Goal: Task Accomplishment & Management: Use online tool/utility

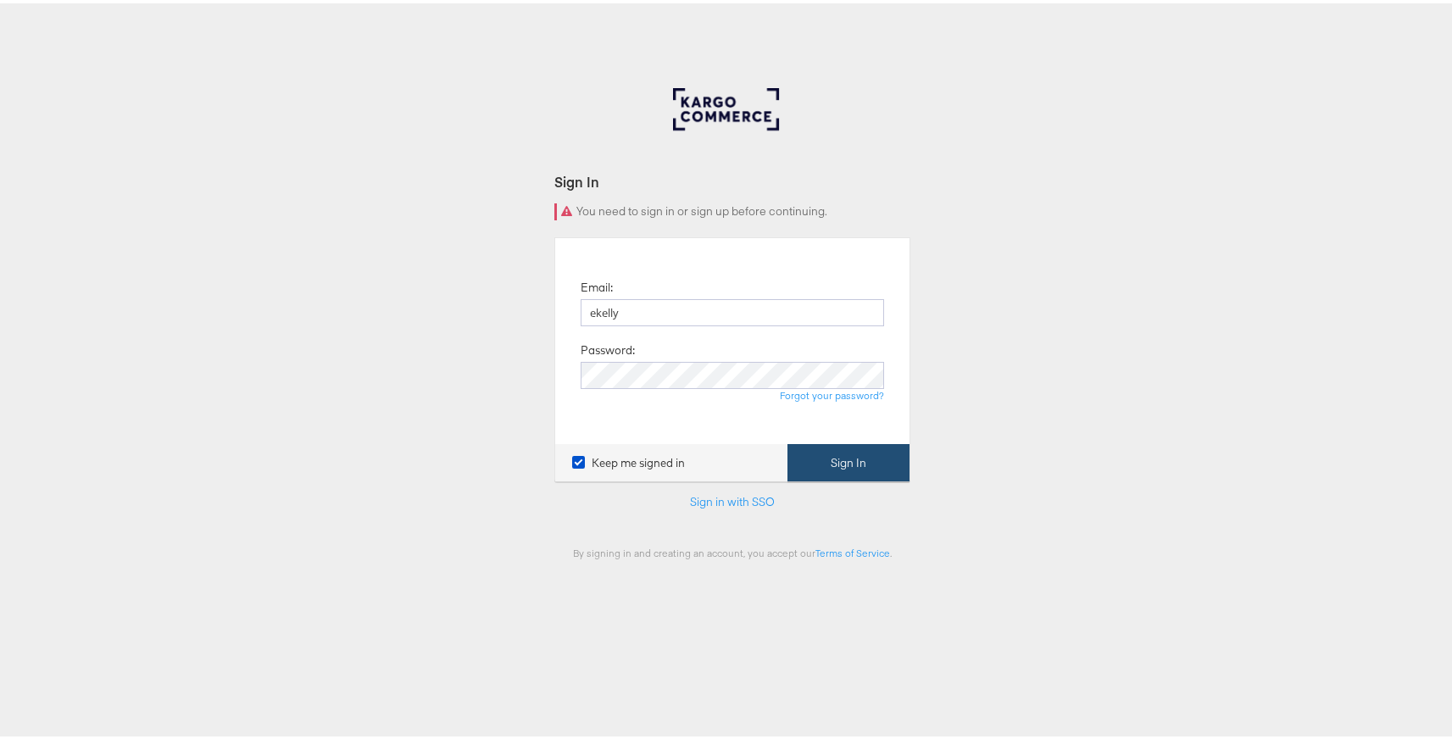
click at [825, 449] on button "Sign In" at bounding box center [848, 460] width 122 height 38
click at [647, 310] on input "ekelly" at bounding box center [732, 309] width 303 height 27
type input "ekelly@kargo.com"
click at [787, 441] on button "Sign In" at bounding box center [848, 460] width 122 height 38
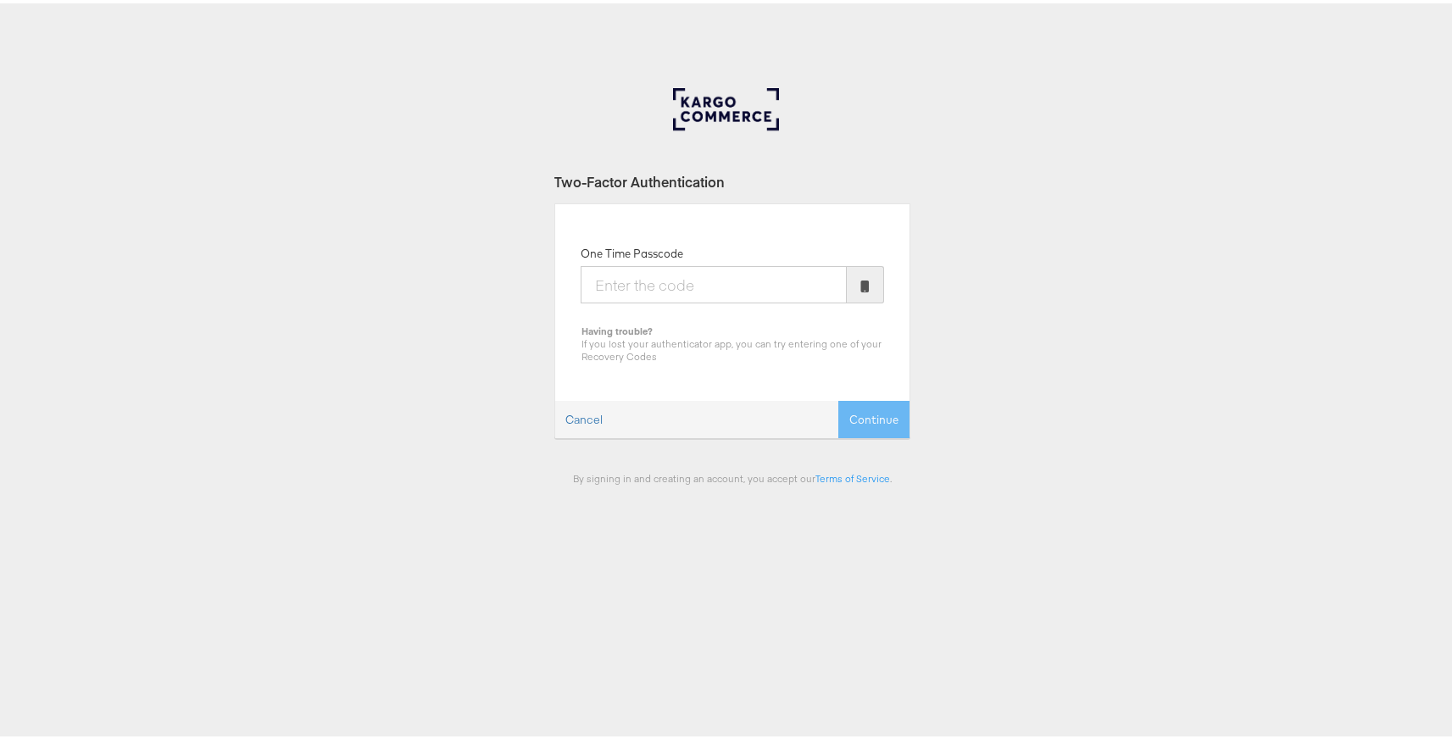
click at [665, 288] on input "One Time Passcode" at bounding box center [714, 281] width 266 height 37
type input "125657"
click at [838, 397] on button "Continue" at bounding box center [873, 416] width 71 height 38
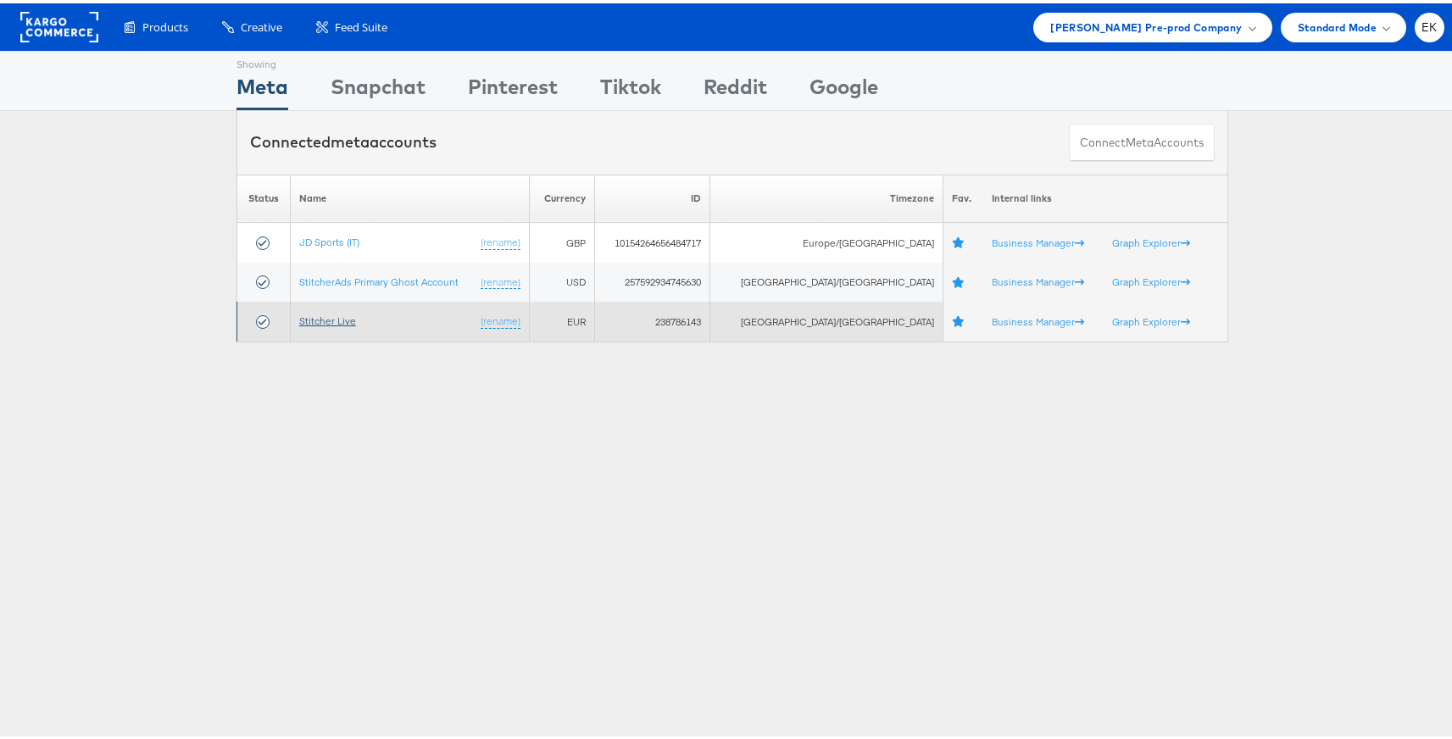
click at [325, 317] on link "Stitcher Live" at bounding box center [327, 317] width 57 height 13
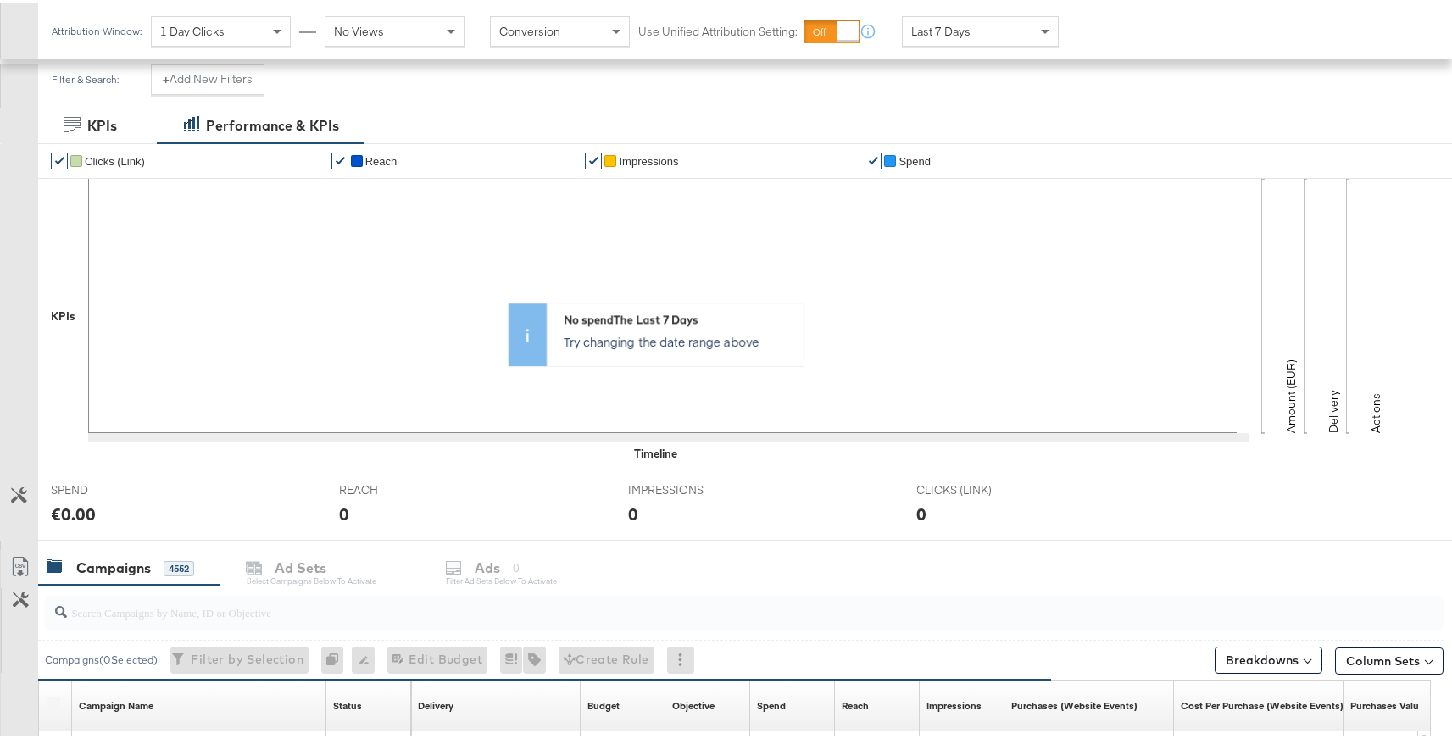
scroll to position [503, 0]
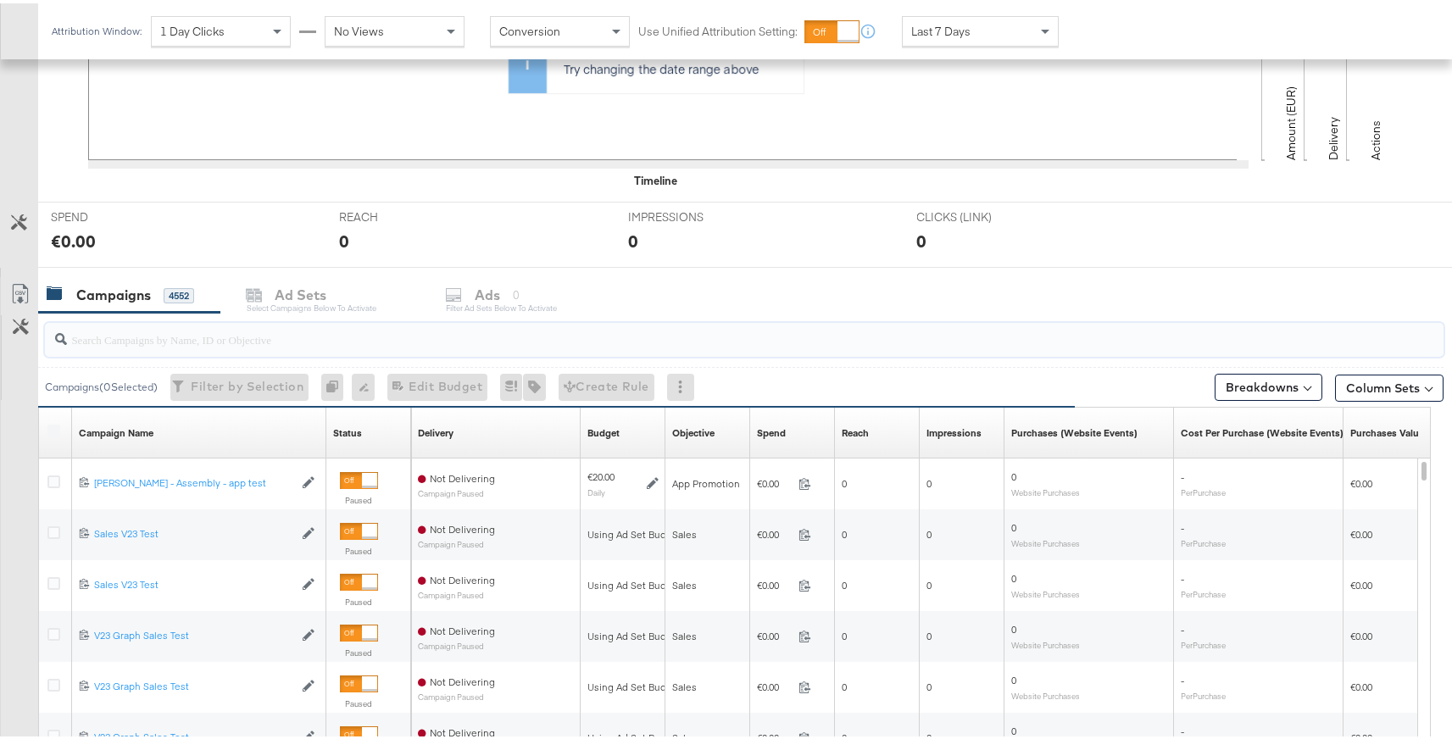
click at [148, 326] on input "search" at bounding box center [691, 329] width 1249 height 33
type input "app"
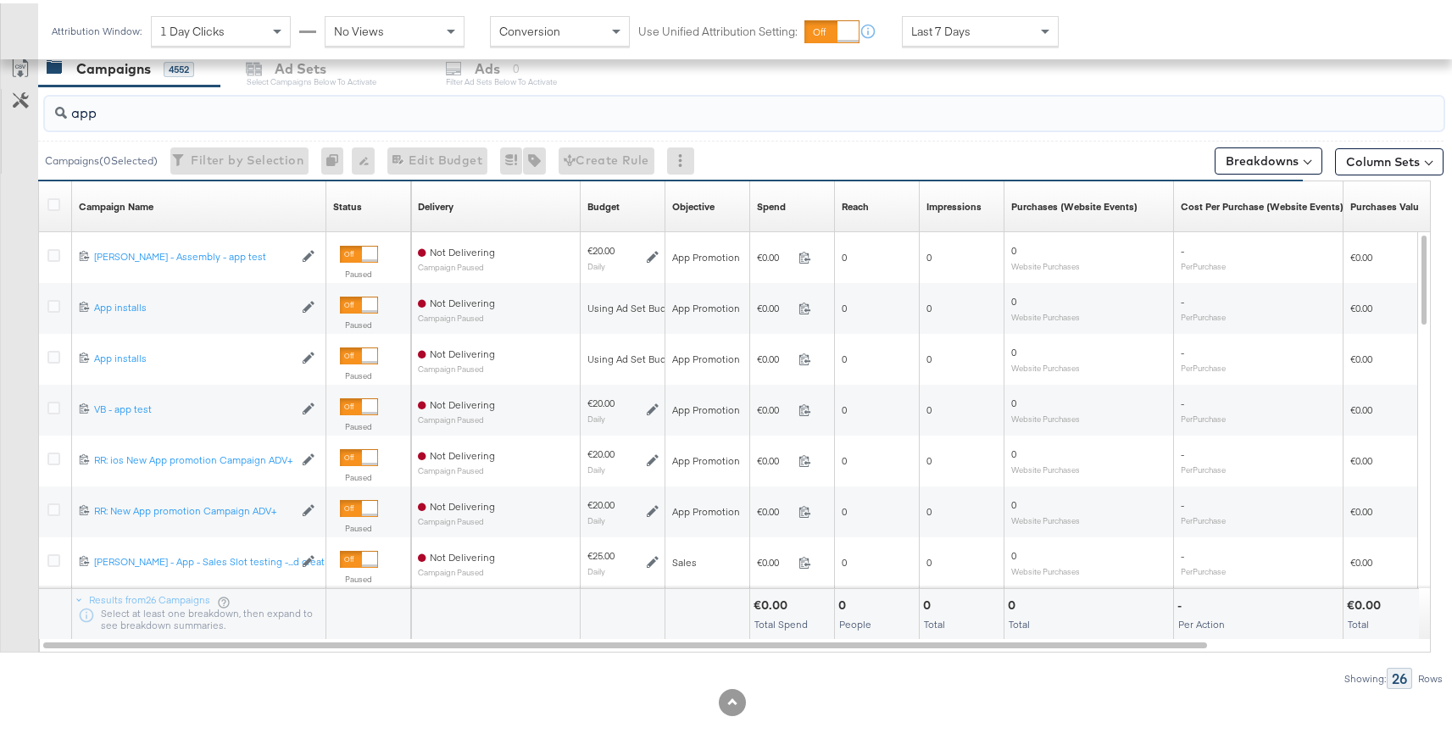
scroll to position [730, 0]
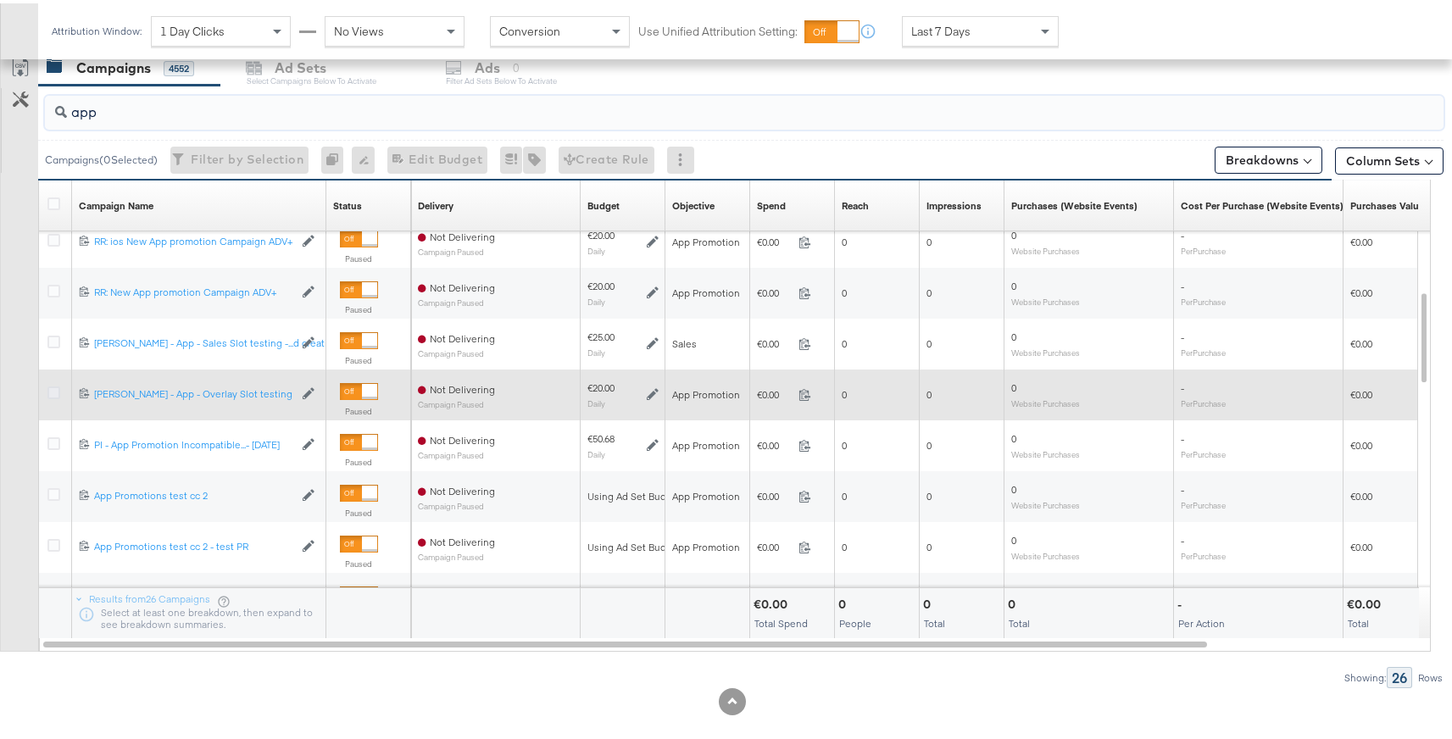
click at [54, 392] on icon at bounding box center [53, 389] width 13 height 13
click at [0, 0] on input "checkbox" at bounding box center [0, 0] width 0 height 0
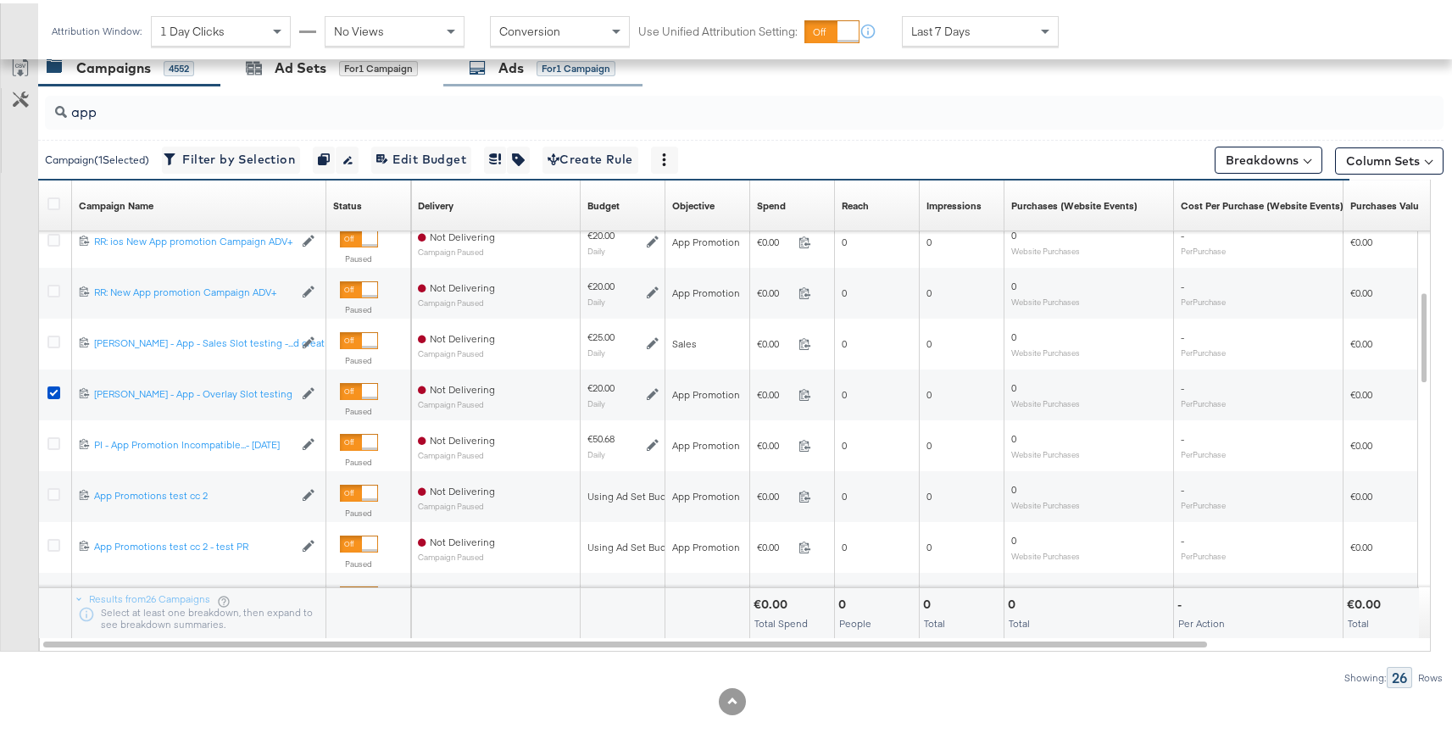
click at [524, 68] on div "Ads" at bounding box center [510, 64] width 25 height 19
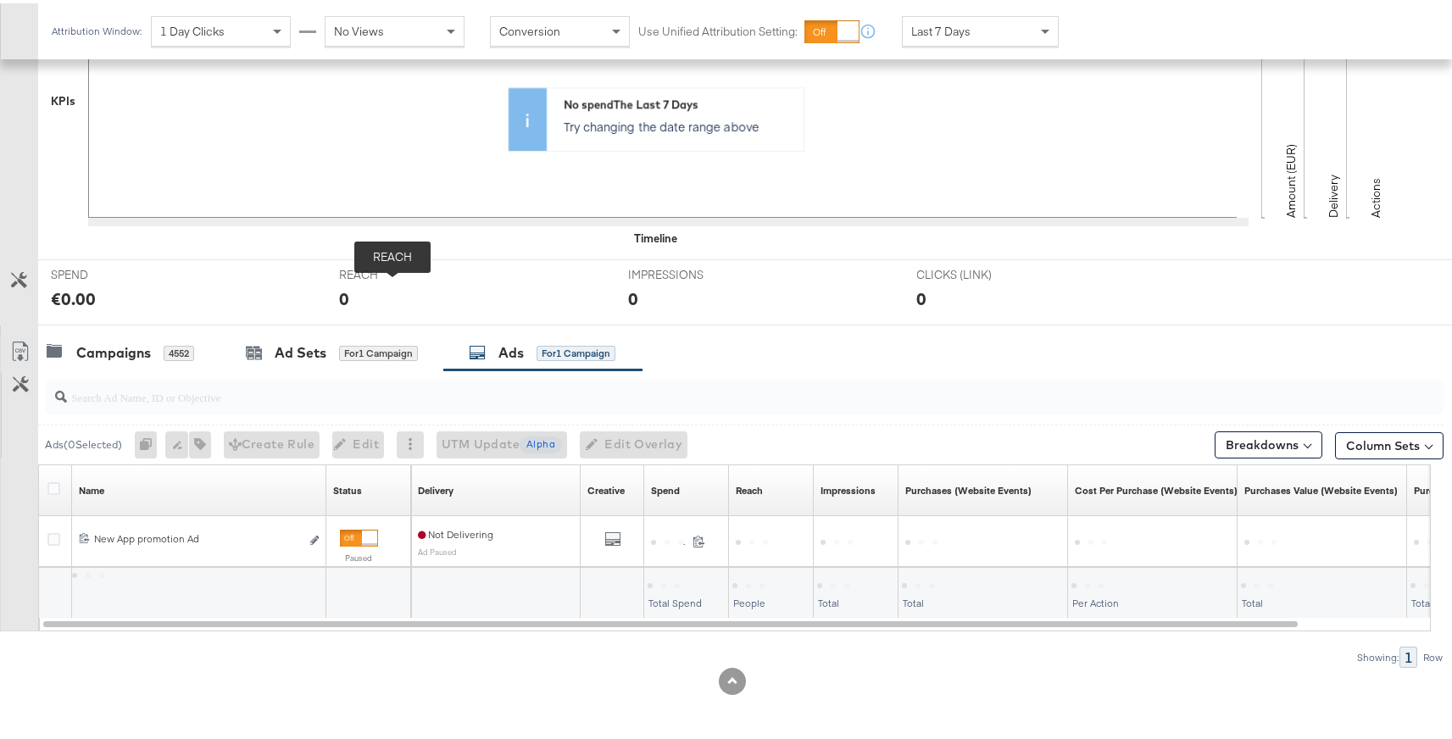
scroll to position [445, 0]
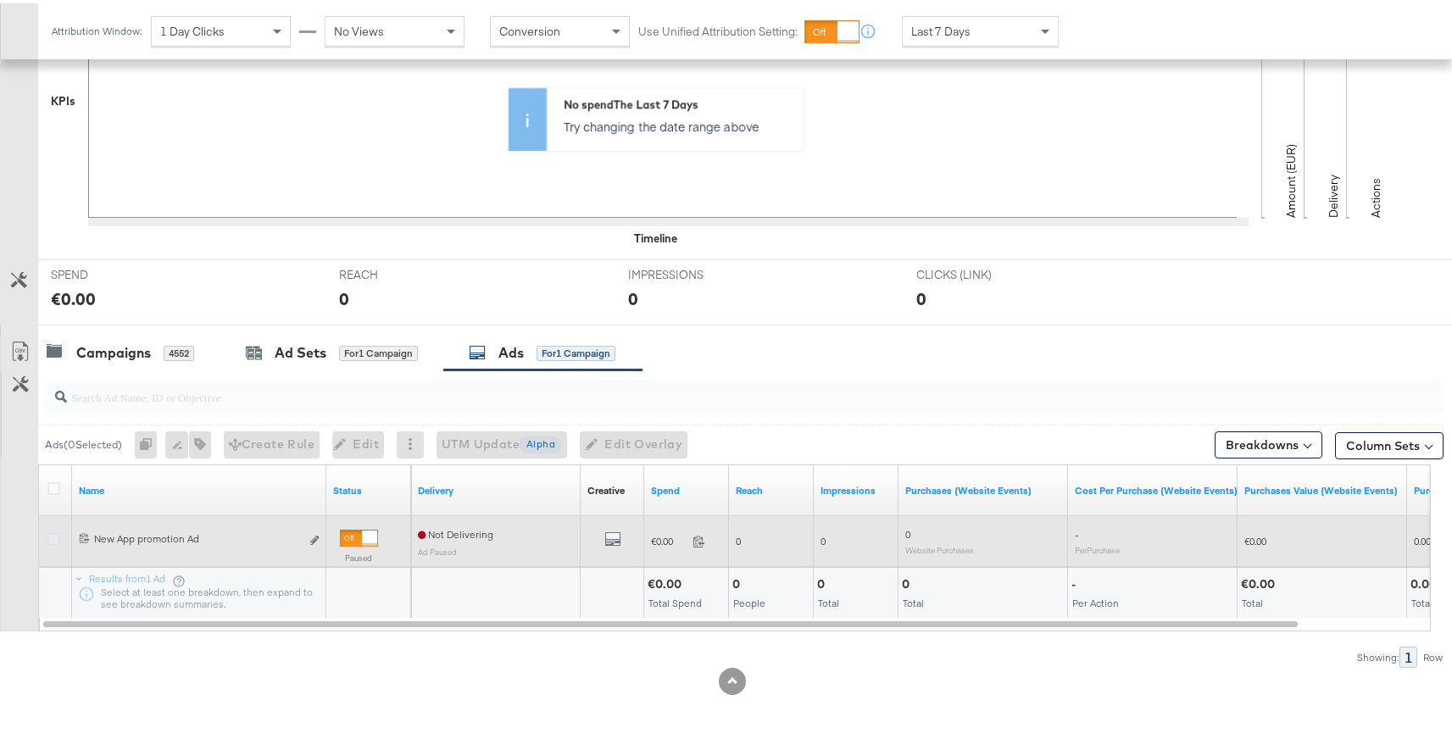
click at [53, 537] on icon at bounding box center [53, 536] width 13 height 13
click at [0, 0] on input "checkbox" at bounding box center [0, 0] width 0 height 0
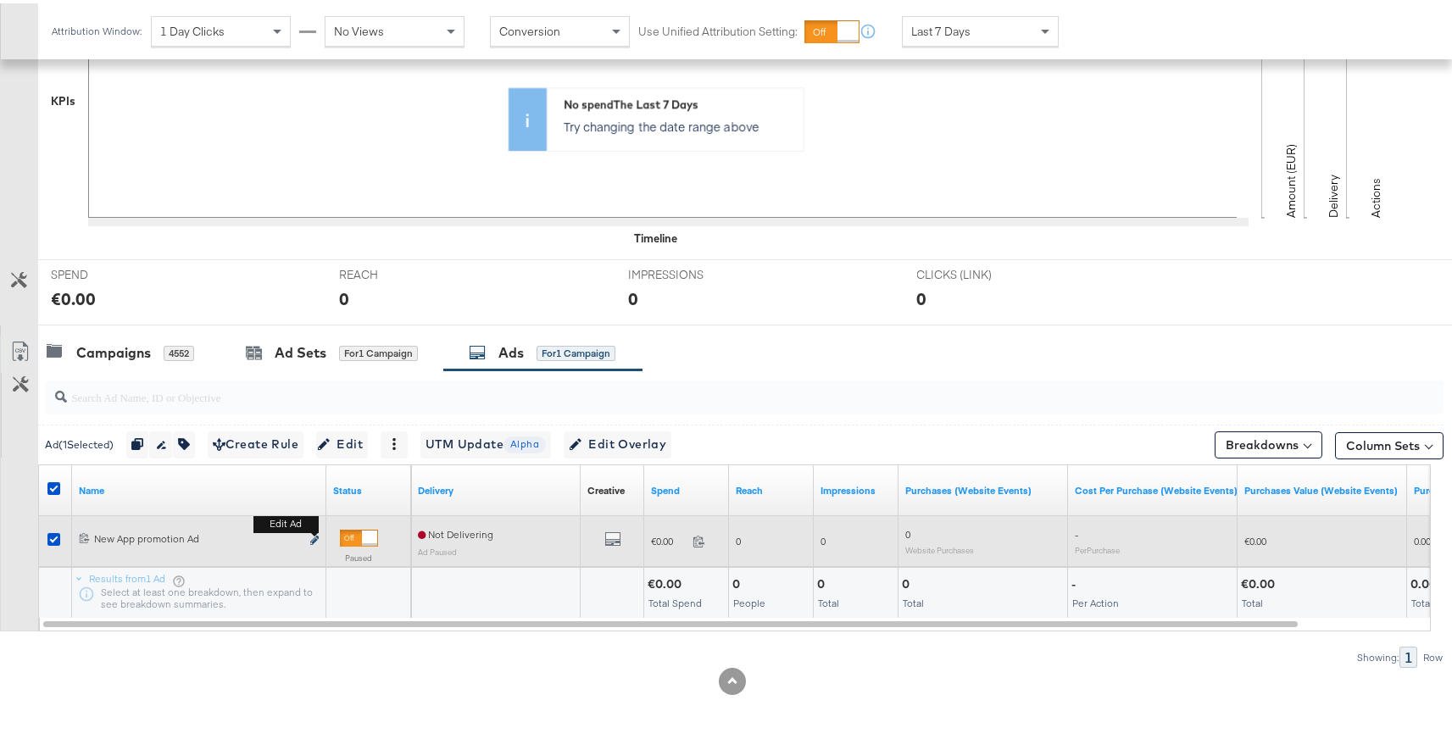
click at [316, 539] on icon "link" at bounding box center [314, 536] width 8 height 9
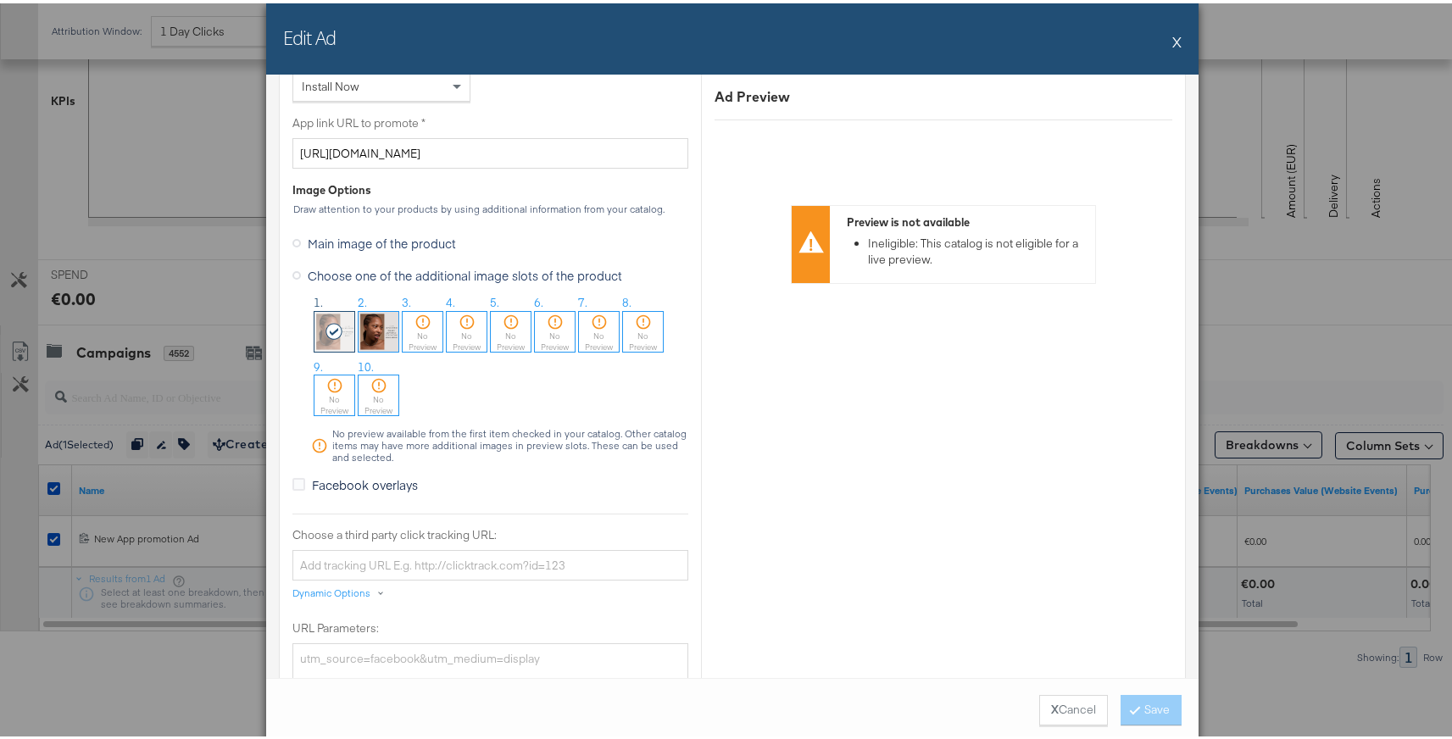
scroll to position [1362, 0]
click at [1172, 39] on button "X" at bounding box center [1176, 38] width 9 height 34
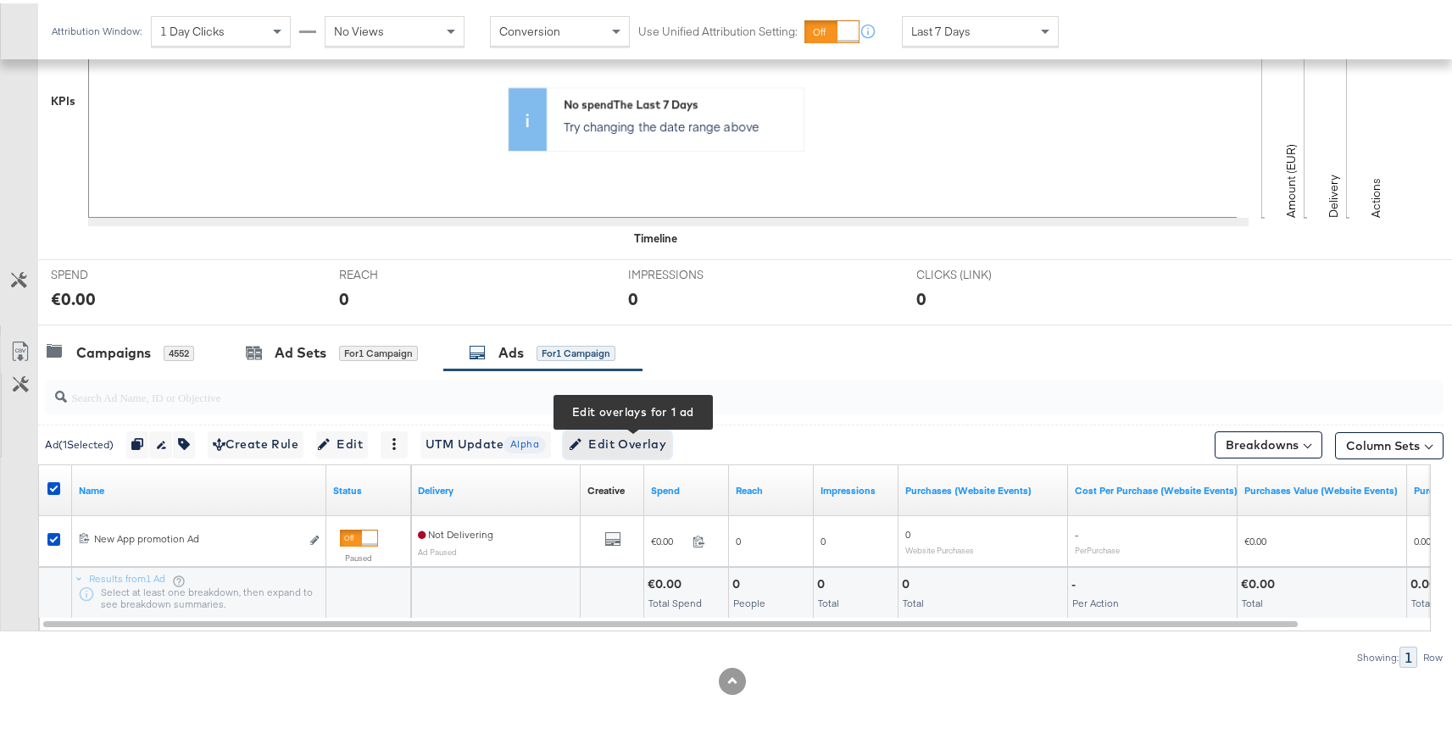
click at [660, 436] on span "Edit Overlay Edit overlays for 1 ad" at bounding box center [617, 441] width 97 height 21
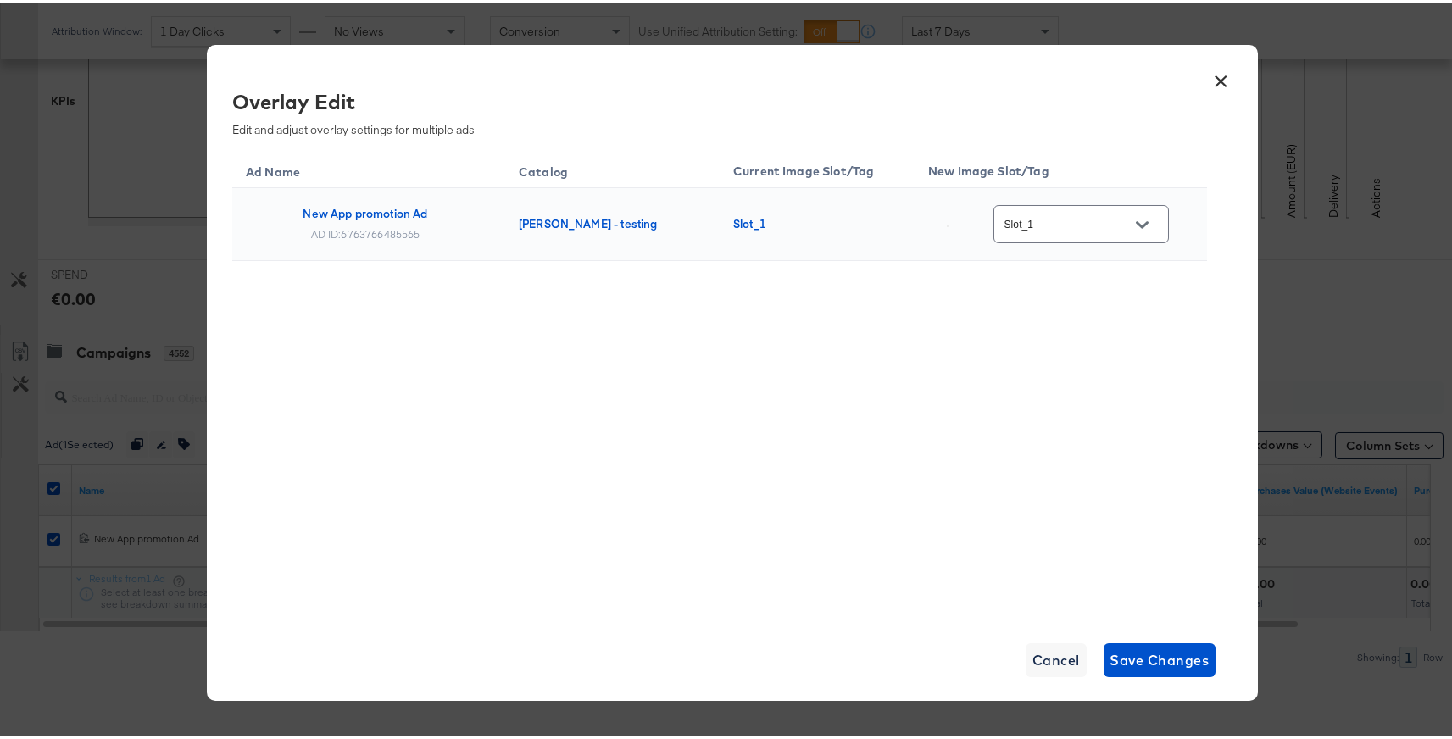
click at [1144, 229] on button "Open" at bounding box center [1141, 220] width 25 height 25
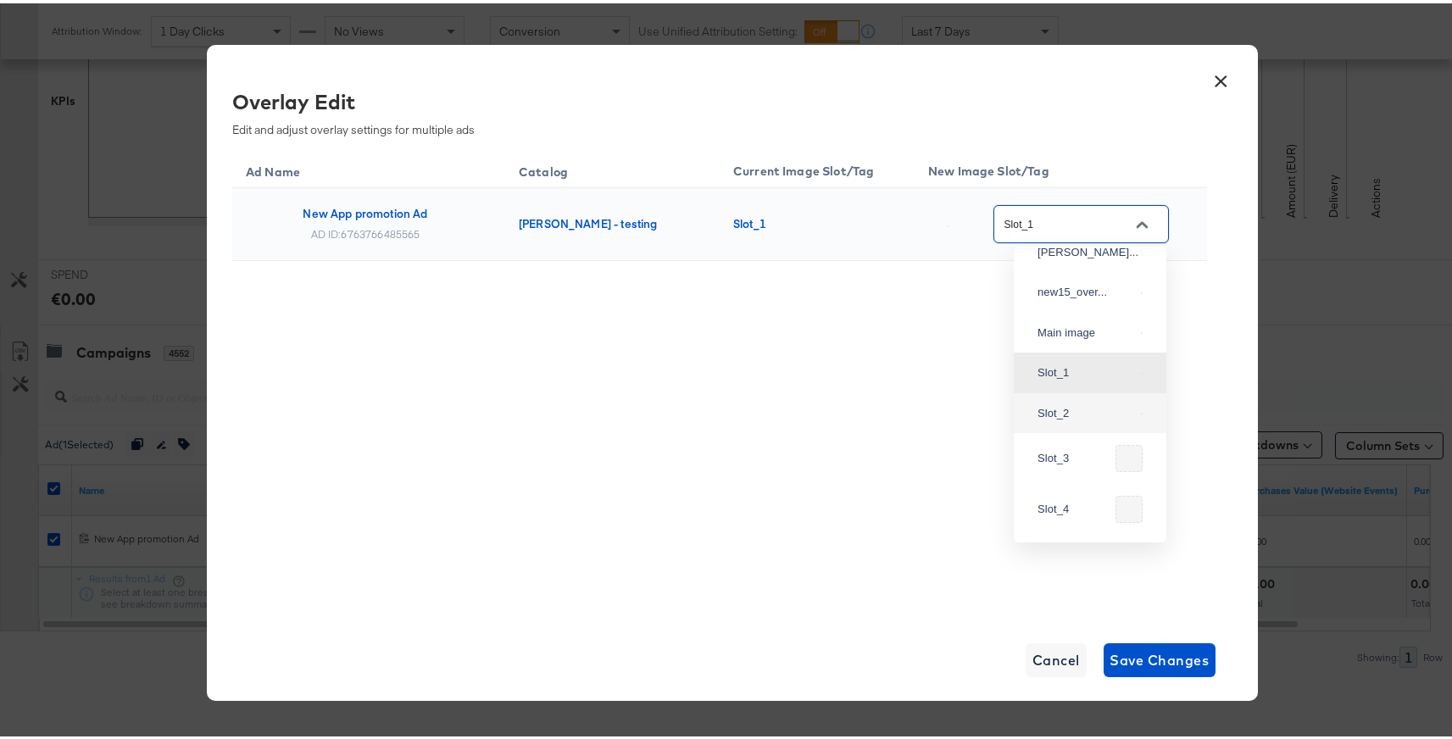
click at [1058, 425] on div "Slot_2" at bounding box center [1089, 410] width 125 height 31
type input "Slot_2"
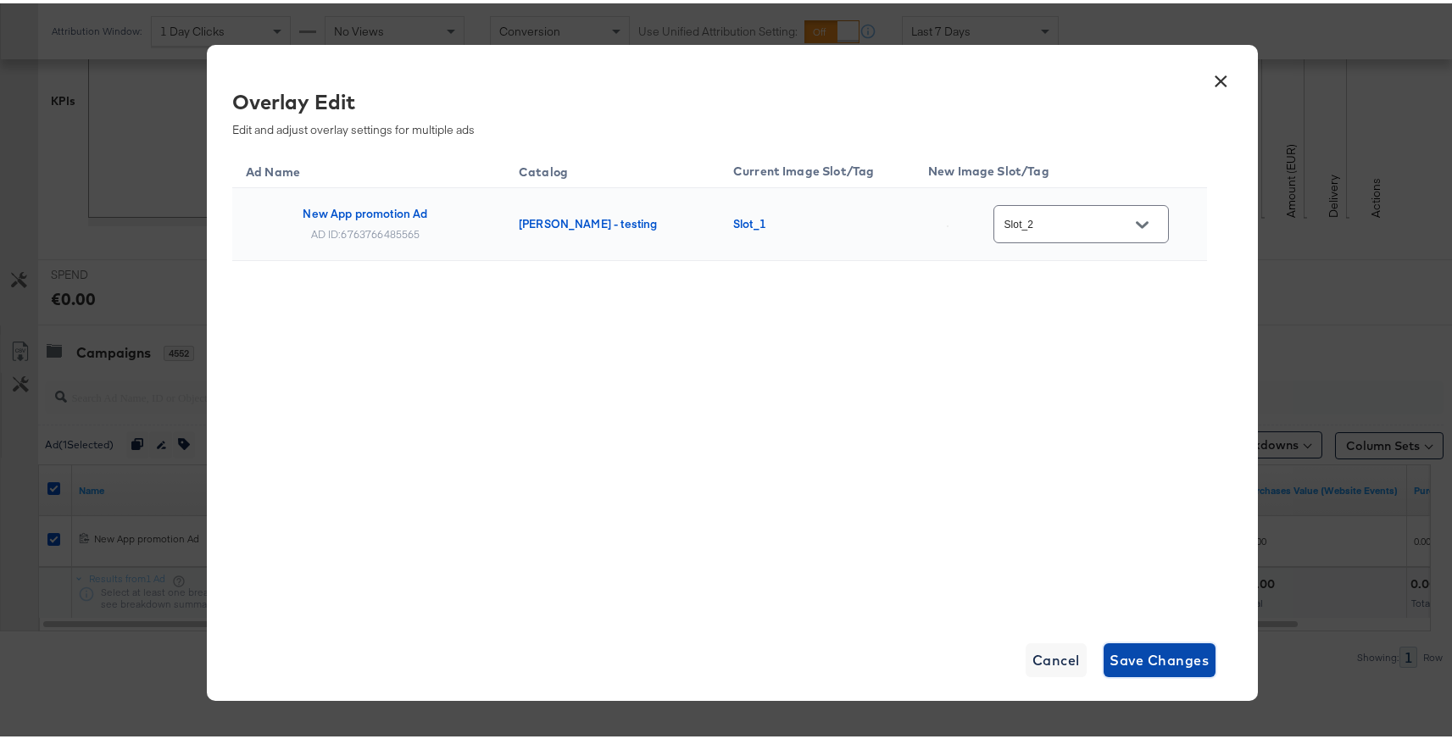
click at [1125, 646] on span "Save Changes" at bounding box center [1159, 657] width 99 height 24
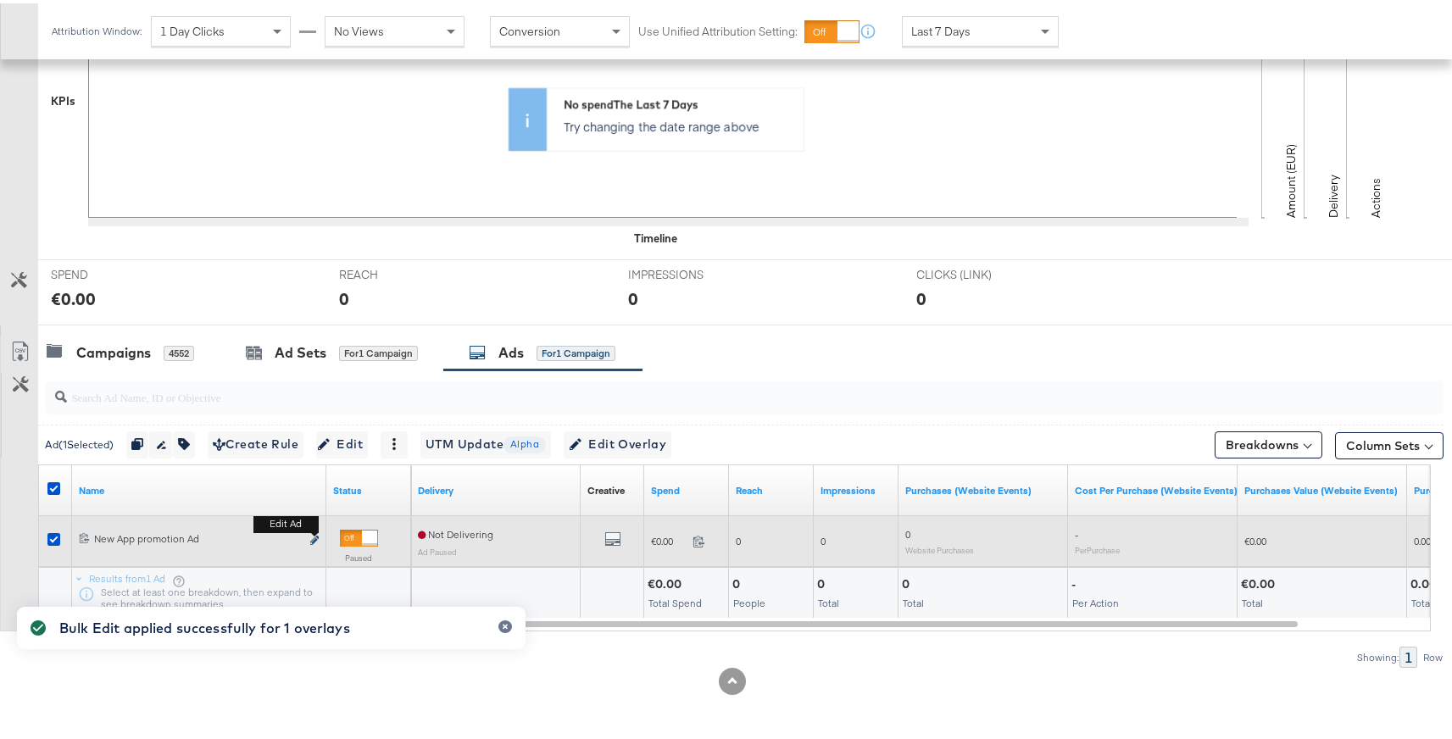
click at [316, 539] on icon "link" at bounding box center [314, 536] width 8 height 9
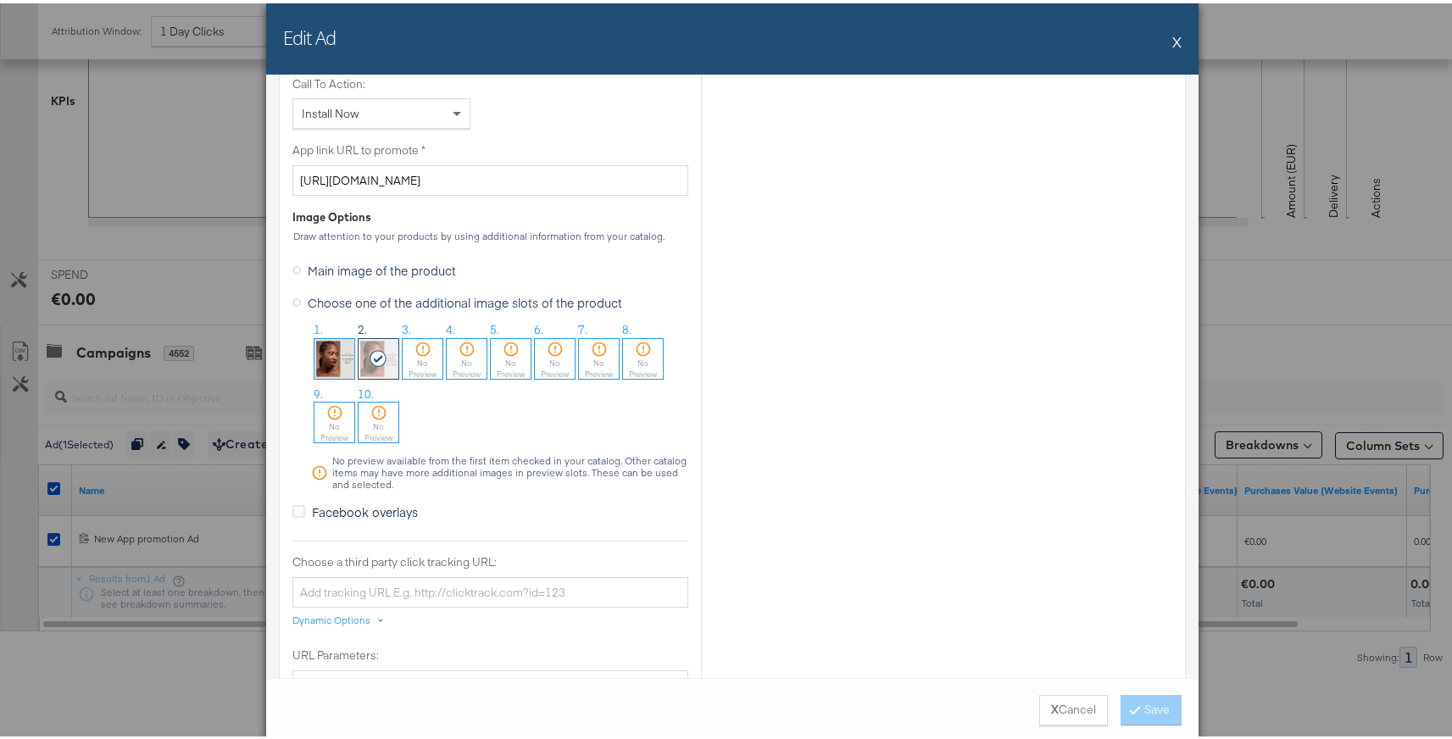
scroll to position [1365, 0]
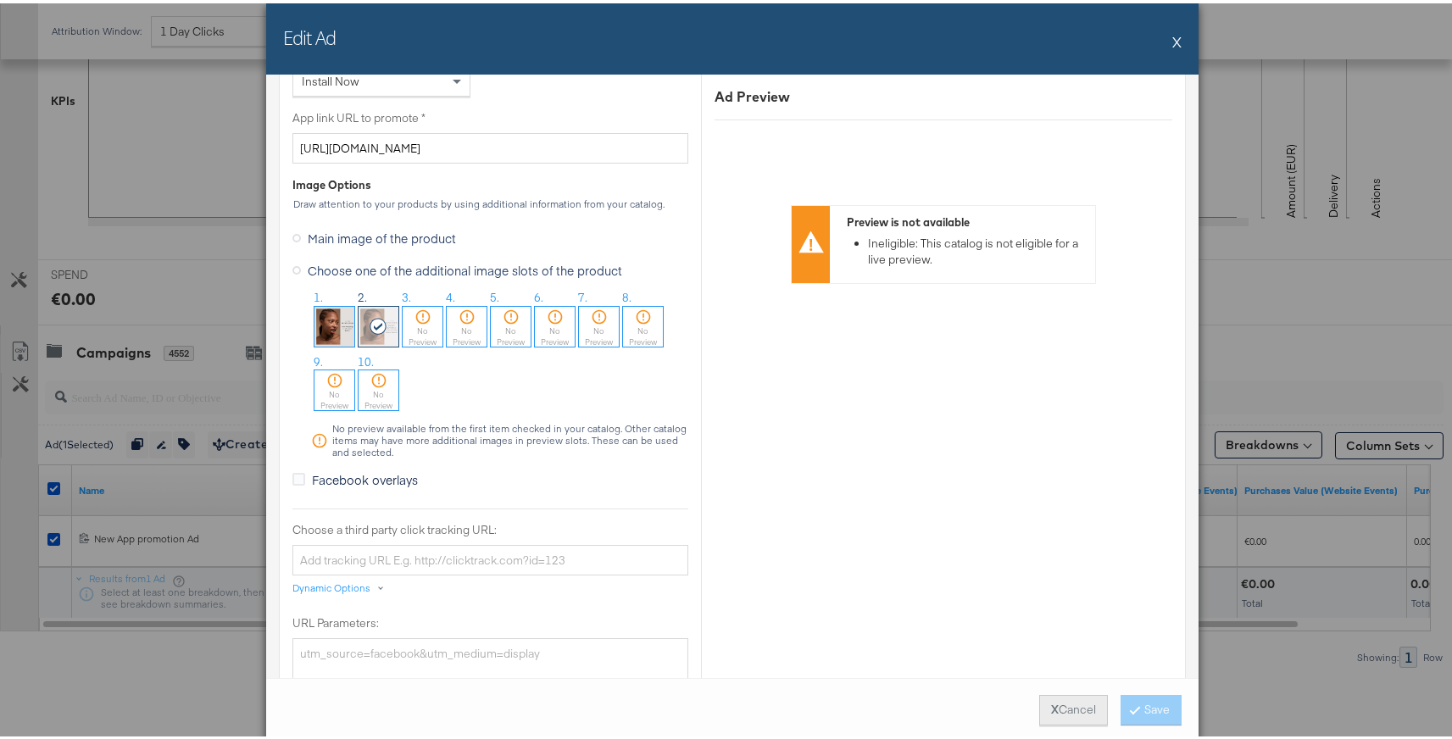
click at [1075, 714] on button "X Cancel" at bounding box center [1073, 707] width 69 height 31
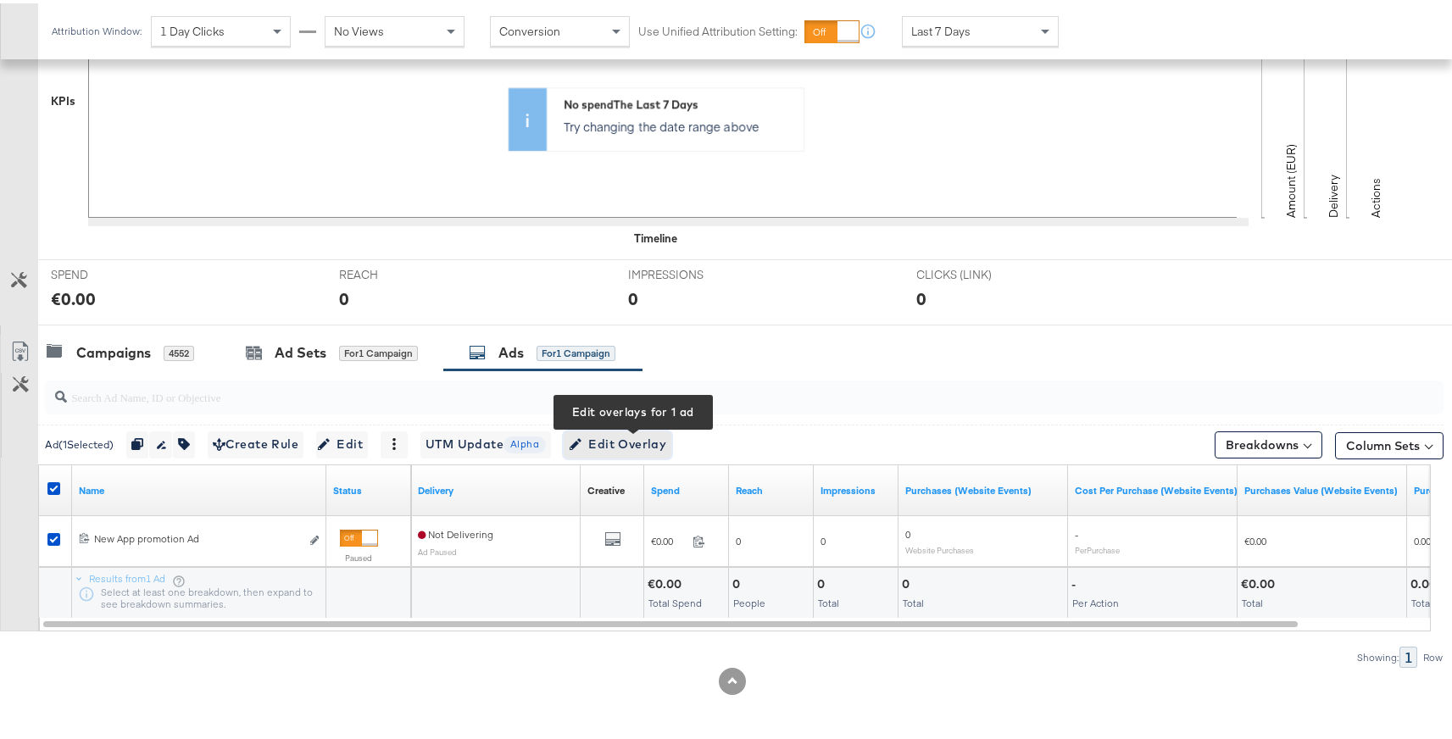
click at [623, 442] on span "Edit Overlay Edit overlays for 1 ad" at bounding box center [617, 441] width 97 height 21
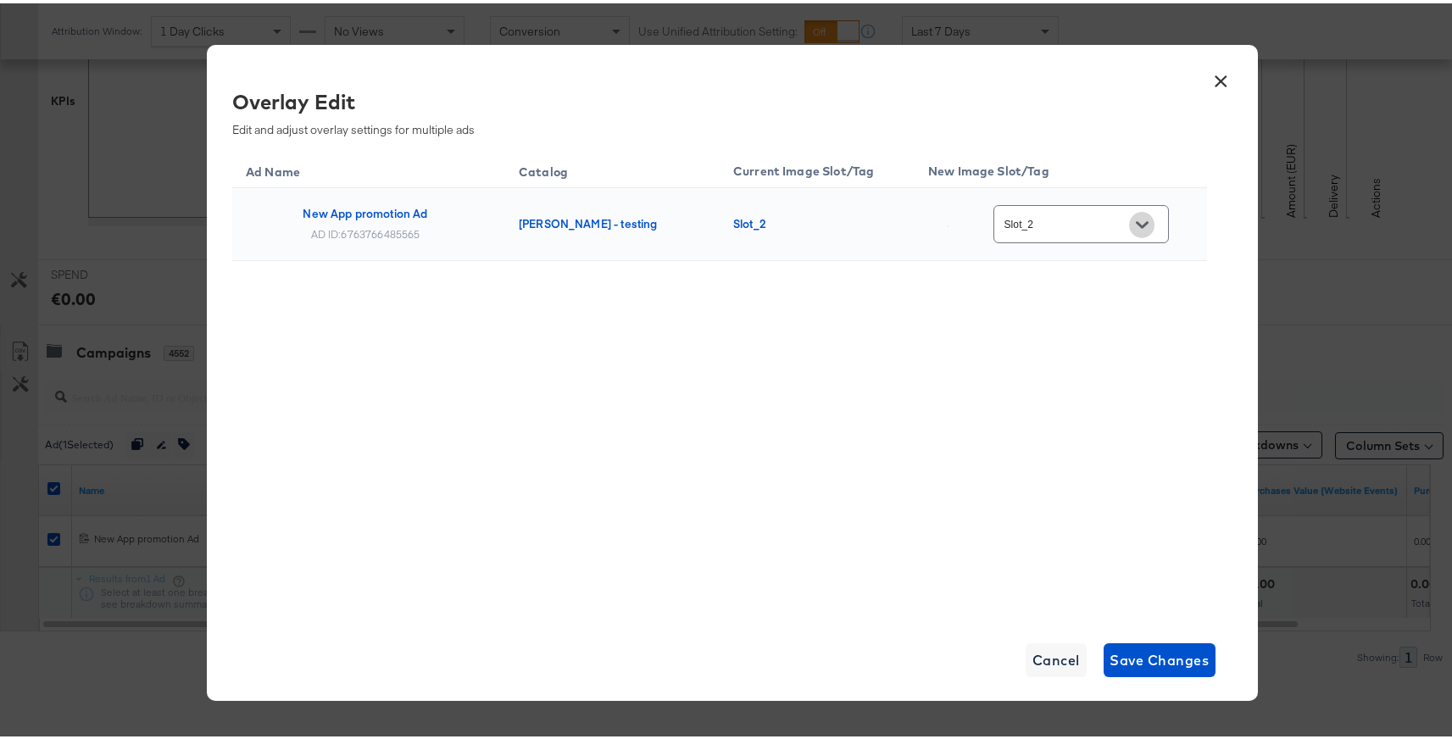
click at [1146, 221] on icon "Open" at bounding box center [1142, 221] width 12 height 12
click at [1064, 316] on div "Slot_4" at bounding box center [1072, 307] width 71 height 17
type input "Slot_4"
click at [1151, 647] on span "Save Changes" at bounding box center [1159, 657] width 99 height 24
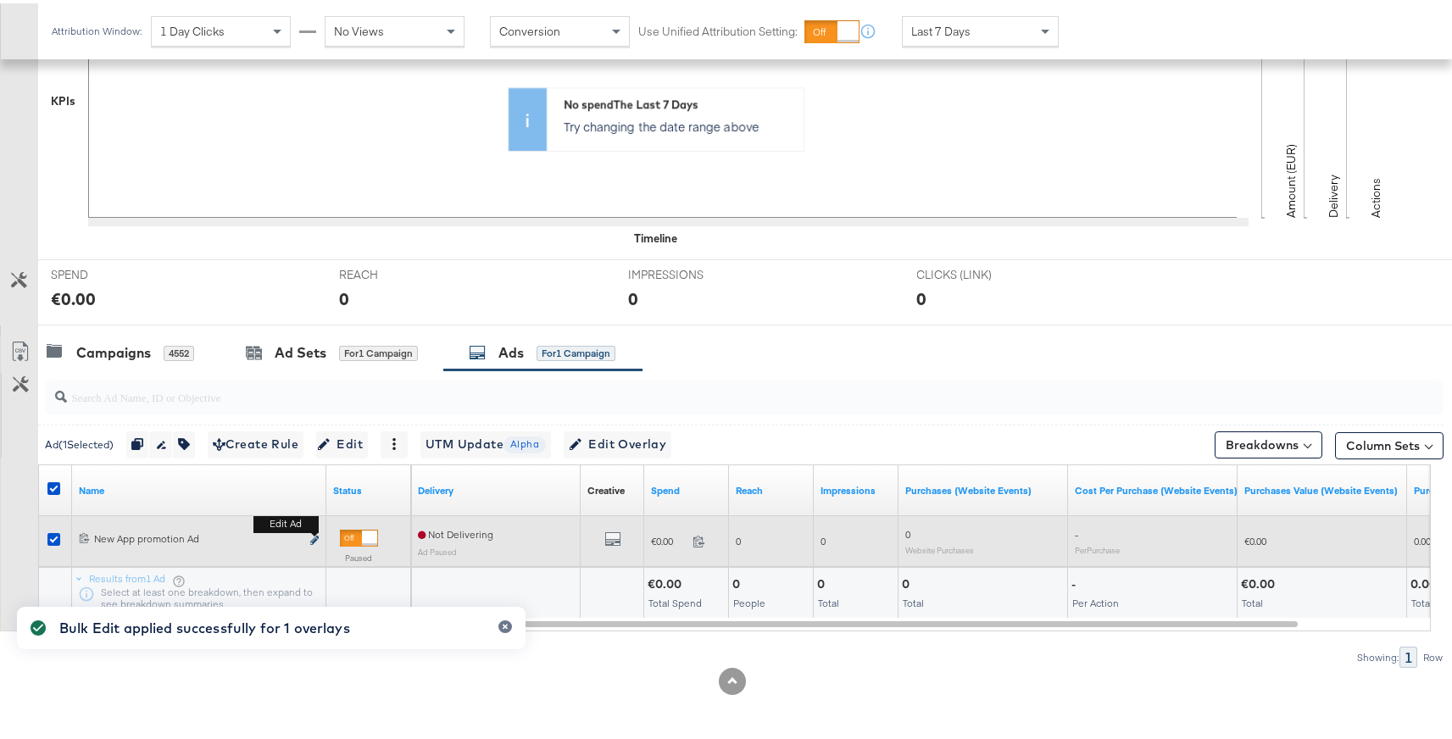
click at [318, 535] on icon "link" at bounding box center [314, 536] width 8 height 9
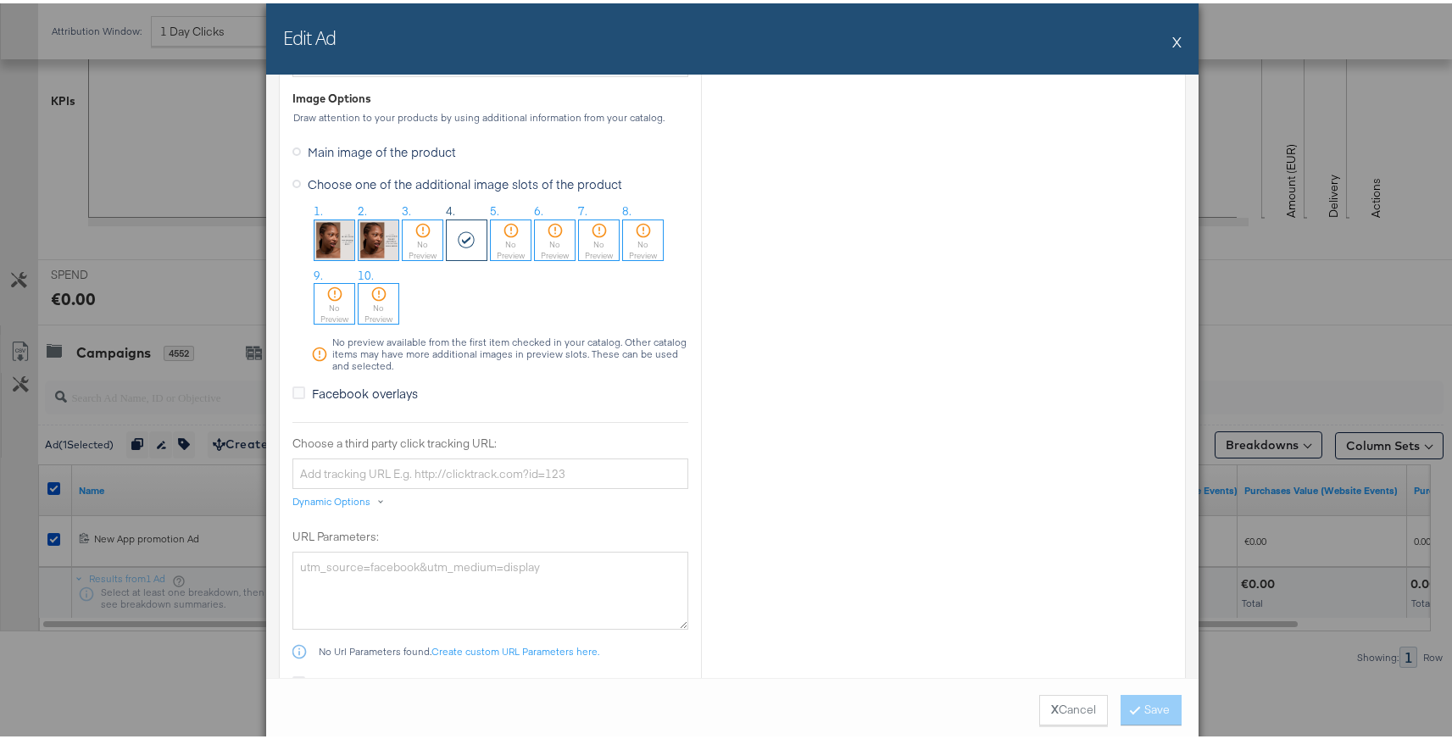
scroll to position [1460, 0]
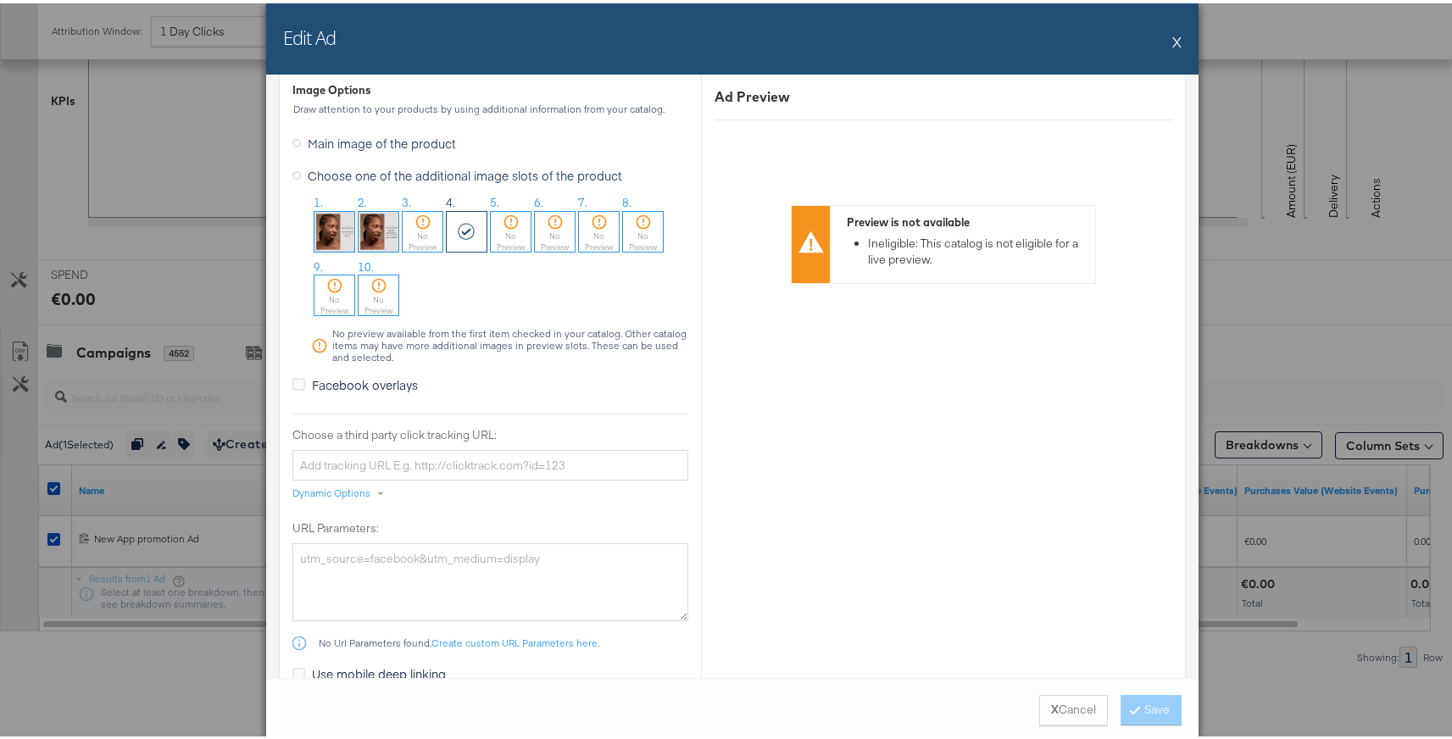
click at [369, 231] on img at bounding box center [378, 228] width 40 height 40
click at [421, 225] on icon at bounding box center [422, 218] width 17 height 17
click at [1058, 702] on button "X Cancel" at bounding box center [1073, 707] width 69 height 31
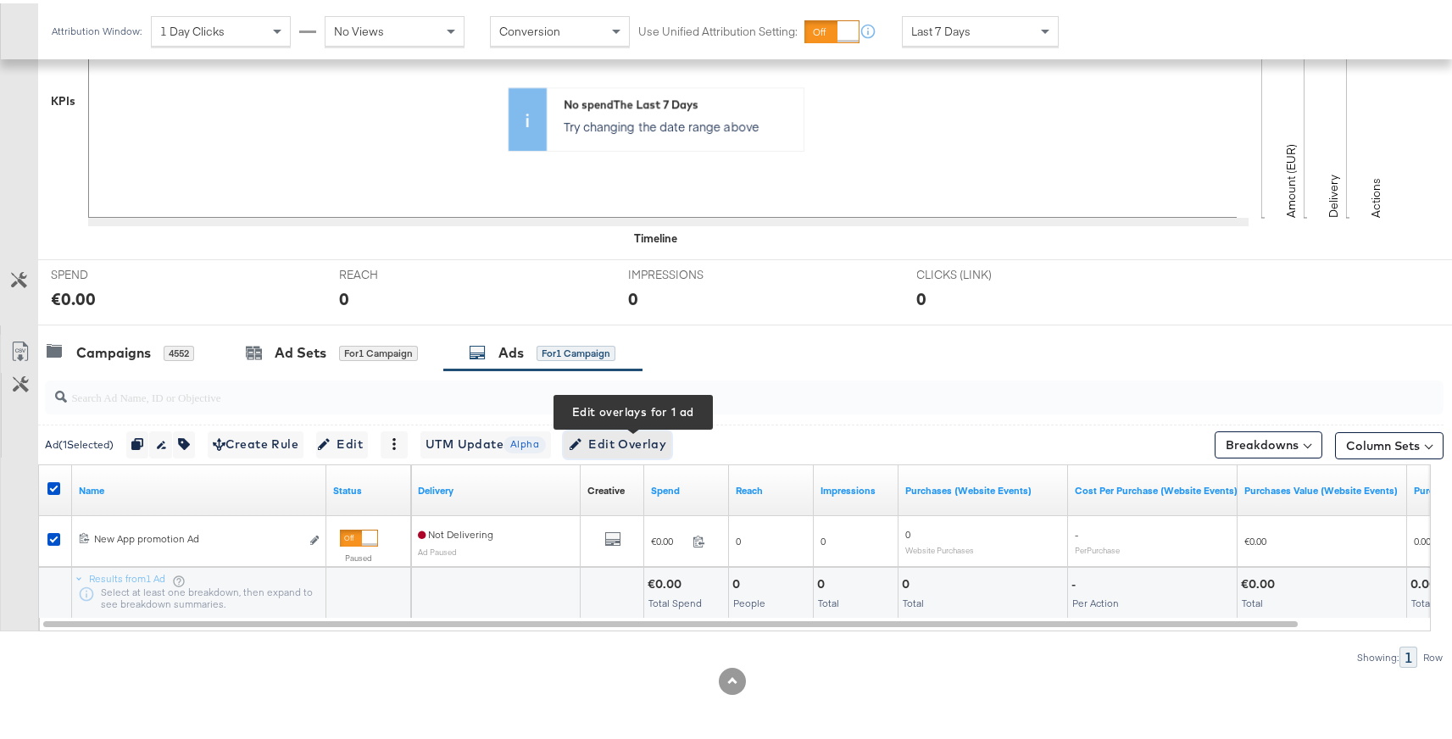
click at [623, 445] on span "Edit Overlay Edit overlays for 1 ad" at bounding box center [617, 441] width 97 height 21
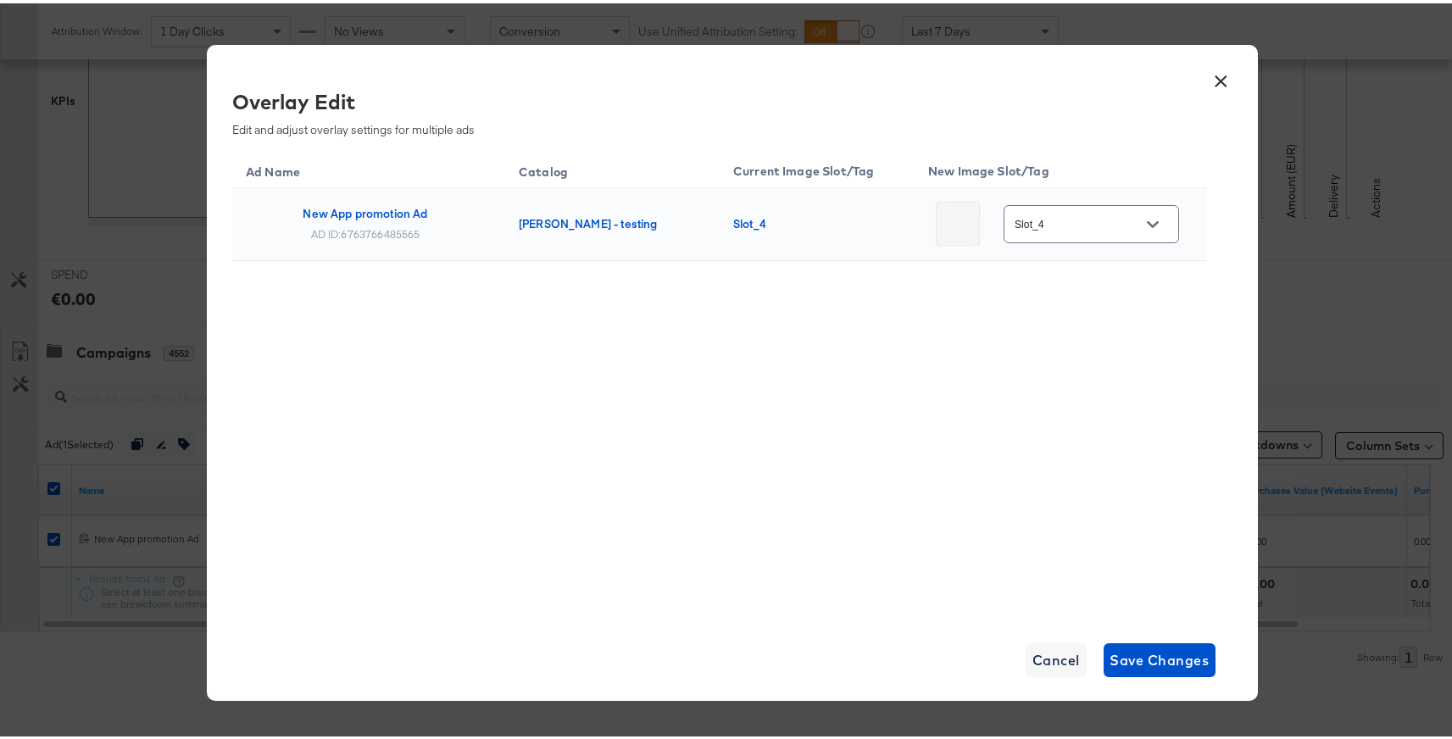
click at [1147, 219] on icon "Open" at bounding box center [1153, 221] width 12 height 12
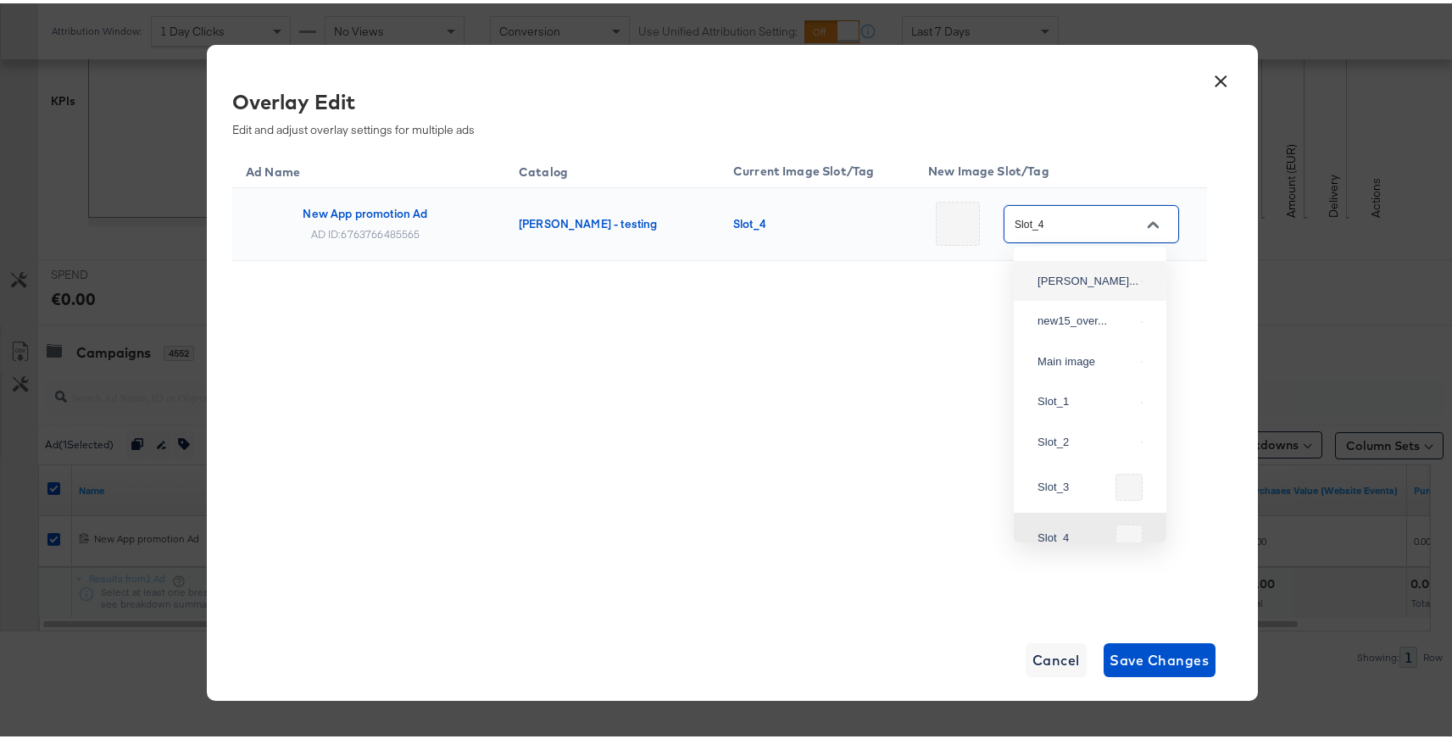
scroll to position [0, 0]
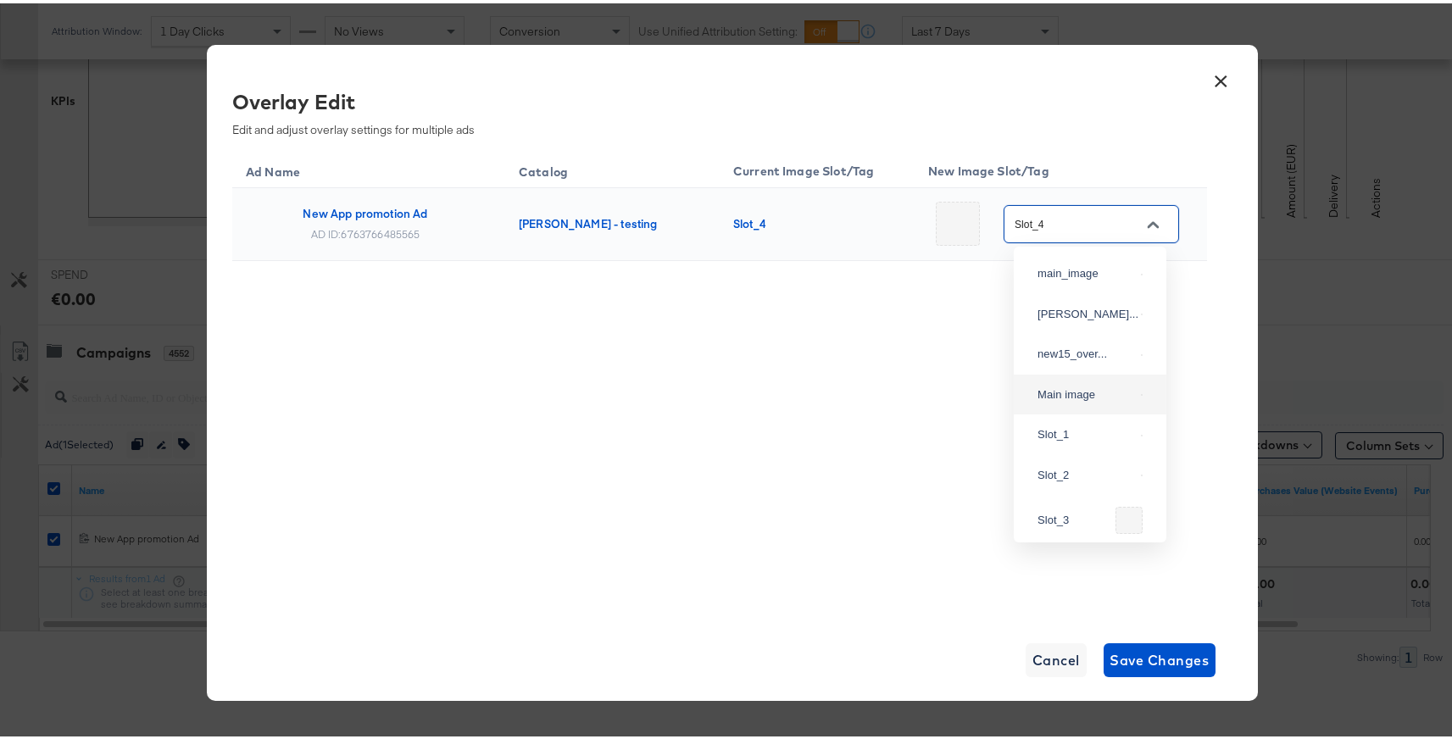
click at [1056, 407] on div "Main image" at bounding box center [1089, 391] width 125 height 31
type input "Main image"
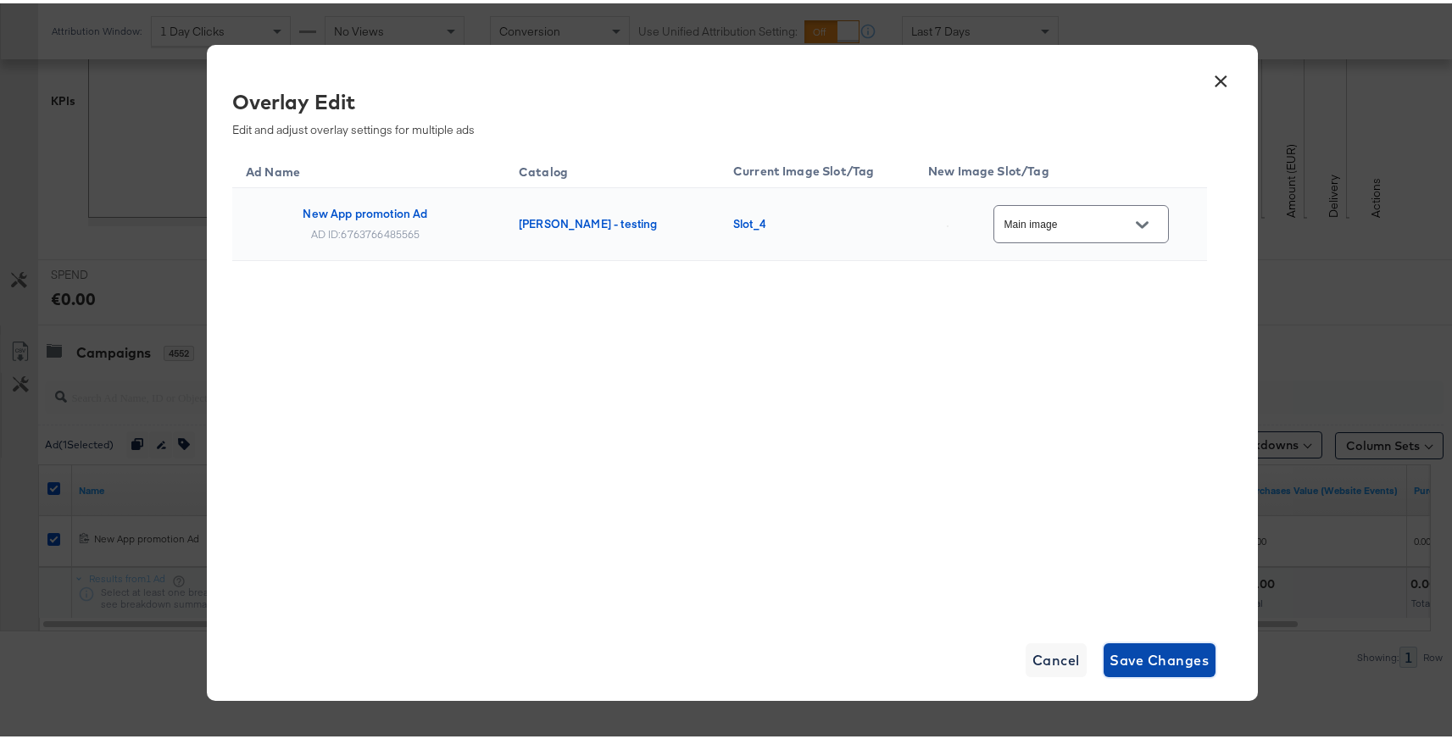
click at [1143, 653] on span "Save Changes" at bounding box center [1159, 657] width 99 height 24
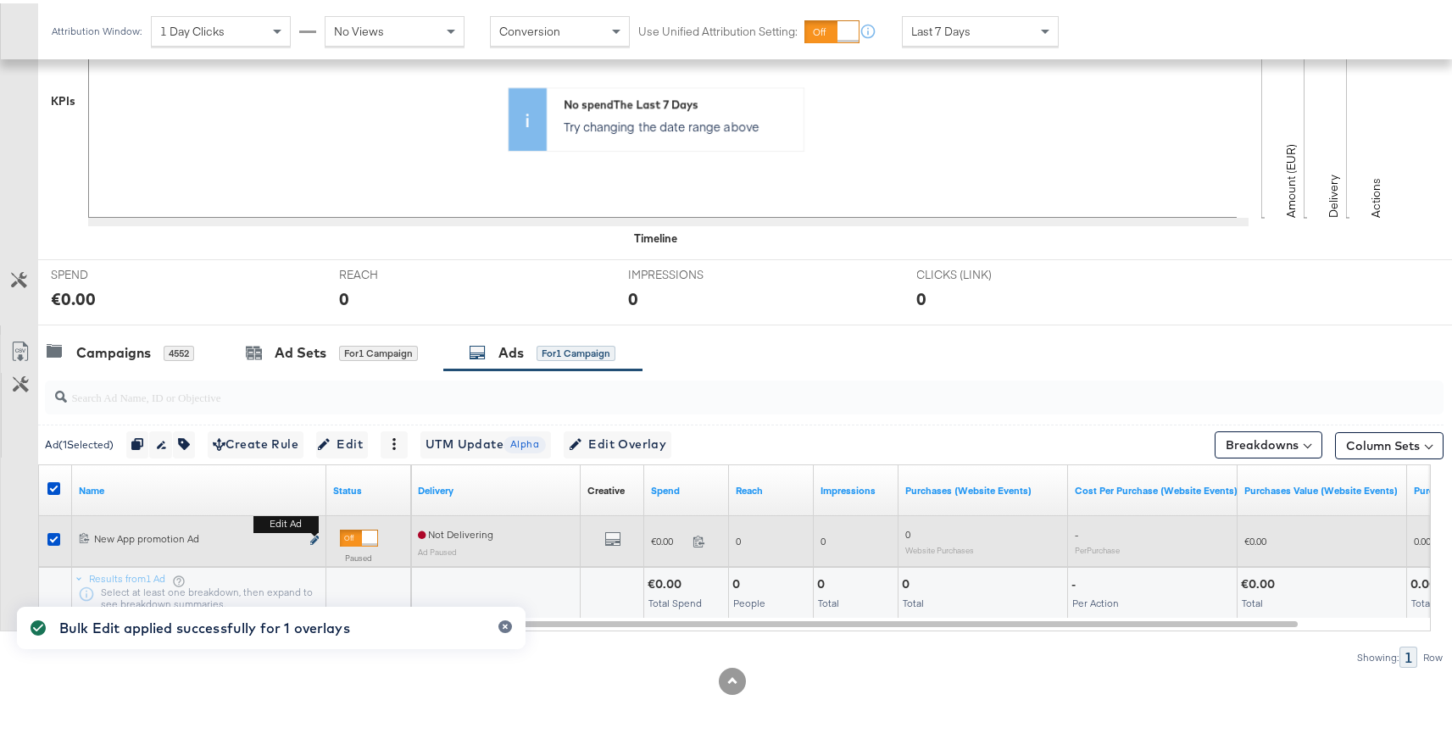
click at [318, 535] on icon "link" at bounding box center [314, 536] width 8 height 9
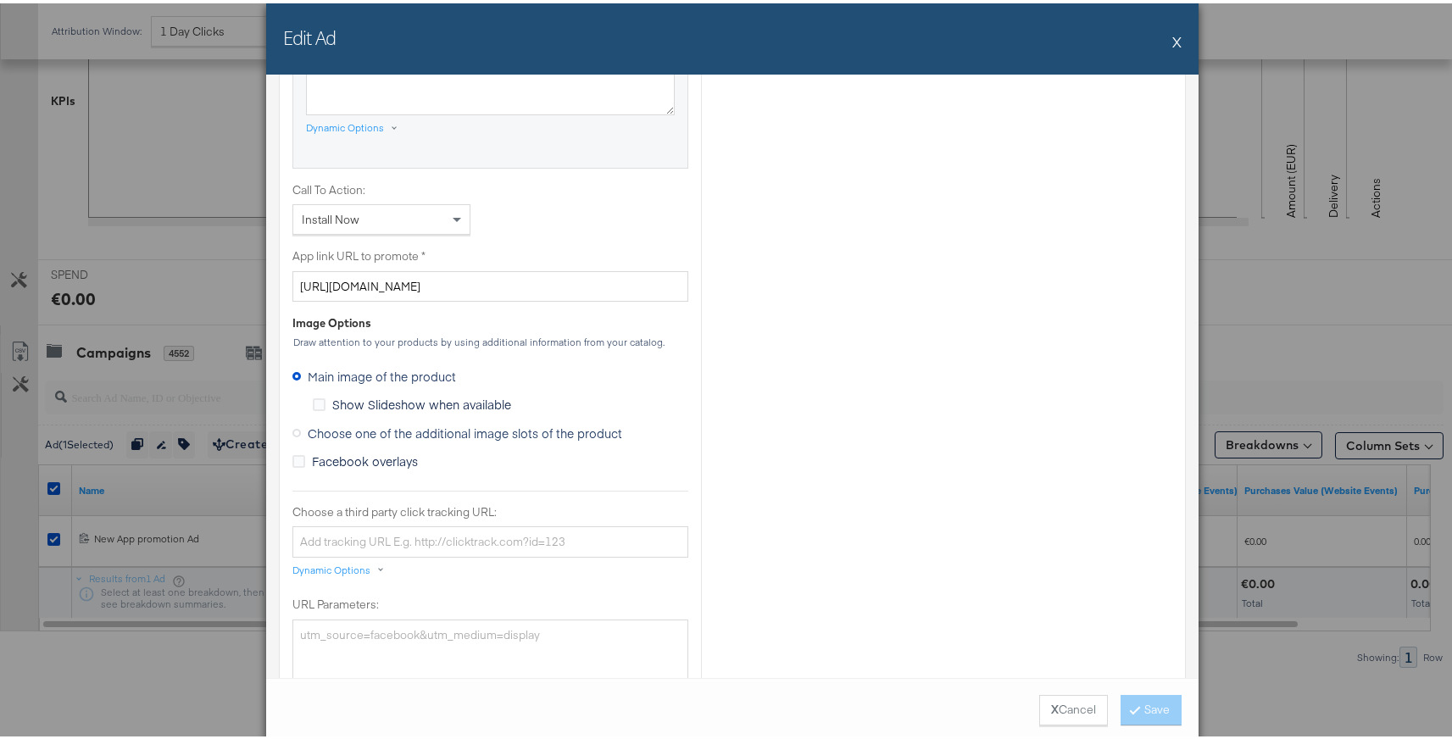
scroll to position [1228, 0]
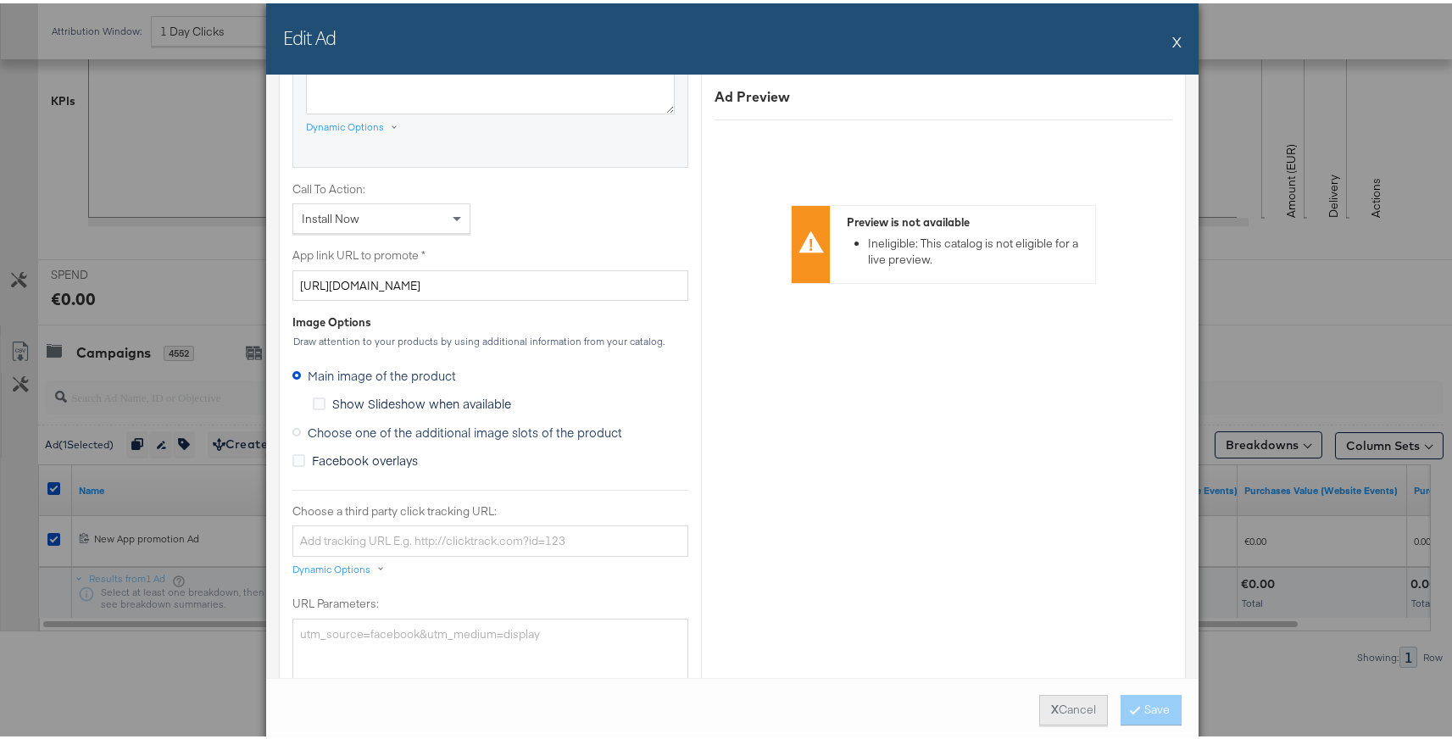
click at [1053, 692] on button "X Cancel" at bounding box center [1073, 707] width 69 height 31
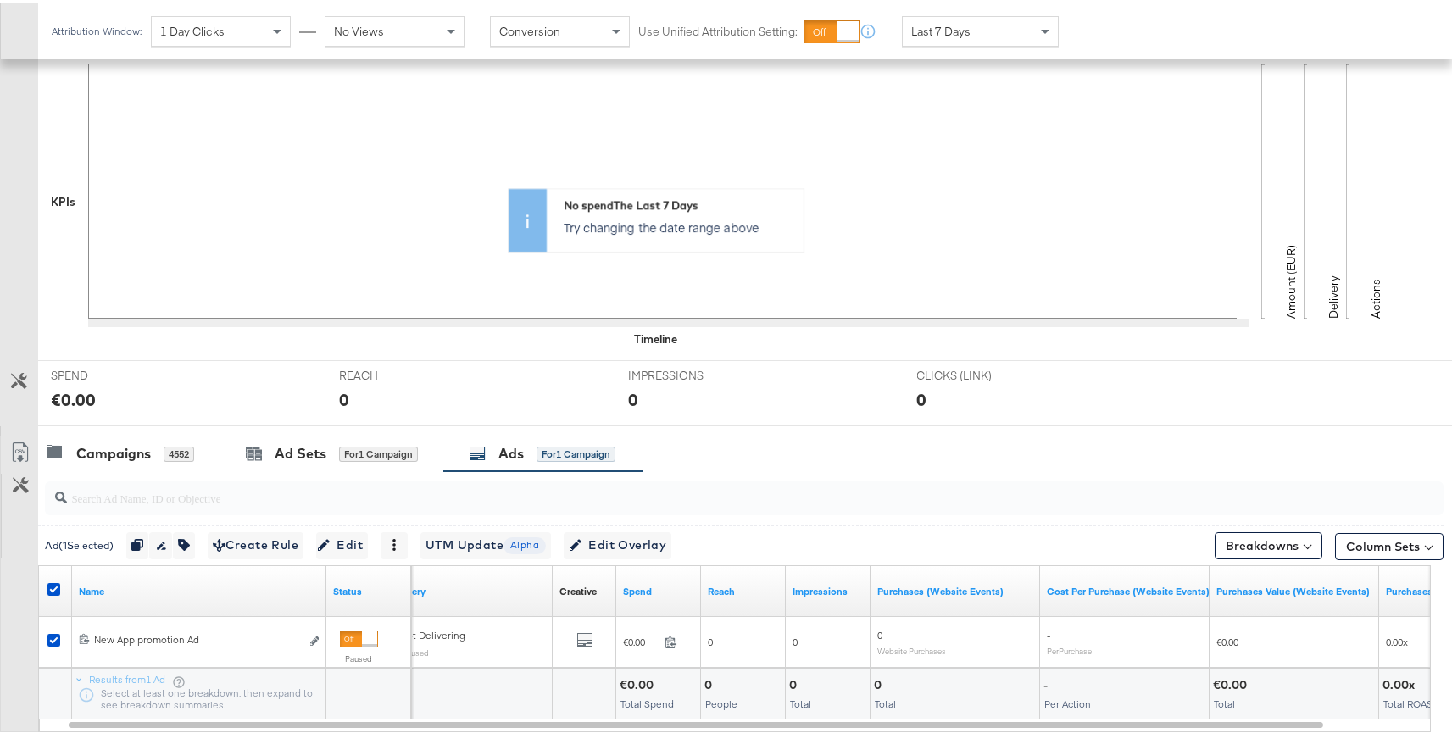
scroll to position [343, 0]
click at [137, 451] on div "Campaigns" at bounding box center [113, 451] width 75 height 19
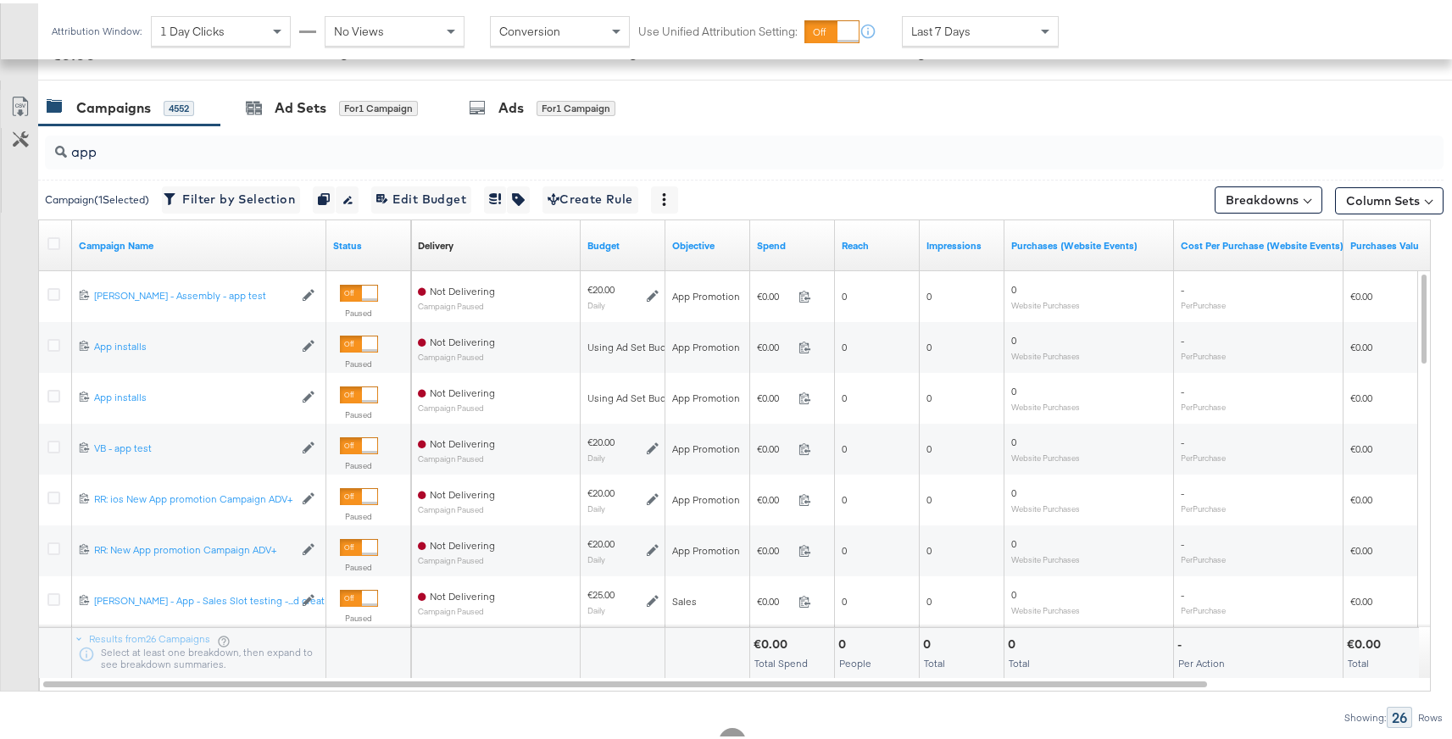
scroll to position [750, 0]
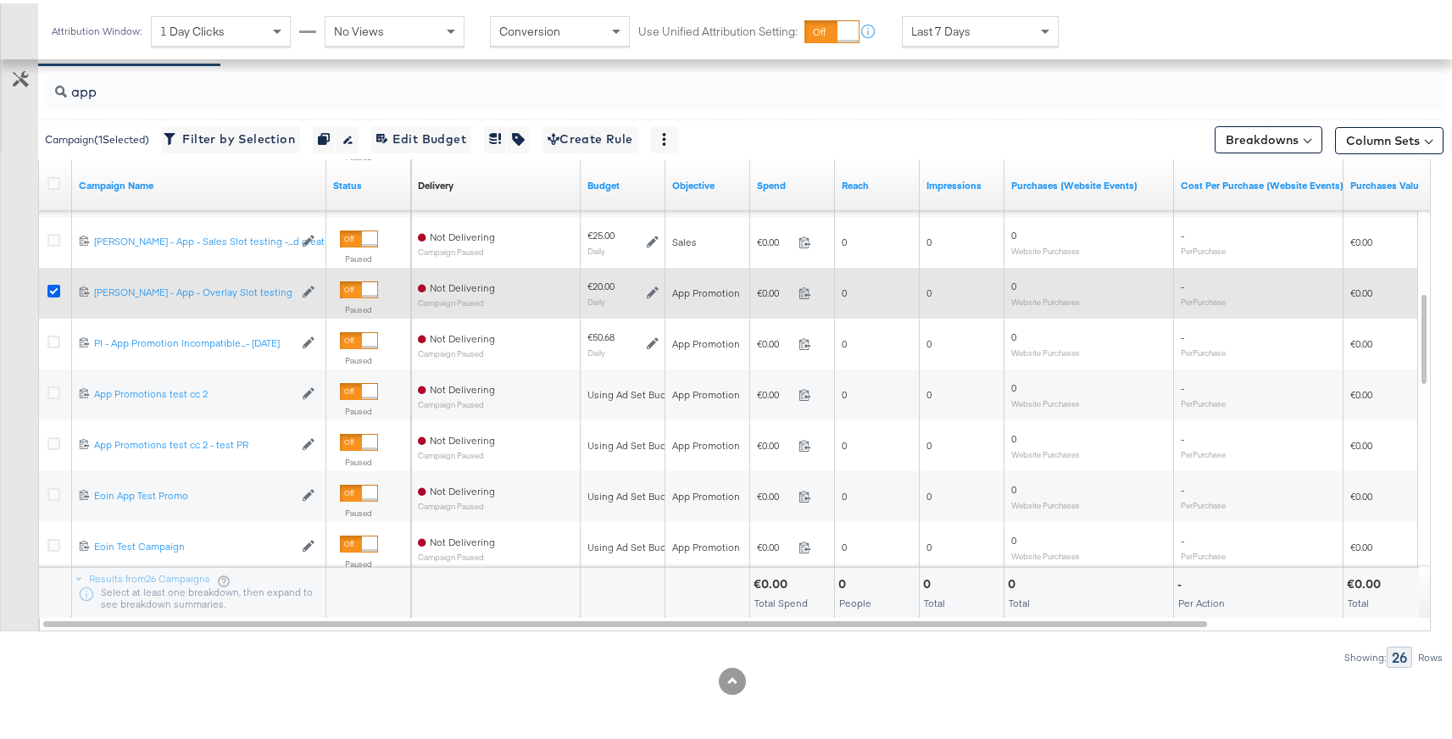
click at [55, 291] on icon at bounding box center [53, 287] width 13 height 13
click at [0, 0] on input "checkbox" at bounding box center [0, 0] width 0 height 0
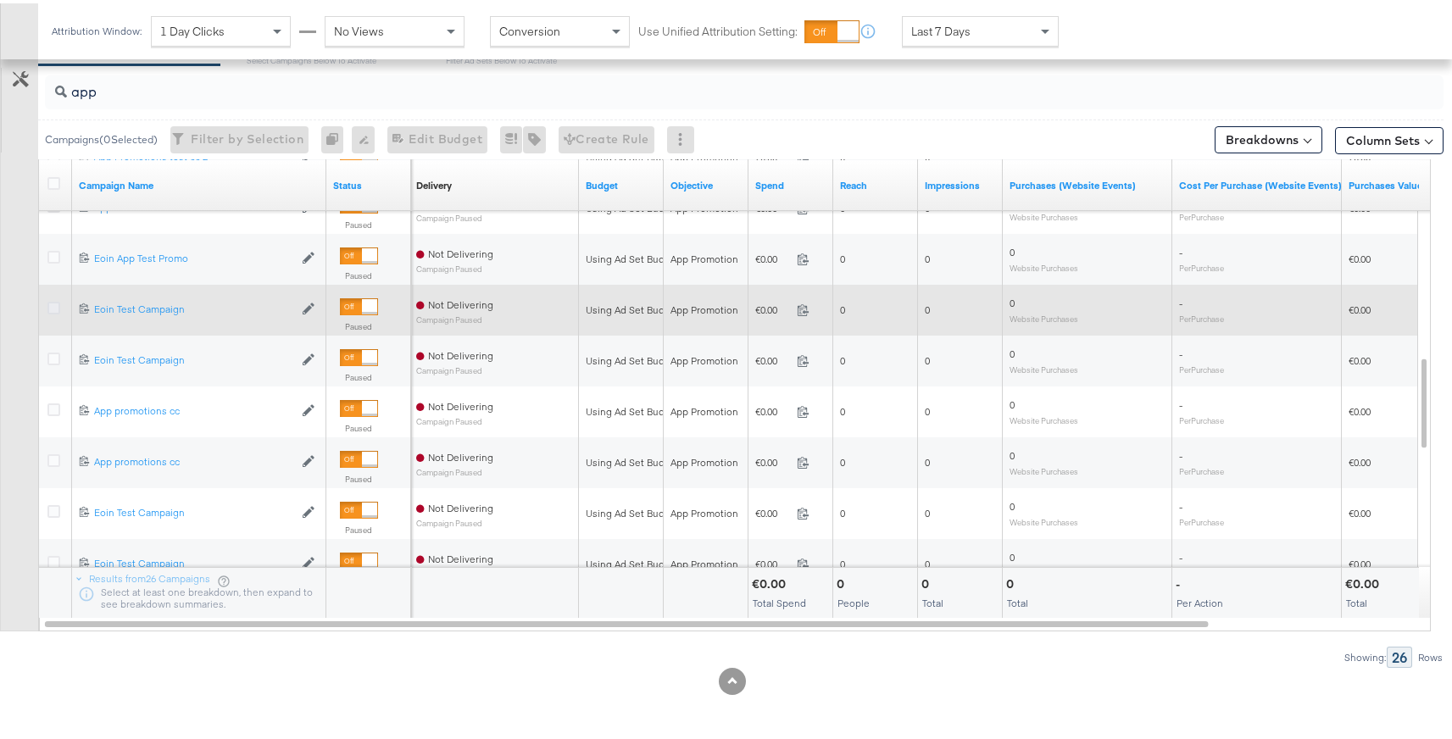
click at [56, 308] on icon at bounding box center [53, 304] width 13 height 13
click at [0, 0] on input "checkbox" at bounding box center [0, 0] width 0 height 0
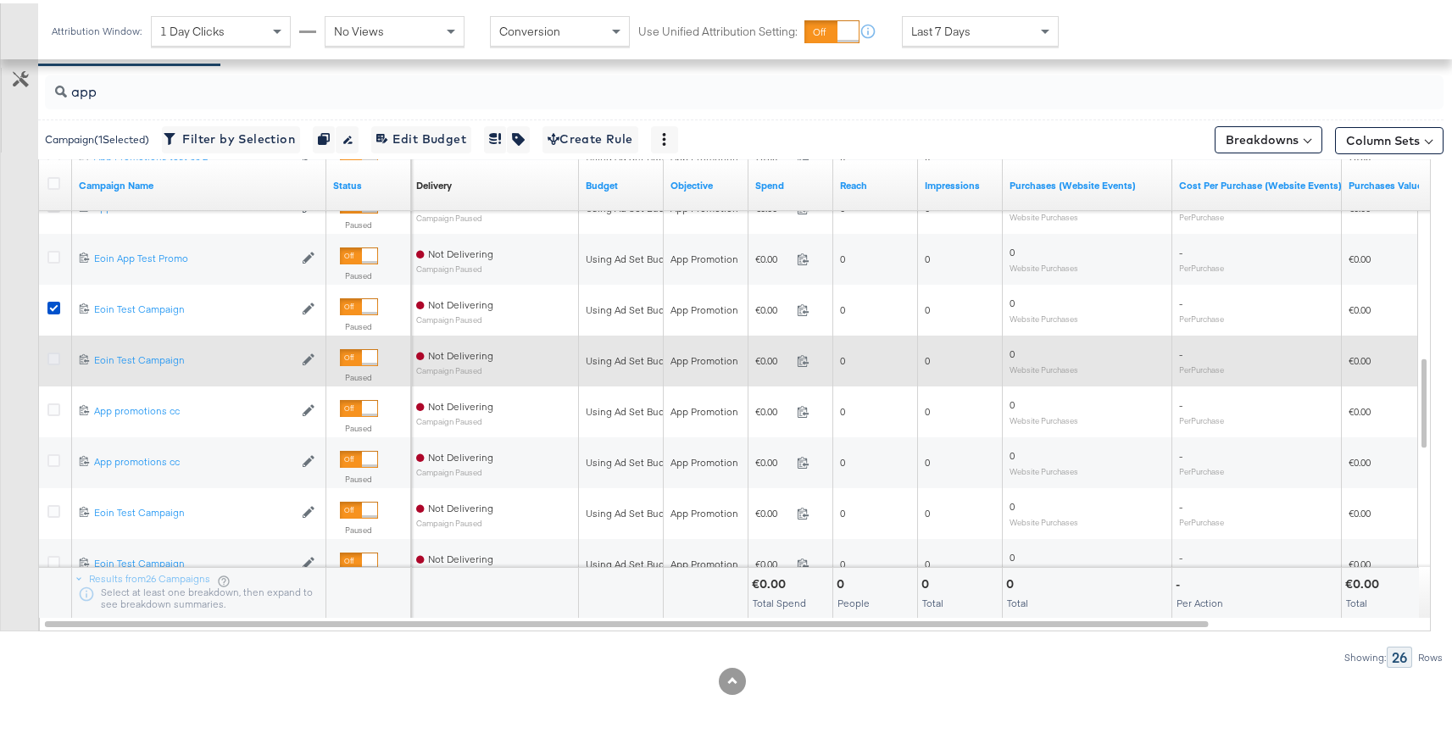
click at [55, 357] on icon at bounding box center [53, 355] width 13 height 13
click at [0, 0] on input "checkbox" at bounding box center [0, 0] width 0 height 0
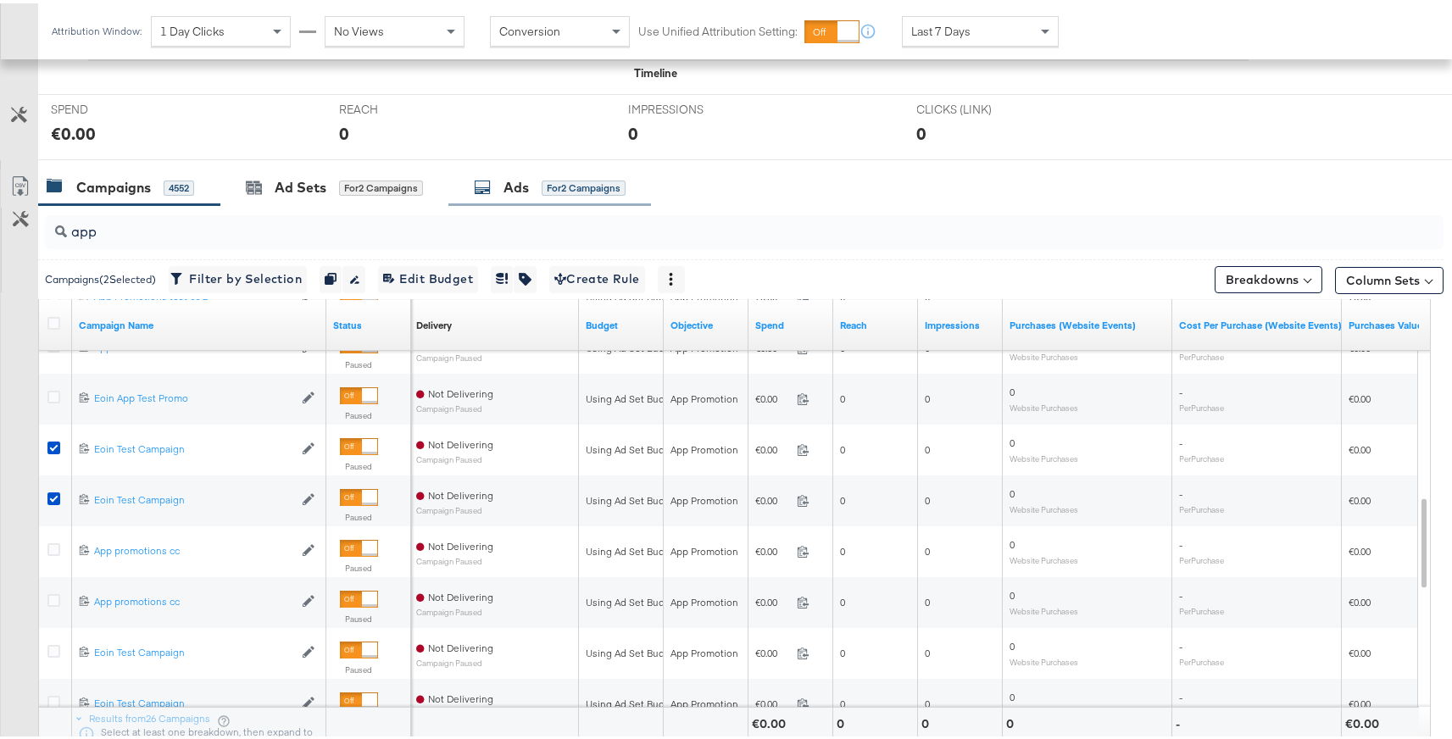
click at [546, 181] on div "for 2 Campaigns" at bounding box center [584, 184] width 84 height 15
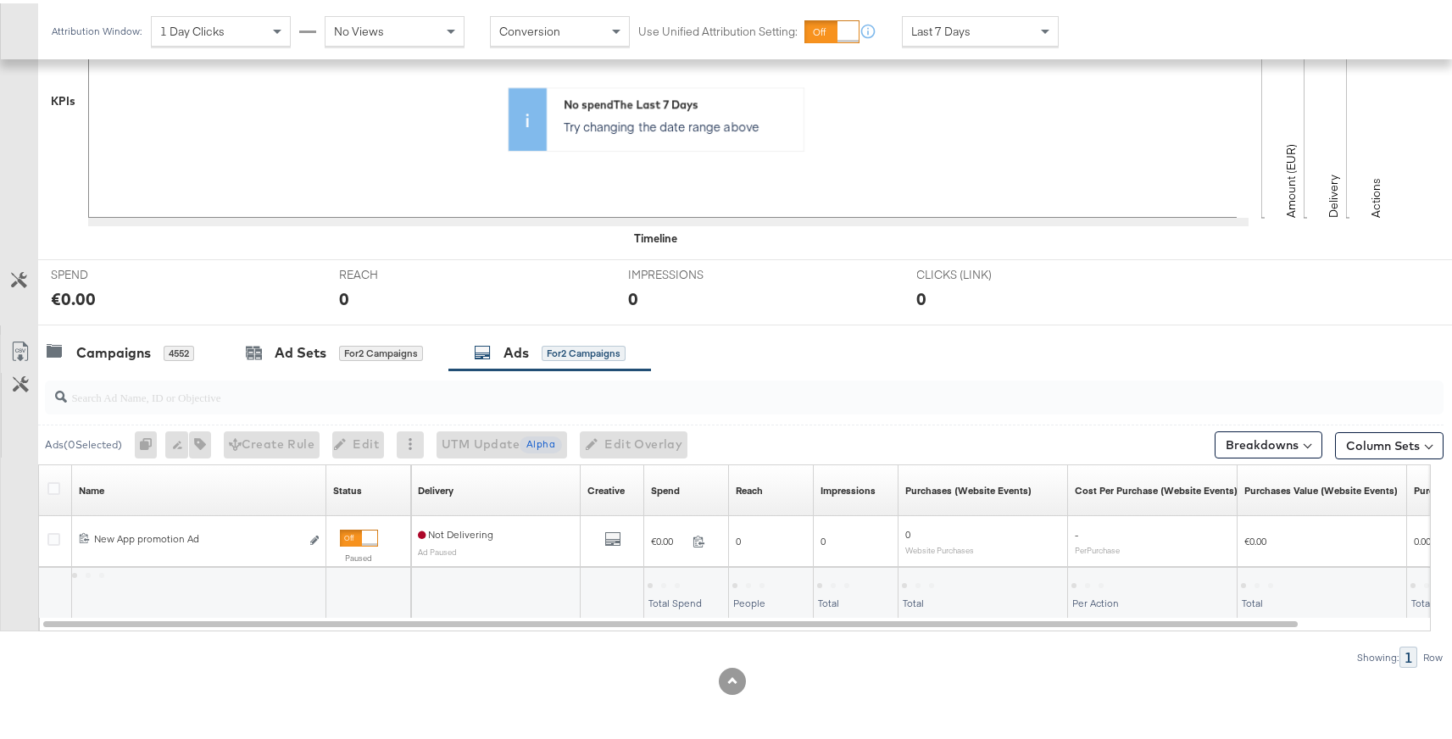
scroll to position [496, 0]
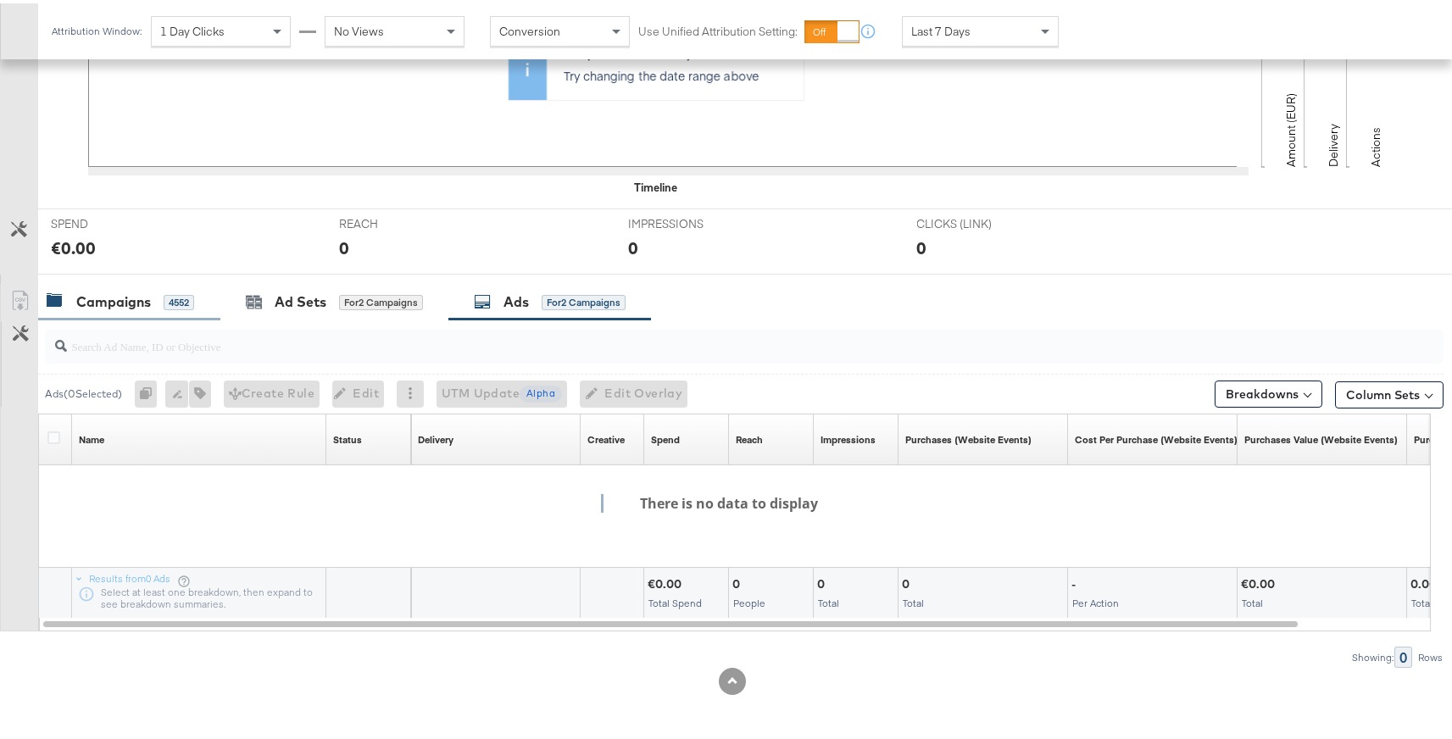
click at [112, 295] on div "Campaigns" at bounding box center [113, 298] width 75 height 19
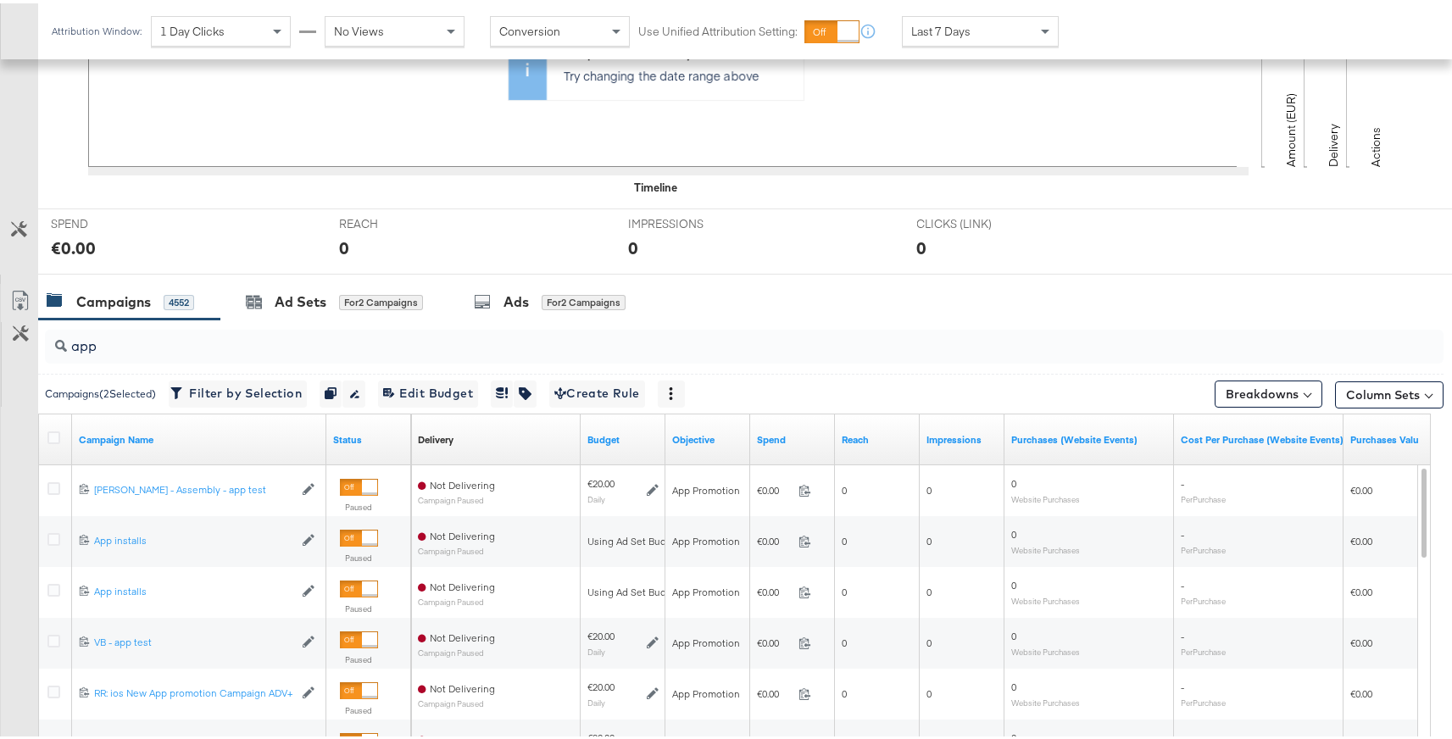
scroll to position [610, 0]
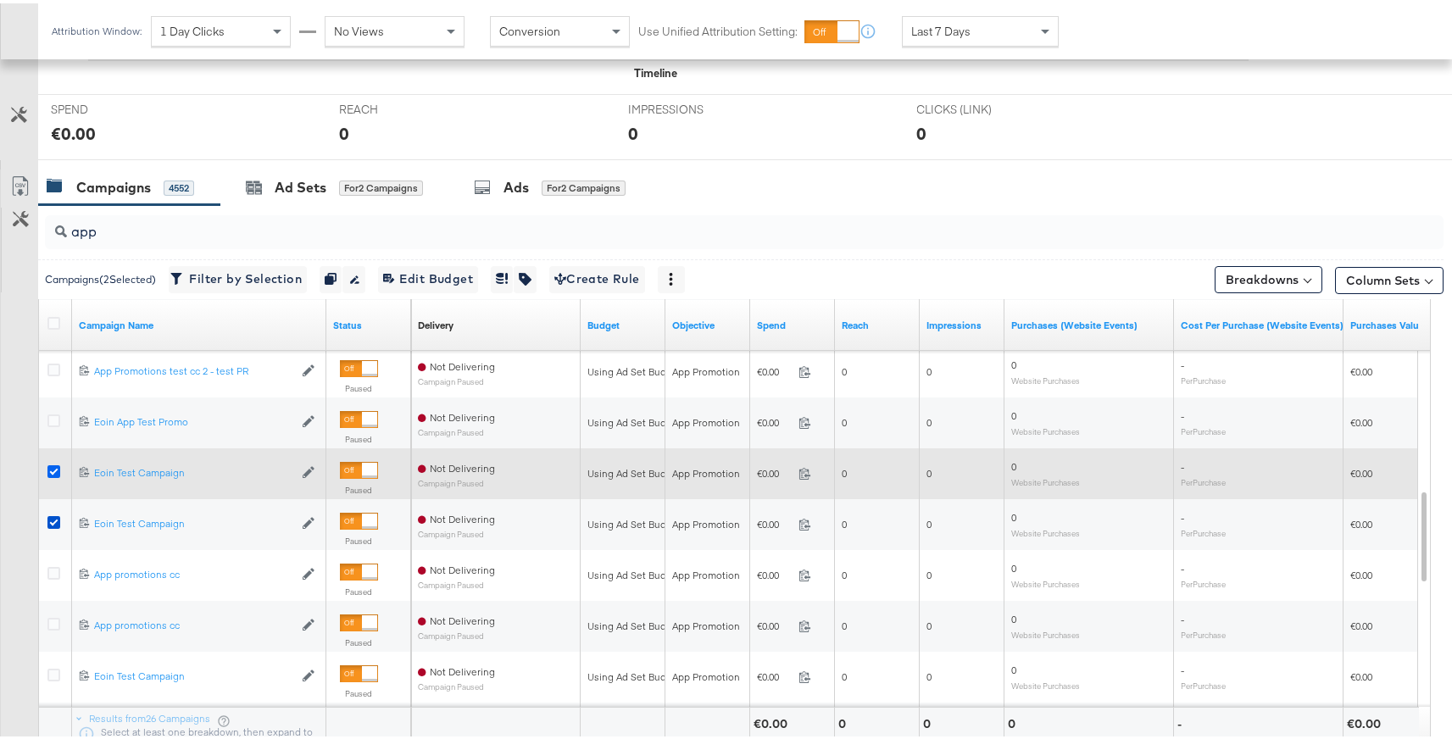
click at [47, 467] on icon at bounding box center [53, 468] width 13 height 13
click at [0, 0] on input "checkbox" at bounding box center [0, 0] width 0 height 0
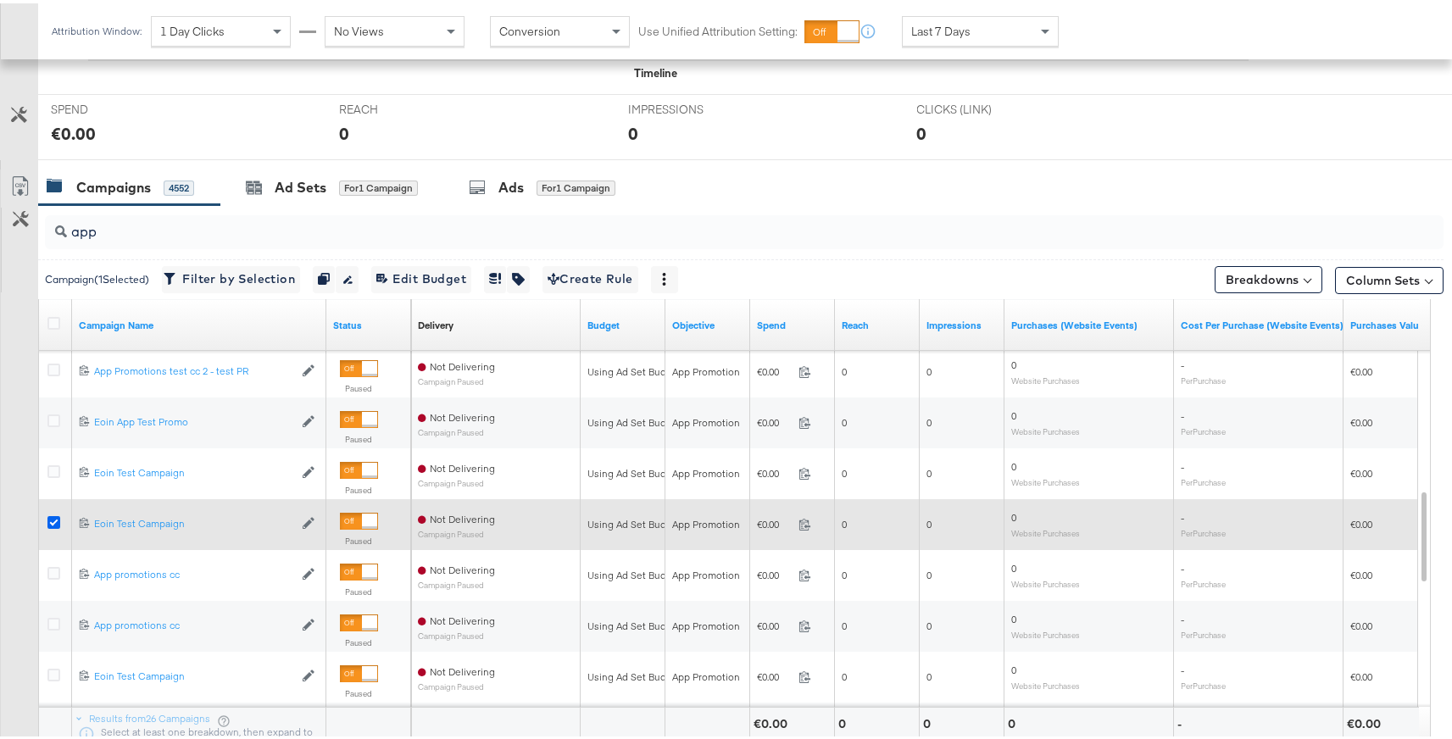
click at [59, 522] on icon at bounding box center [53, 519] width 13 height 13
click at [0, 0] on input "checkbox" at bounding box center [0, 0] width 0 height 0
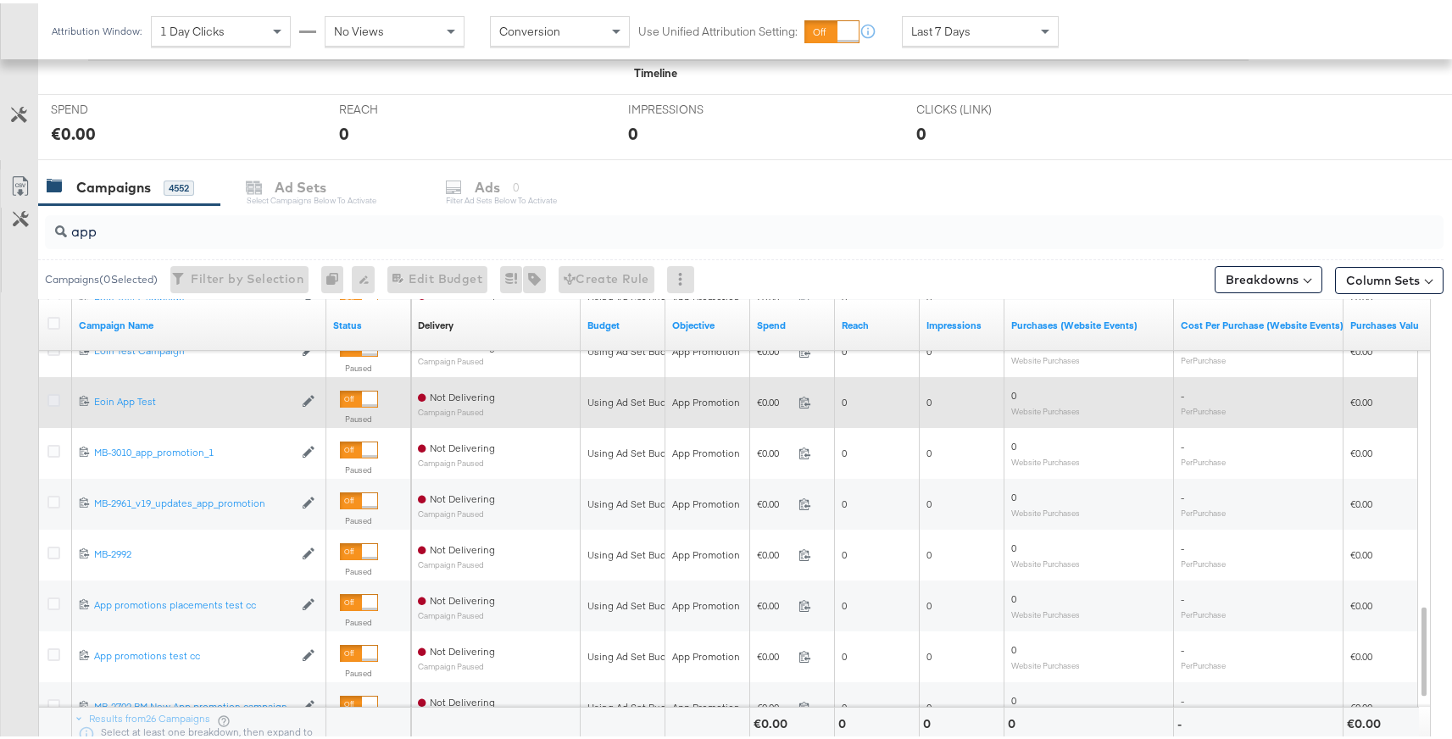
click at [52, 399] on icon at bounding box center [53, 397] width 13 height 13
click at [0, 0] on input "checkbox" at bounding box center [0, 0] width 0 height 0
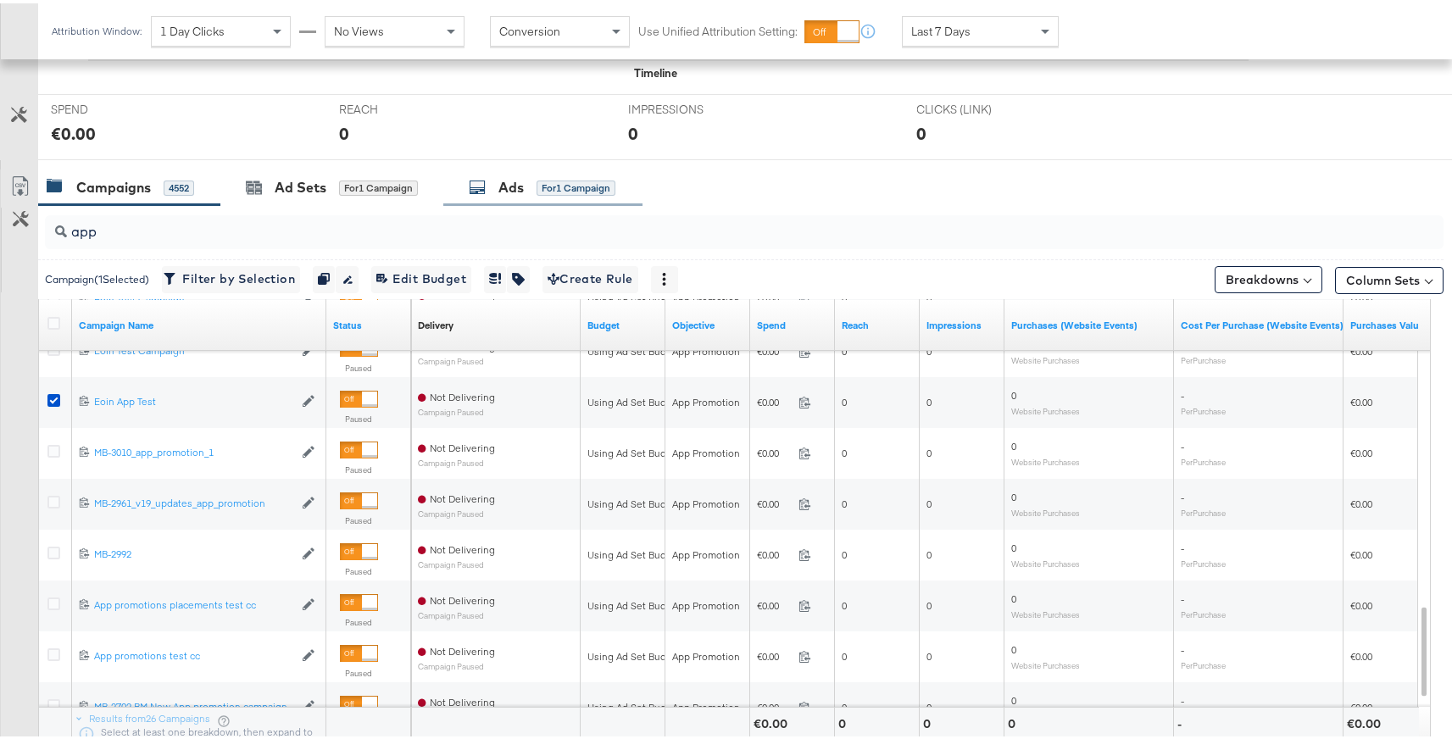
click at [559, 196] on div "Ads for 1 Campaign" at bounding box center [542, 184] width 199 height 36
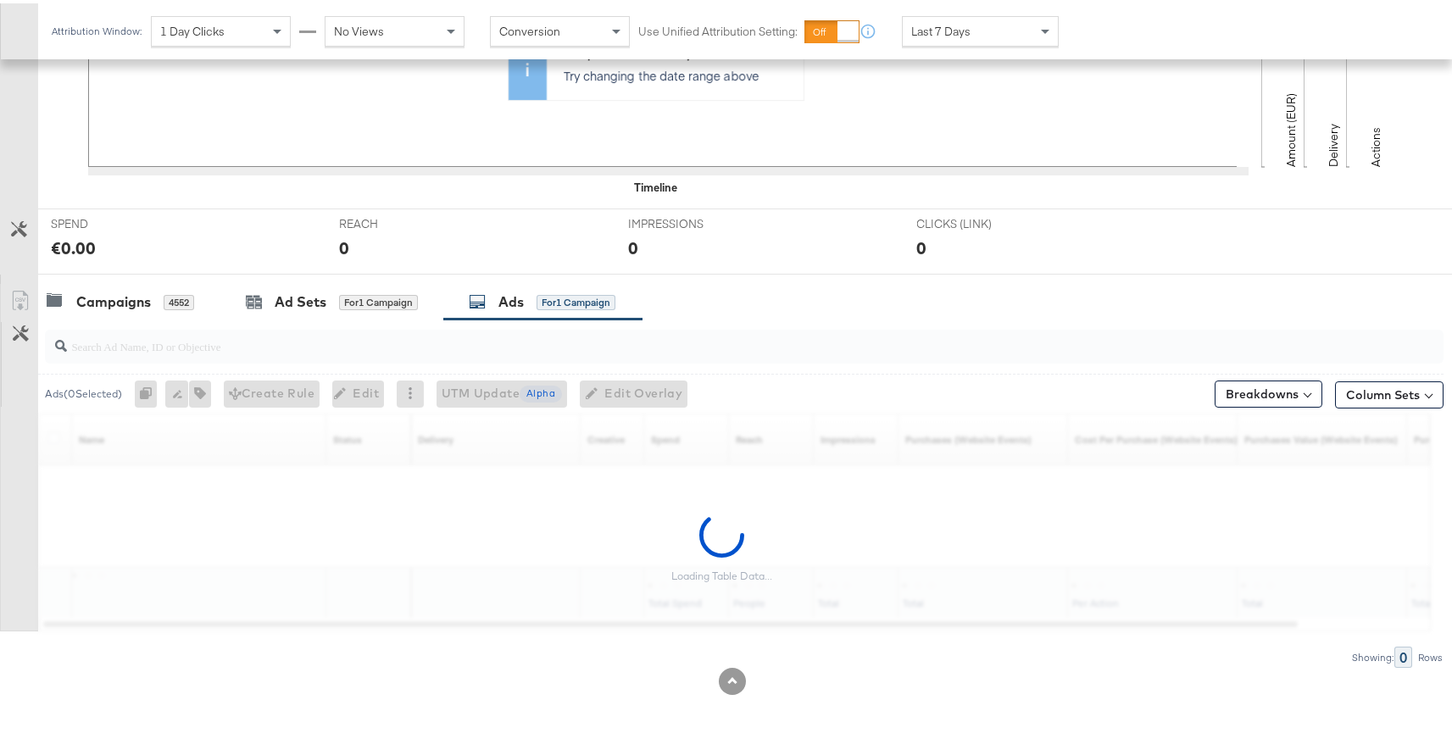
scroll to position [496, 0]
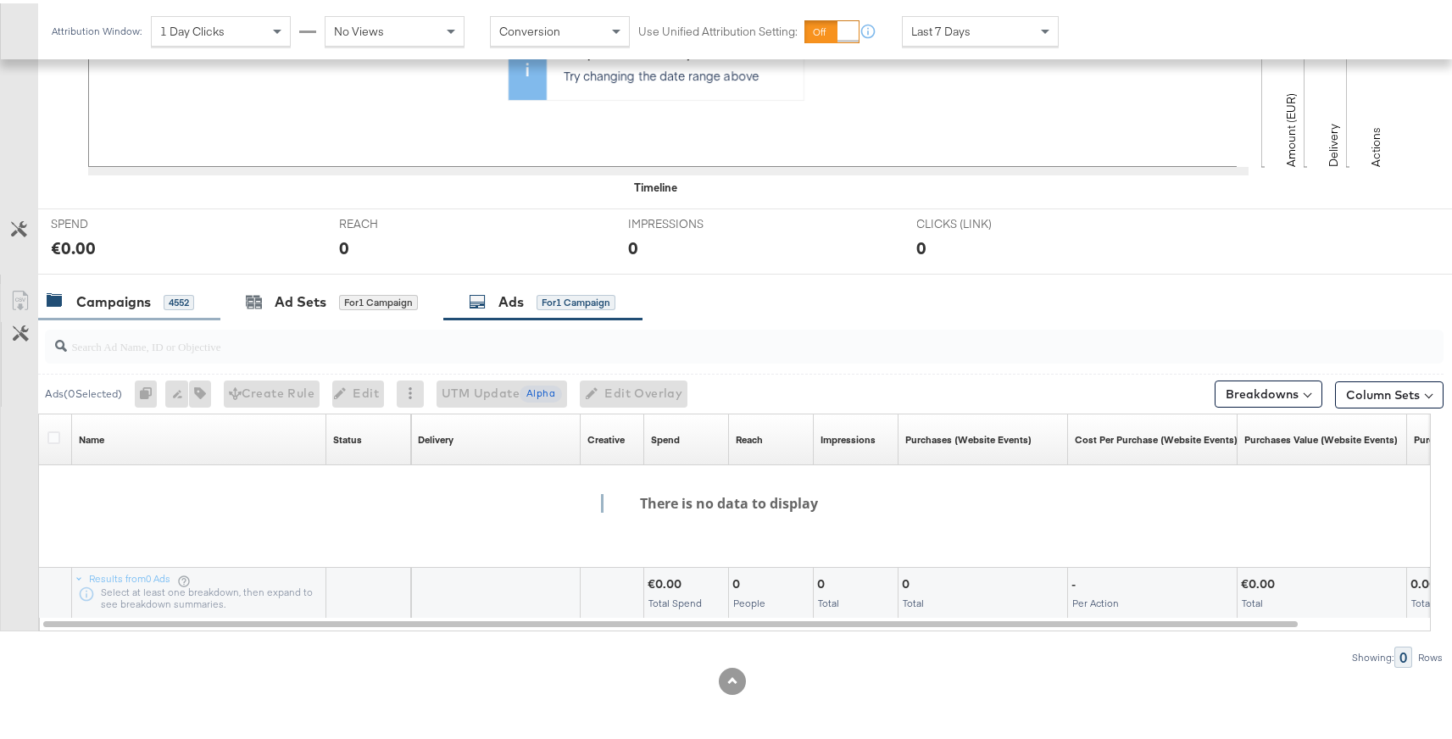
click at [90, 296] on div "Campaigns" at bounding box center [113, 298] width 75 height 19
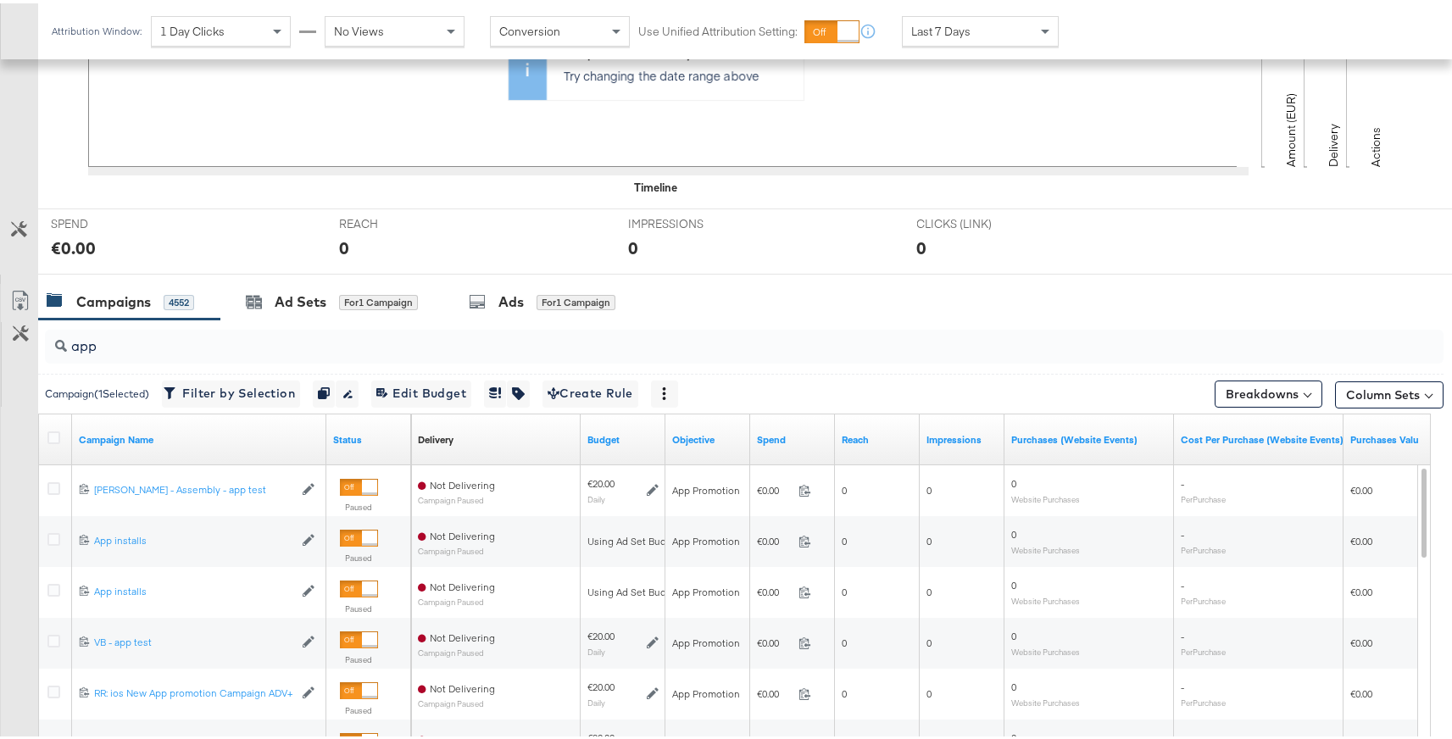
scroll to position [610, 0]
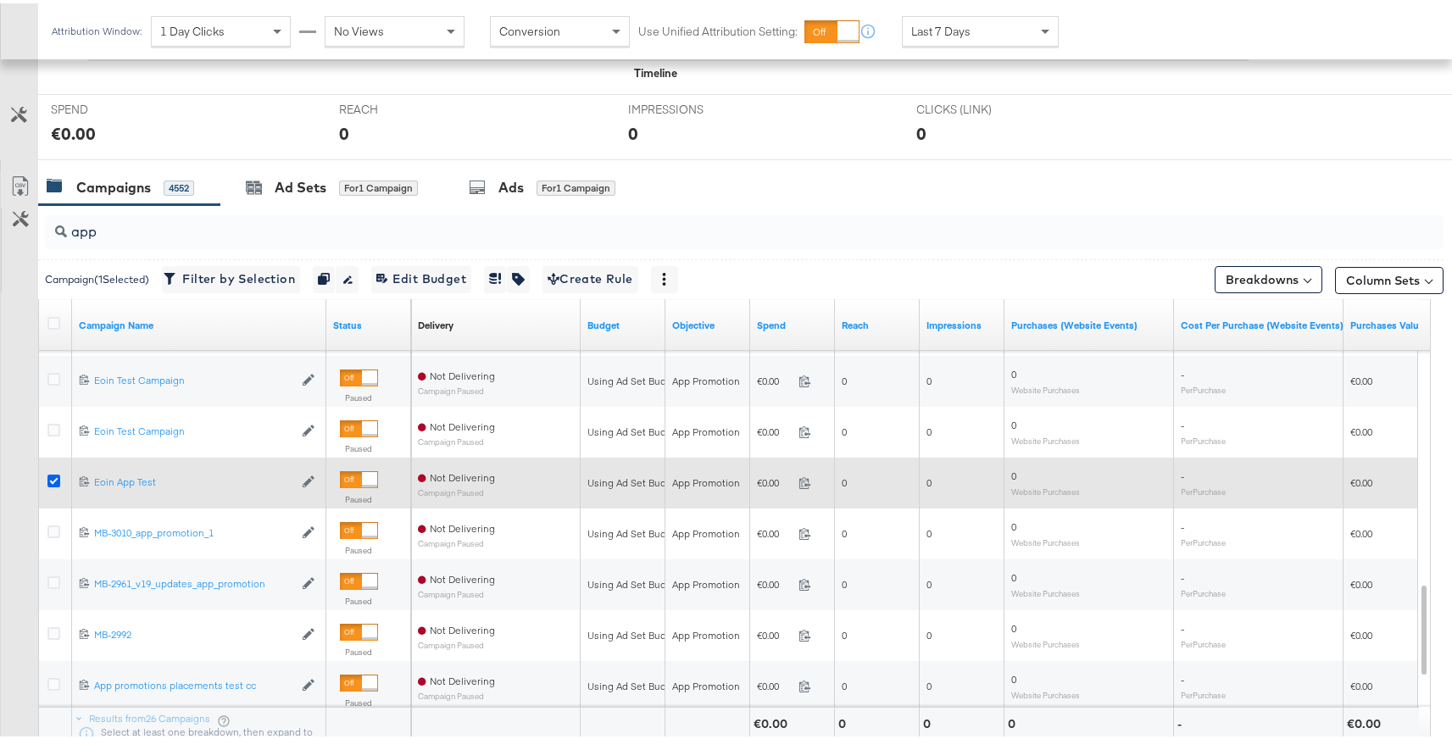
click at [47, 478] on icon at bounding box center [53, 477] width 13 height 13
click at [0, 0] on input "checkbox" at bounding box center [0, 0] width 0 height 0
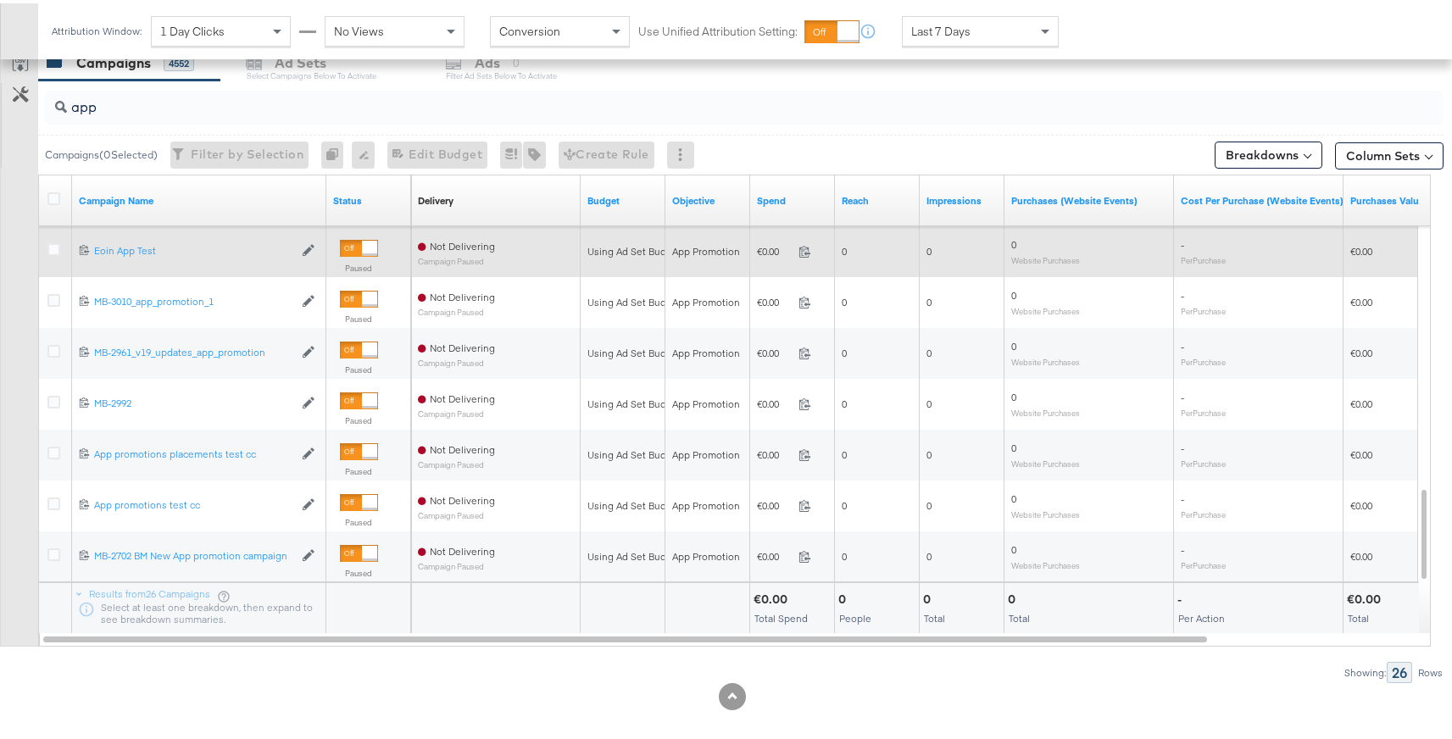
scroll to position [738, 0]
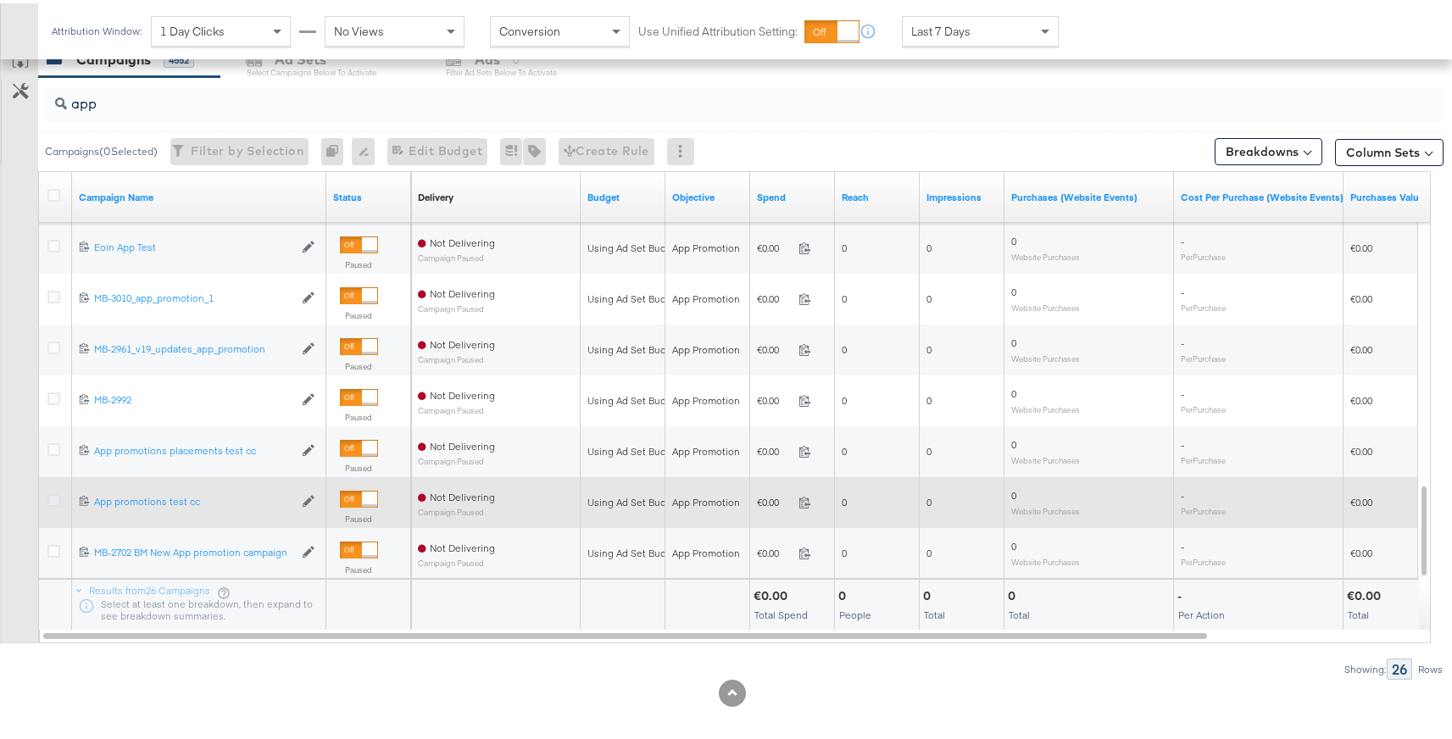
click at [57, 497] on icon at bounding box center [53, 497] width 13 height 13
click at [0, 0] on input "checkbox" at bounding box center [0, 0] width 0 height 0
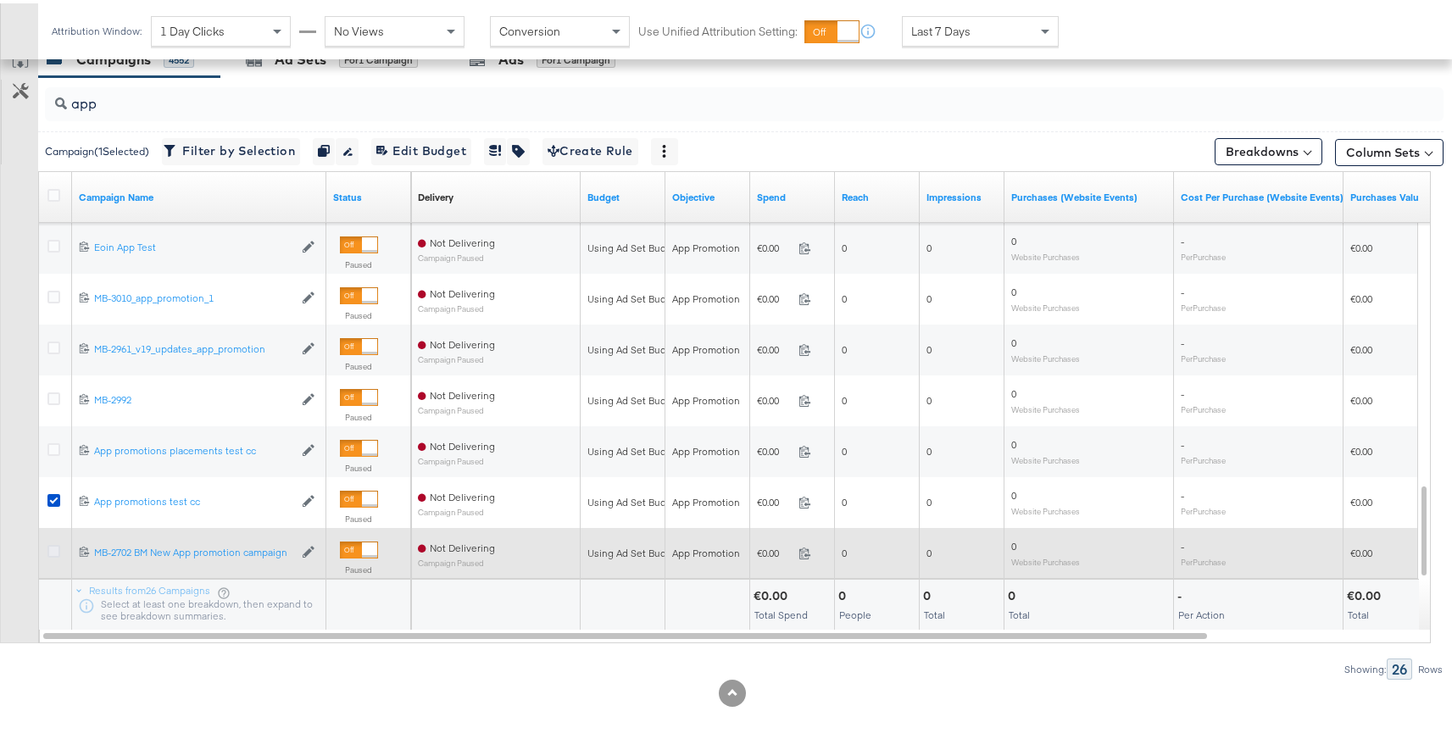
click at [50, 550] on icon at bounding box center [53, 548] width 13 height 13
click at [0, 0] on input "checkbox" at bounding box center [0, 0] width 0 height 0
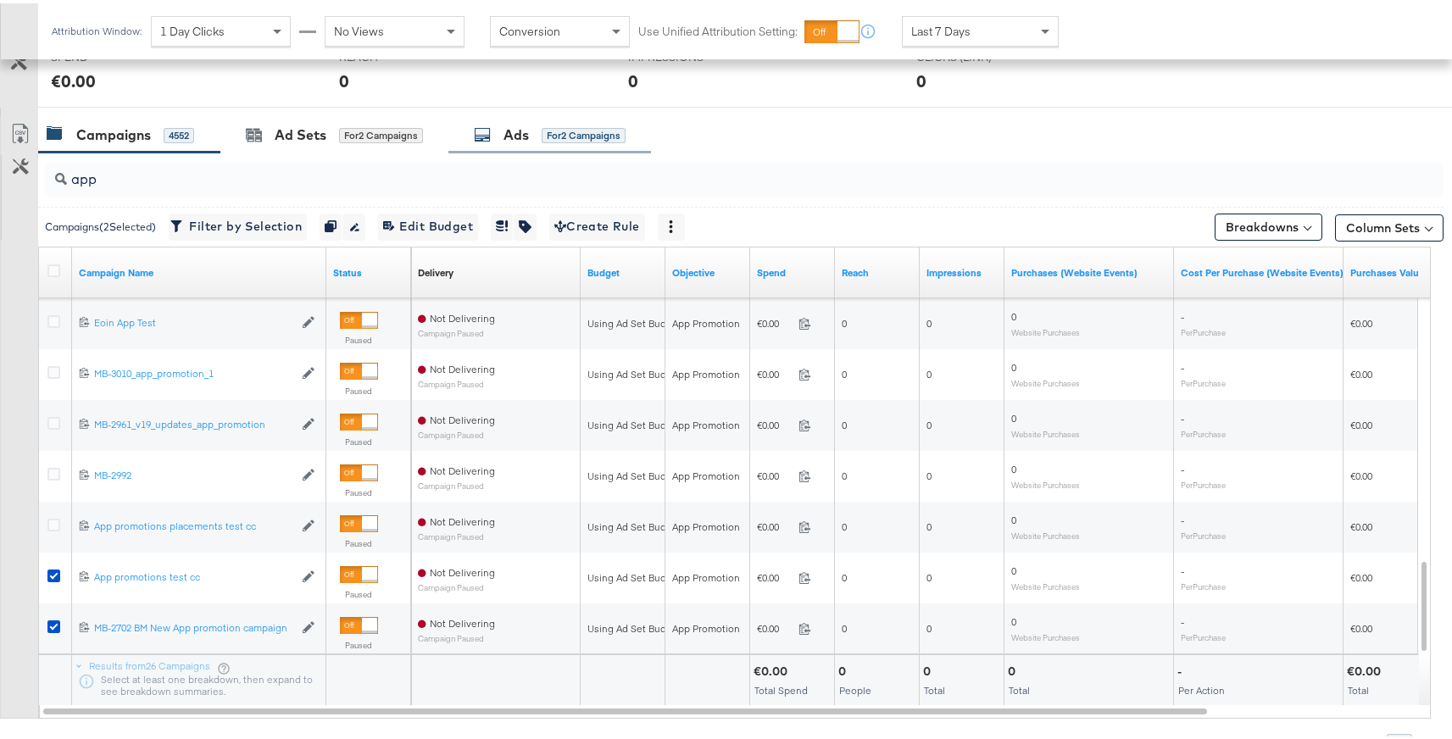
click at [575, 142] on div "Ads for 2 Campaigns" at bounding box center [549, 132] width 203 height 36
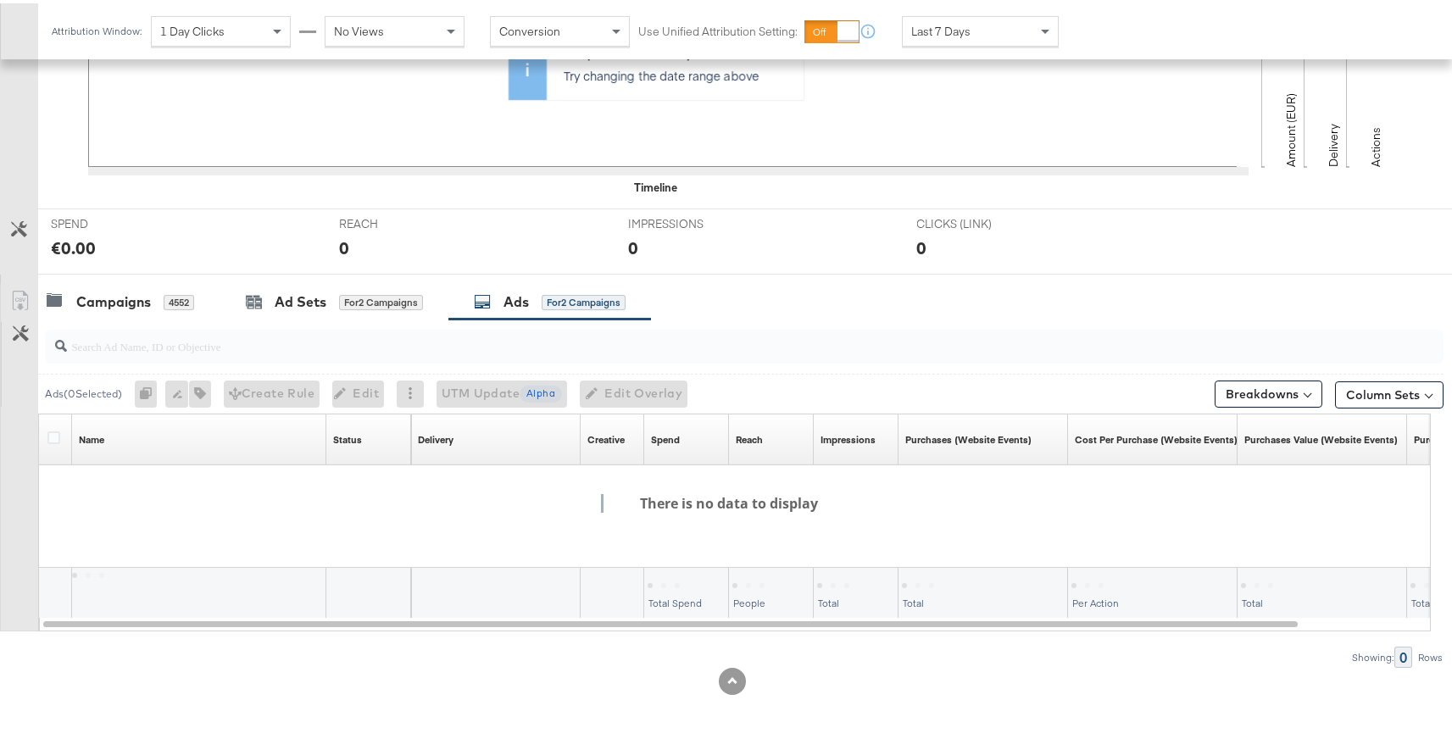
scroll to position [496, 0]
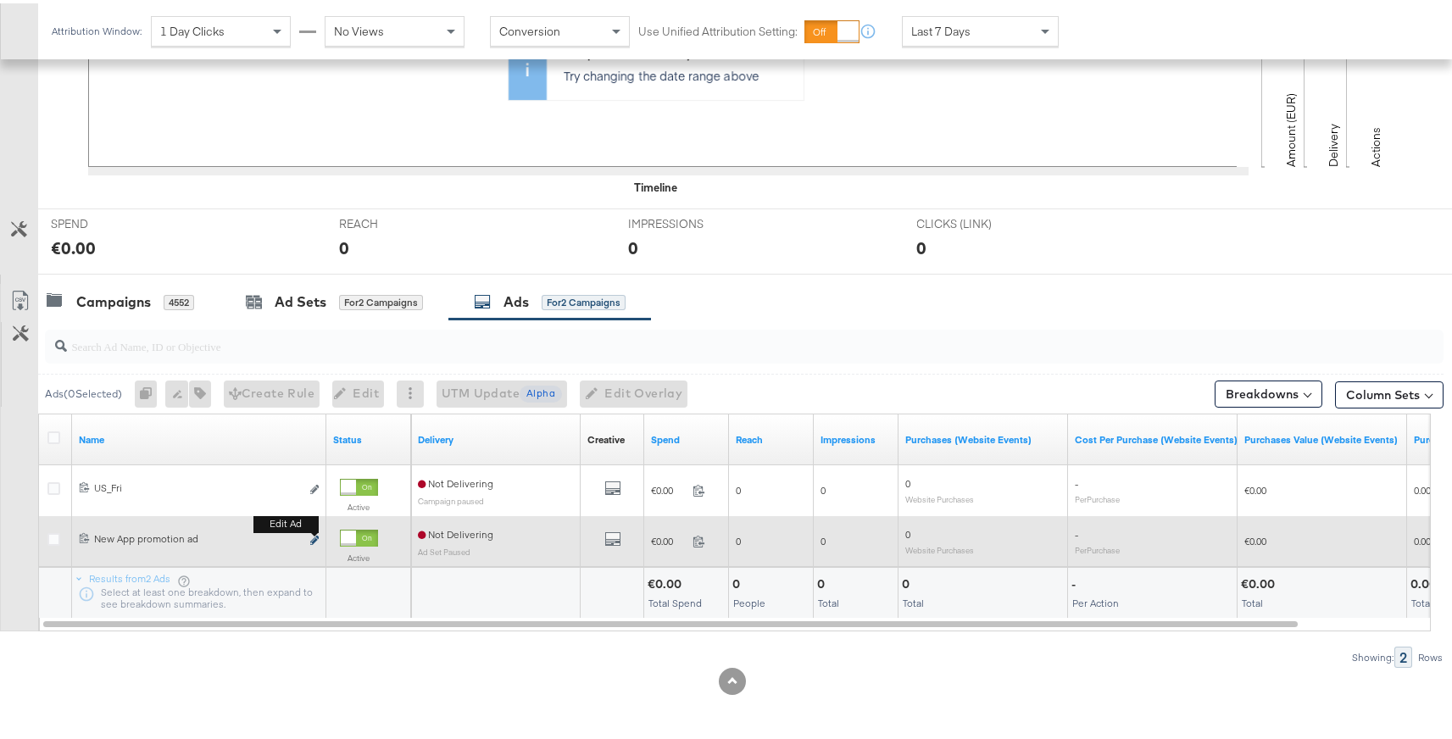
click at [316, 538] on icon "link" at bounding box center [314, 536] width 8 height 9
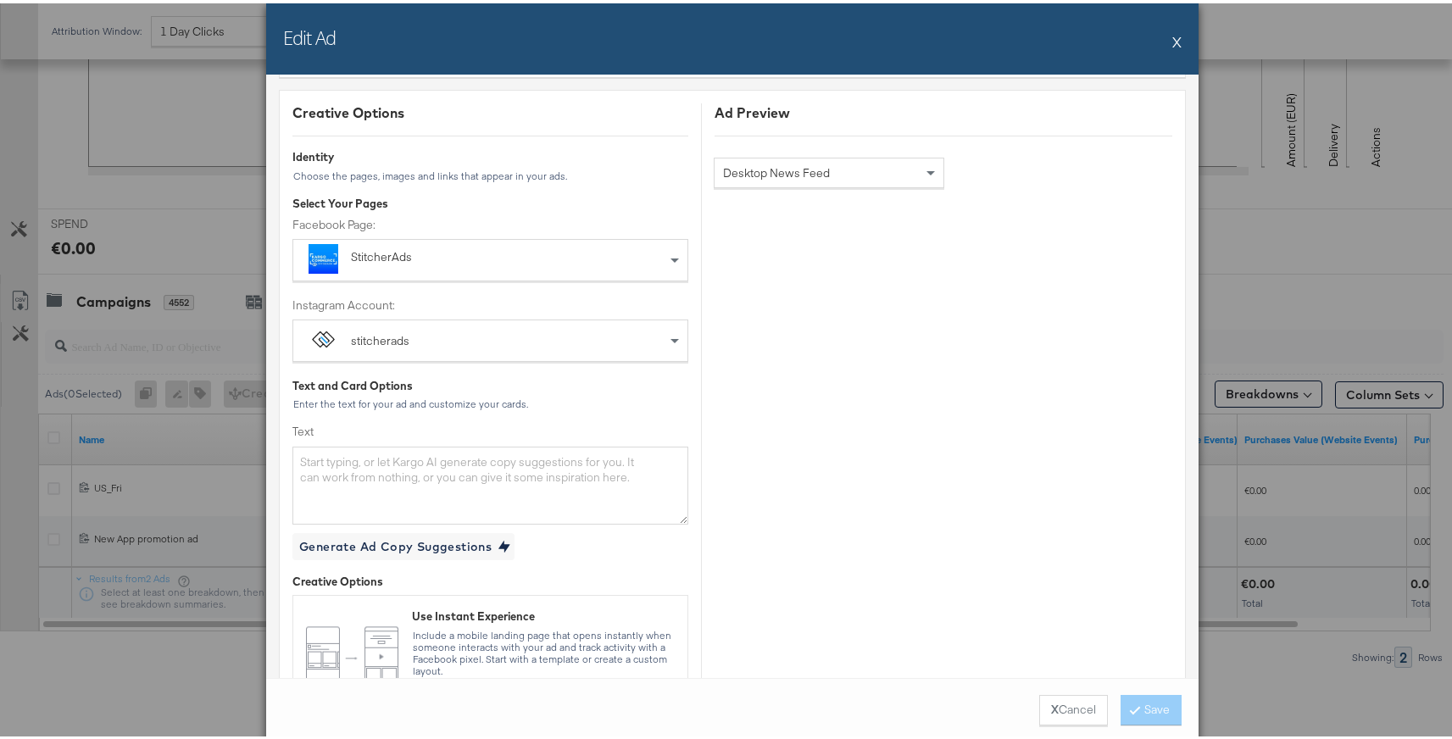
scroll to position [98, 0]
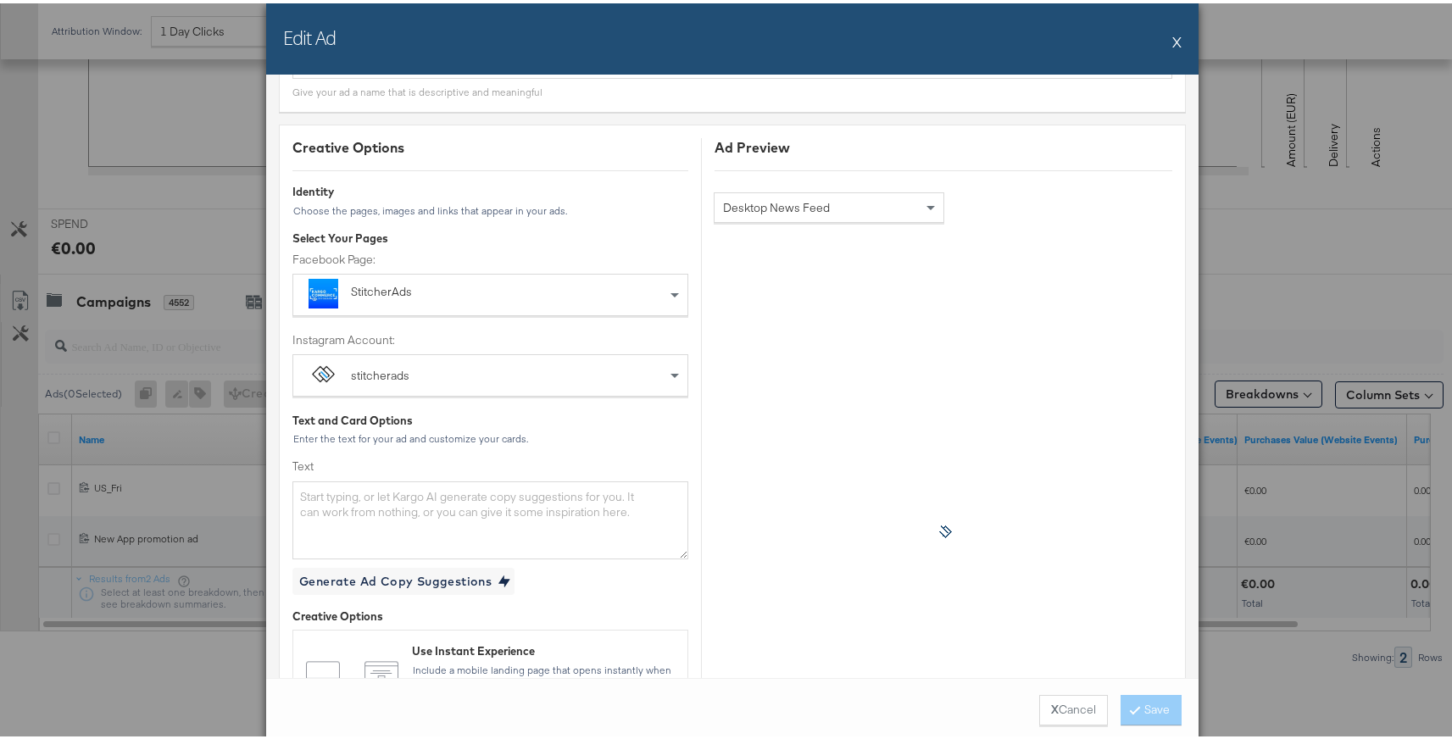
click at [1172, 46] on button "X" at bounding box center [1176, 38] width 9 height 34
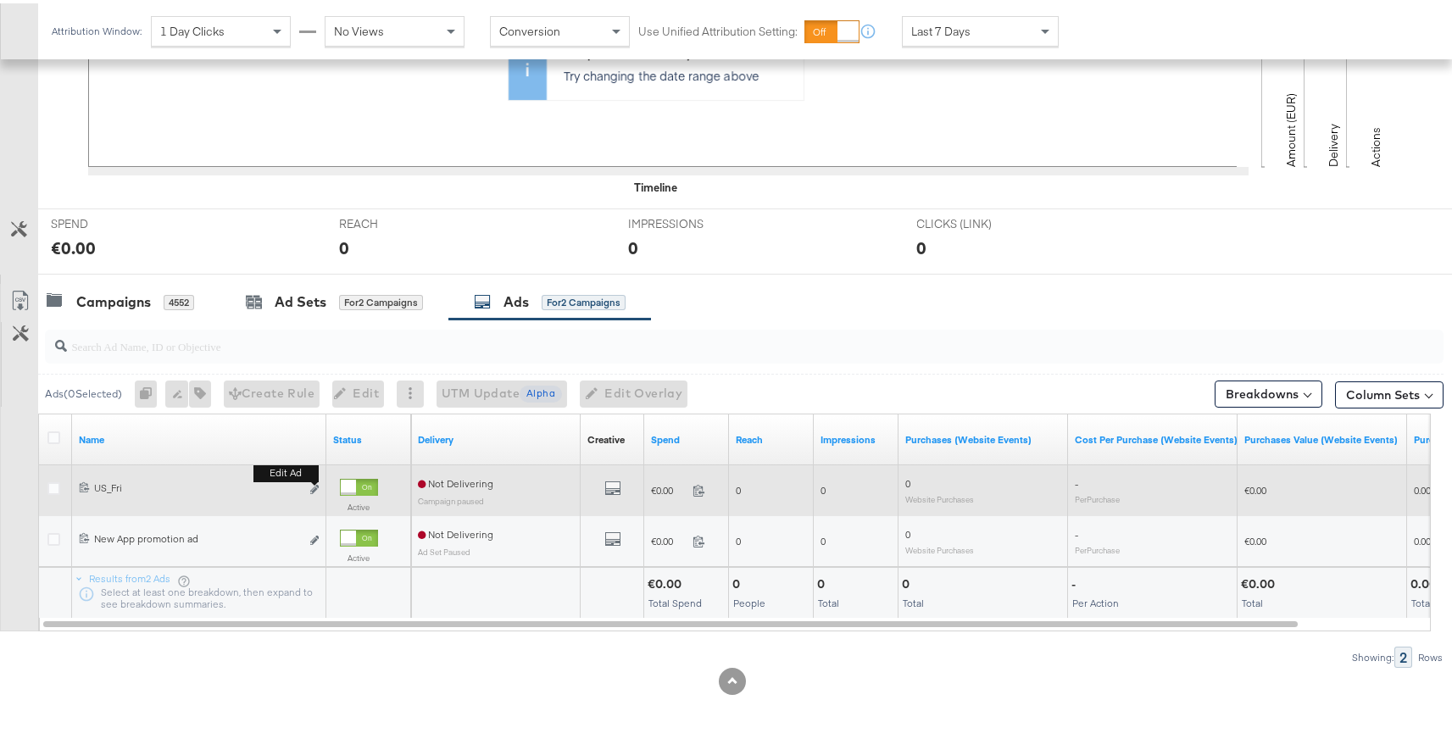
click at [317, 479] on b "Edit ad" at bounding box center [285, 470] width 65 height 18
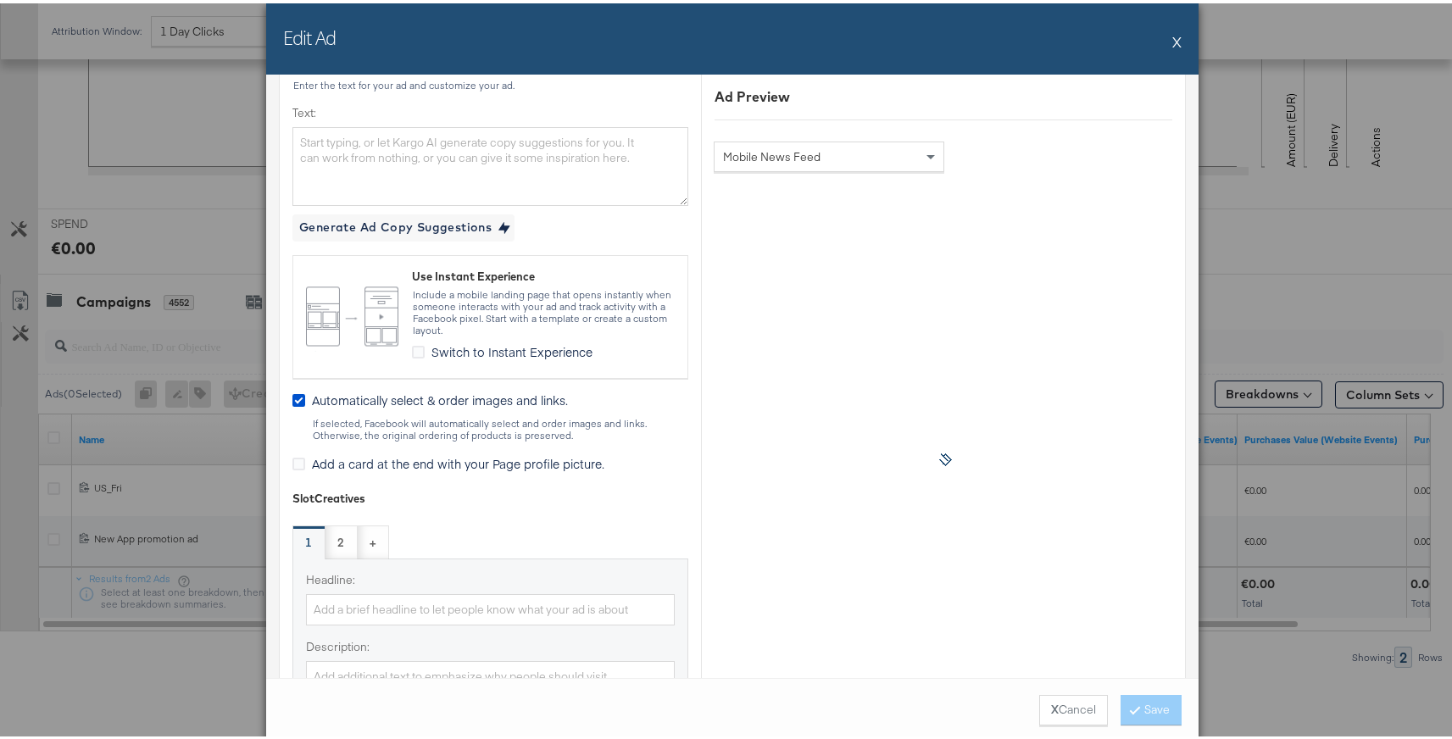
scroll to position [449, 0]
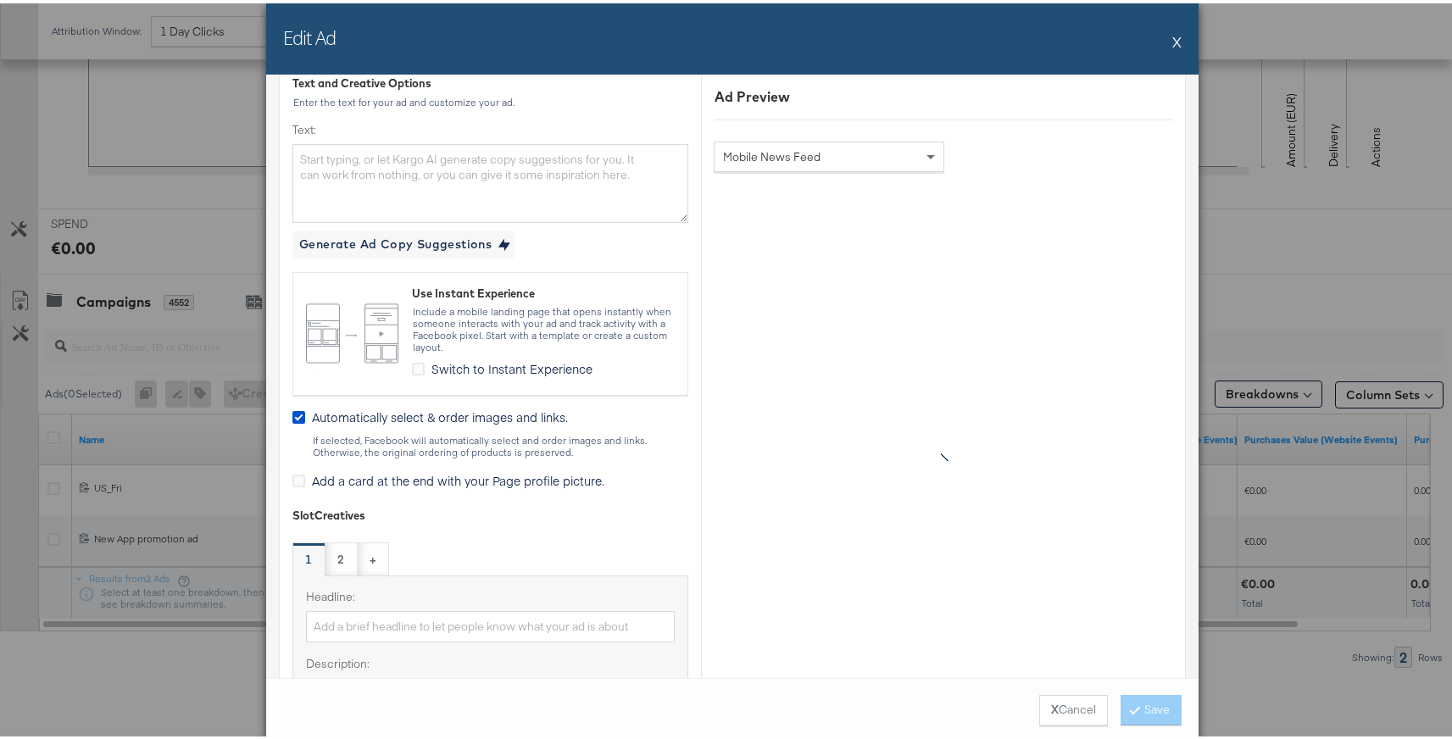
click at [1179, 43] on div "Edit Ad X" at bounding box center [732, 35] width 932 height 71
click at [1172, 42] on button "X" at bounding box center [1176, 38] width 9 height 34
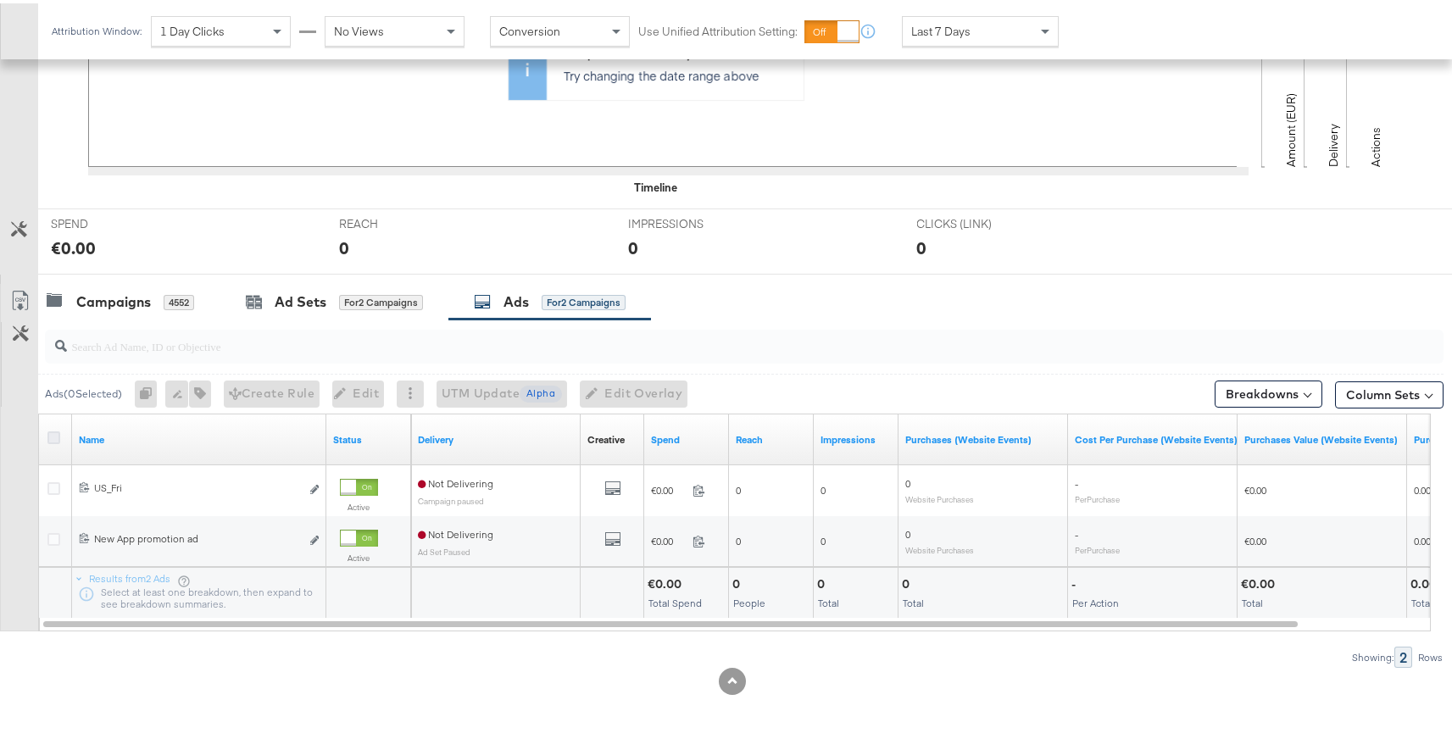
click at [58, 437] on icon at bounding box center [53, 434] width 13 height 13
click at [0, 0] on input "checkbox" at bounding box center [0, 0] width 0 height 0
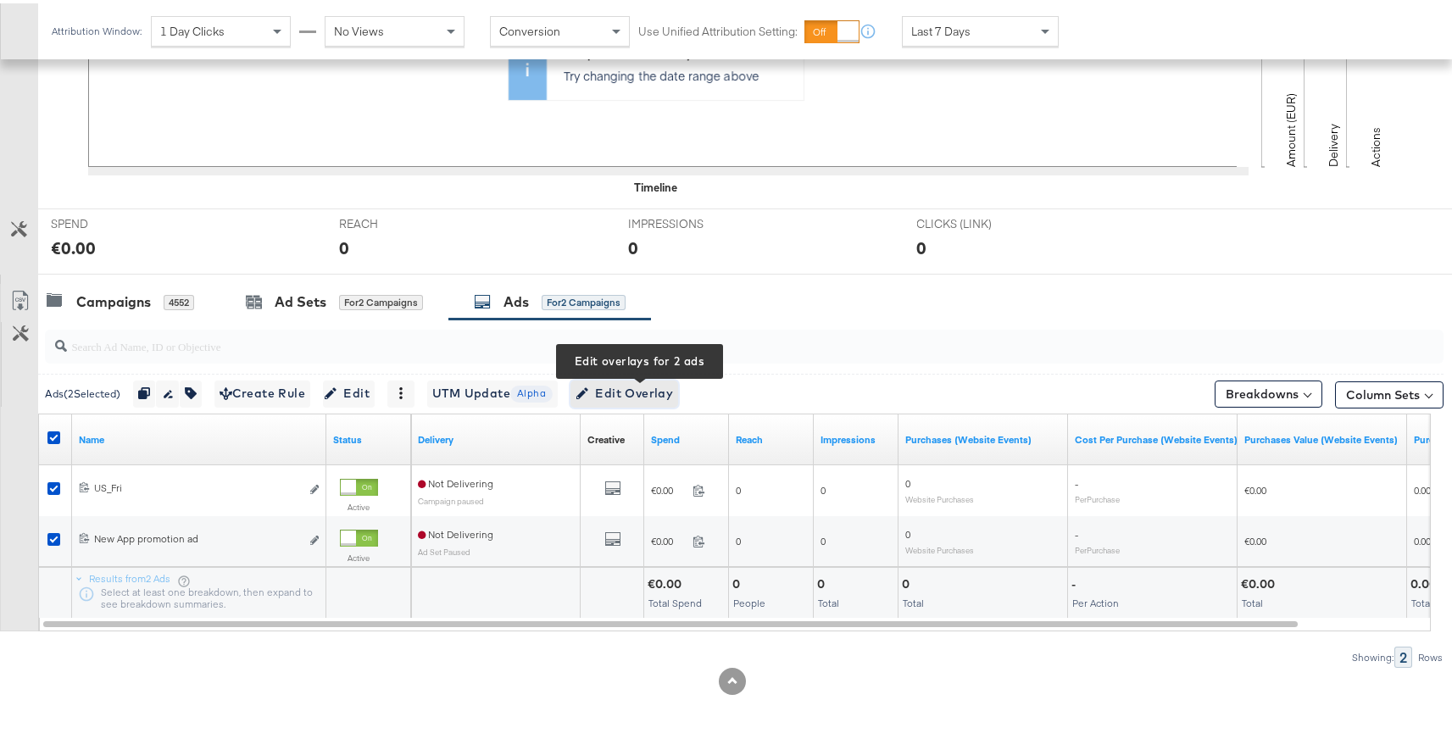
click at [636, 397] on span "Edit Overlay Edit overlays for 2 ads" at bounding box center [623, 390] width 97 height 21
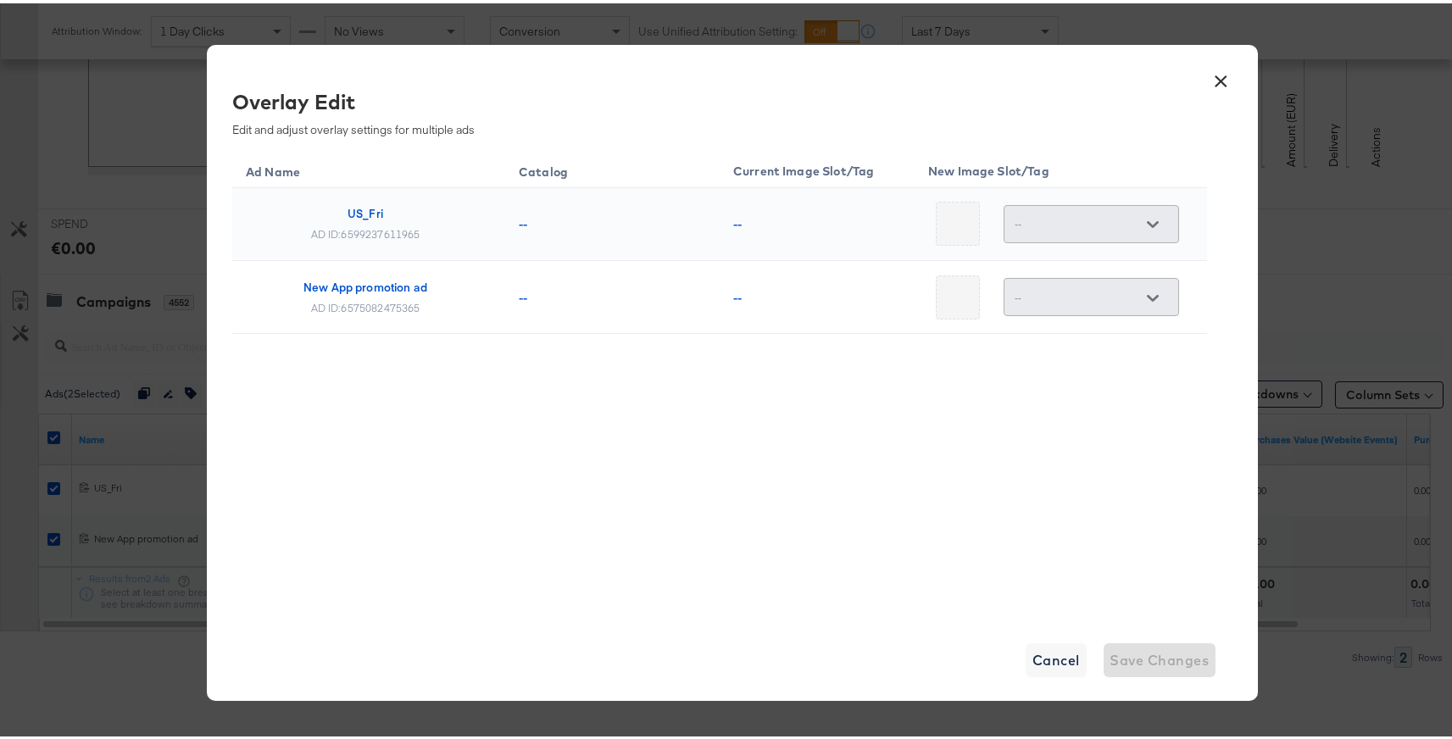
click at [1158, 226] on div "--" at bounding box center [1090, 221] width 175 height 38
click at [1135, 215] on div at bounding box center [1153, 220] width 36 height 25
click at [1209, 80] on button "×" at bounding box center [1221, 73] width 31 height 31
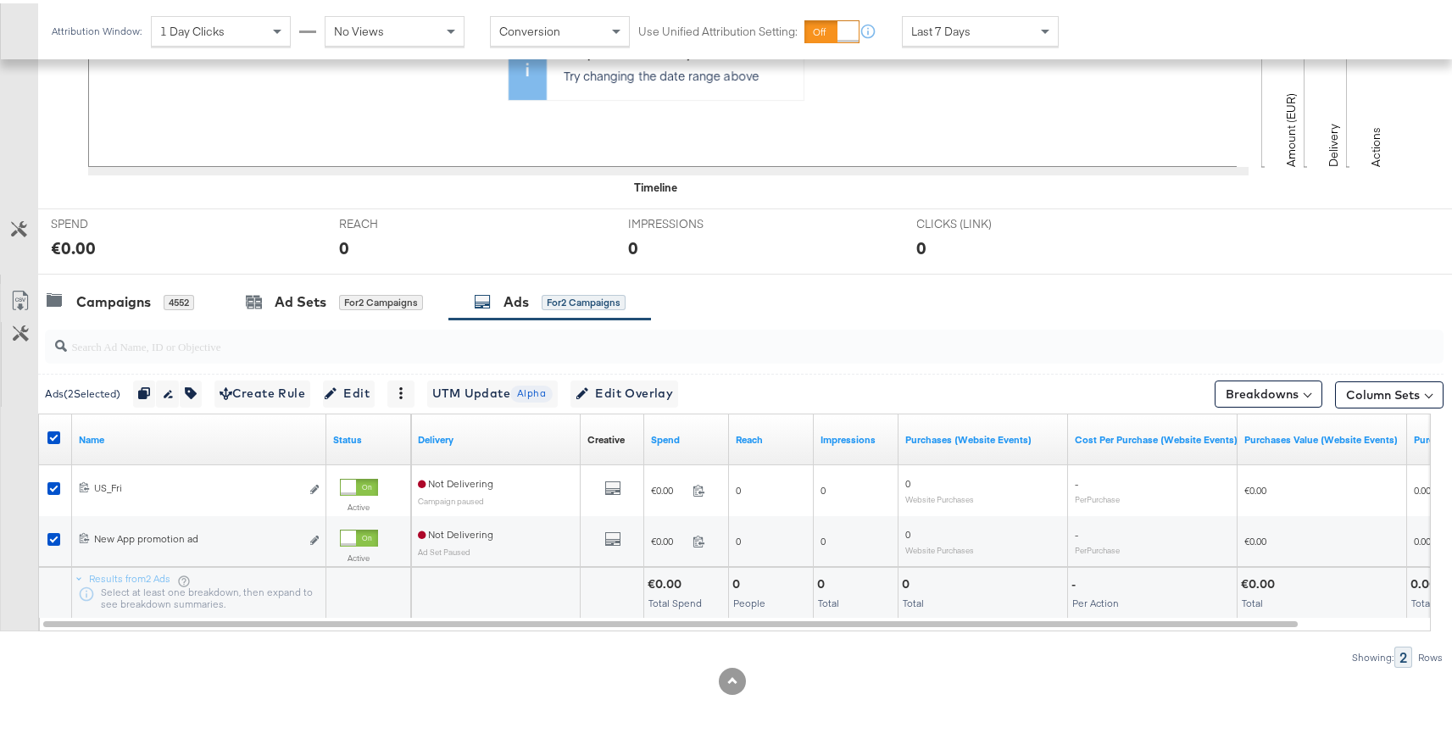
click at [554, 299] on div "for 2 Campaigns" at bounding box center [584, 299] width 84 height 15
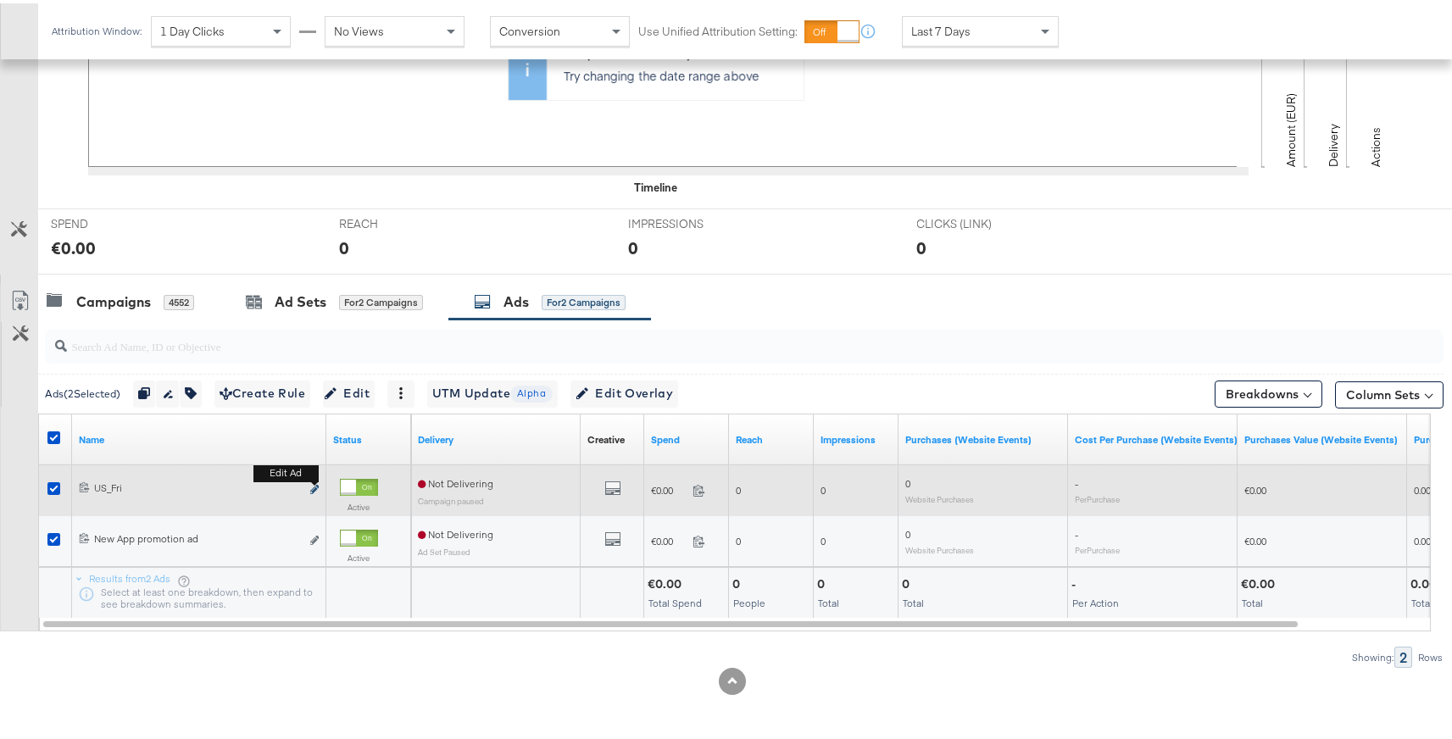
click at [317, 487] on icon "link" at bounding box center [314, 485] width 8 height 9
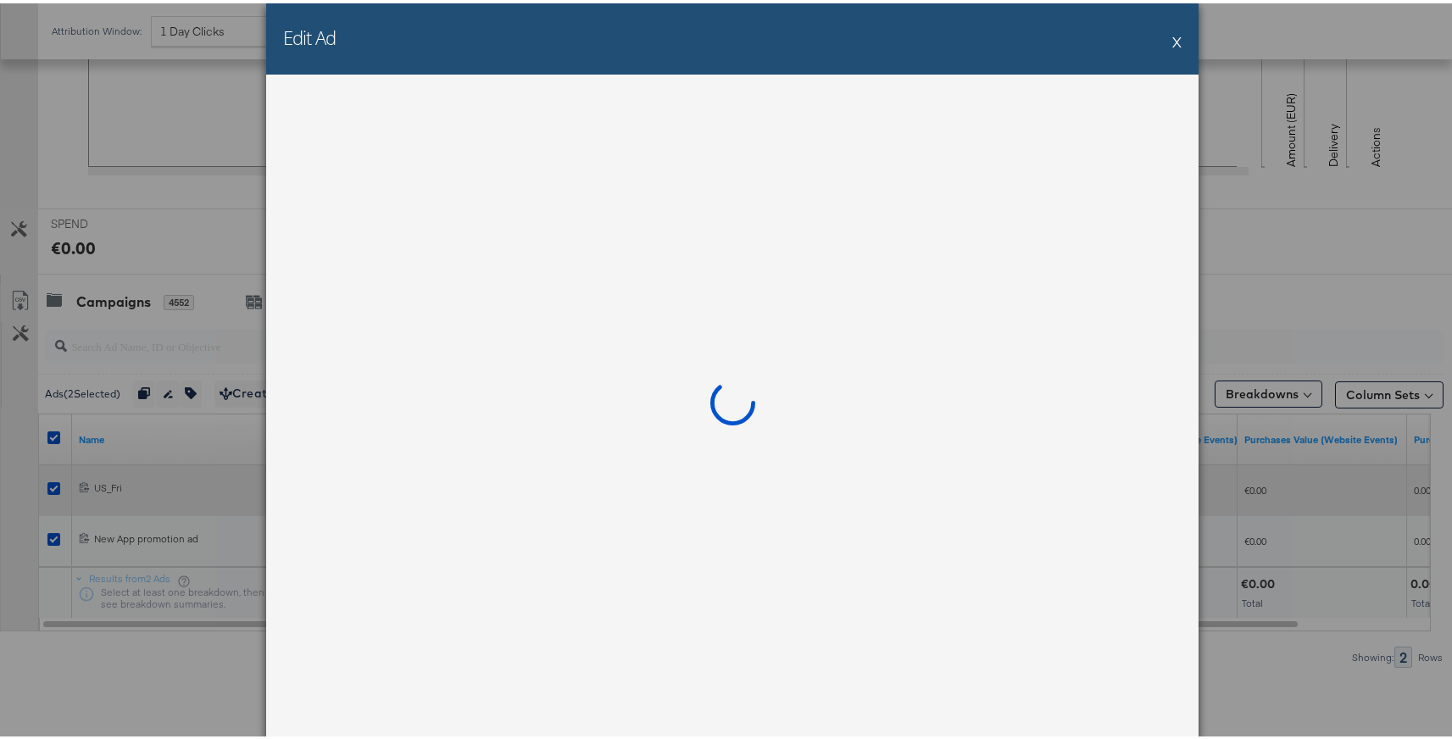
click at [54, 483] on div "Edit Ad X" at bounding box center [732, 369] width 1464 height 739
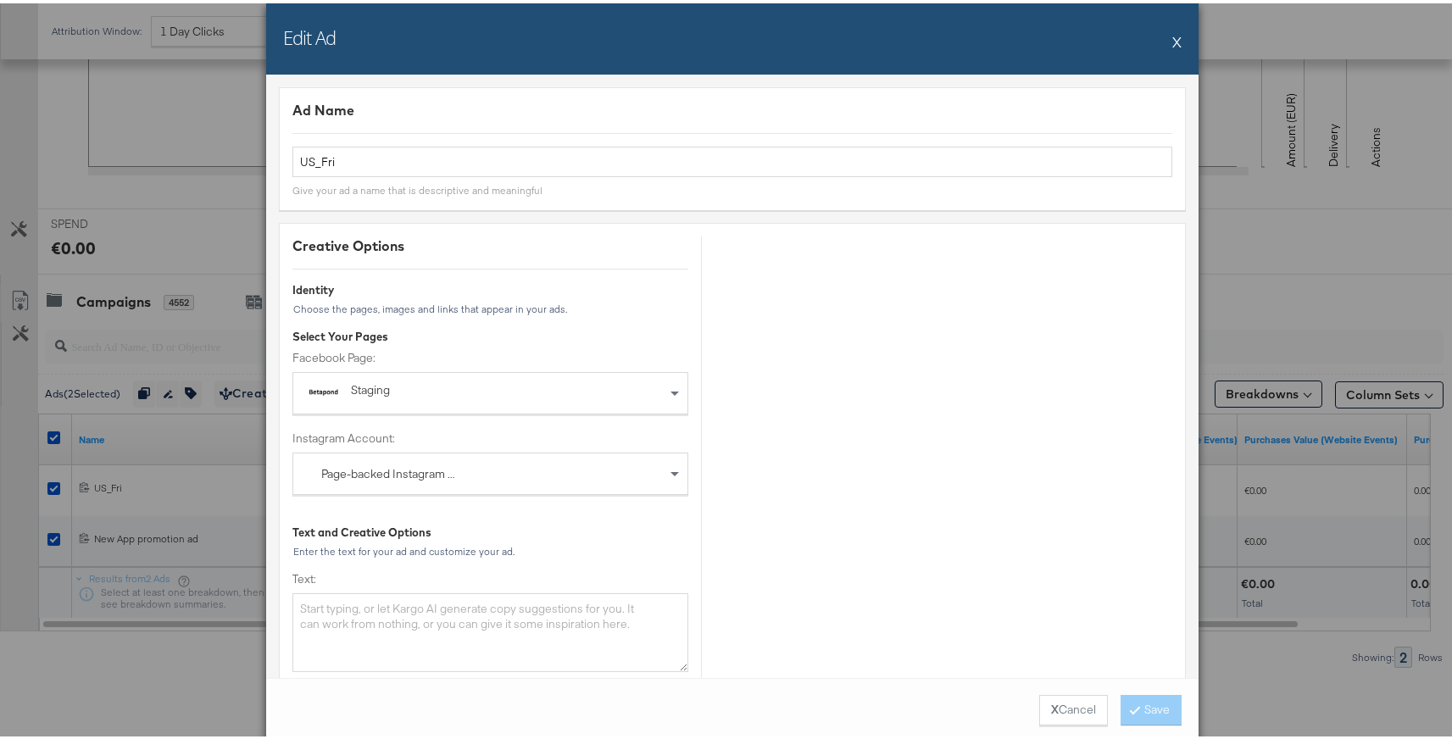
click at [1172, 35] on button "X" at bounding box center [1176, 38] width 9 height 34
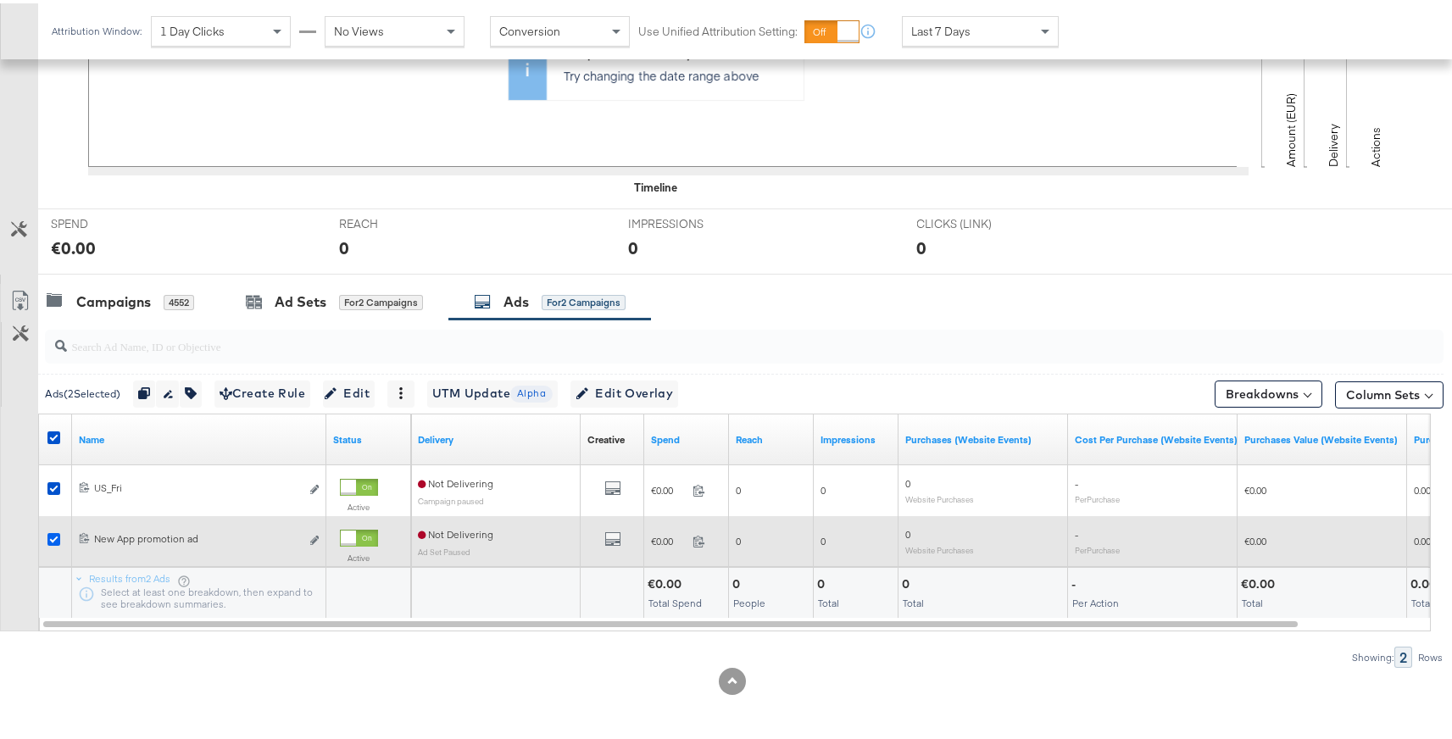
click at [58, 531] on icon at bounding box center [53, 536] width 13 height 13
click at [0, 0] on input "checkbox" at bounding box center [0, 0] width 0 height 0
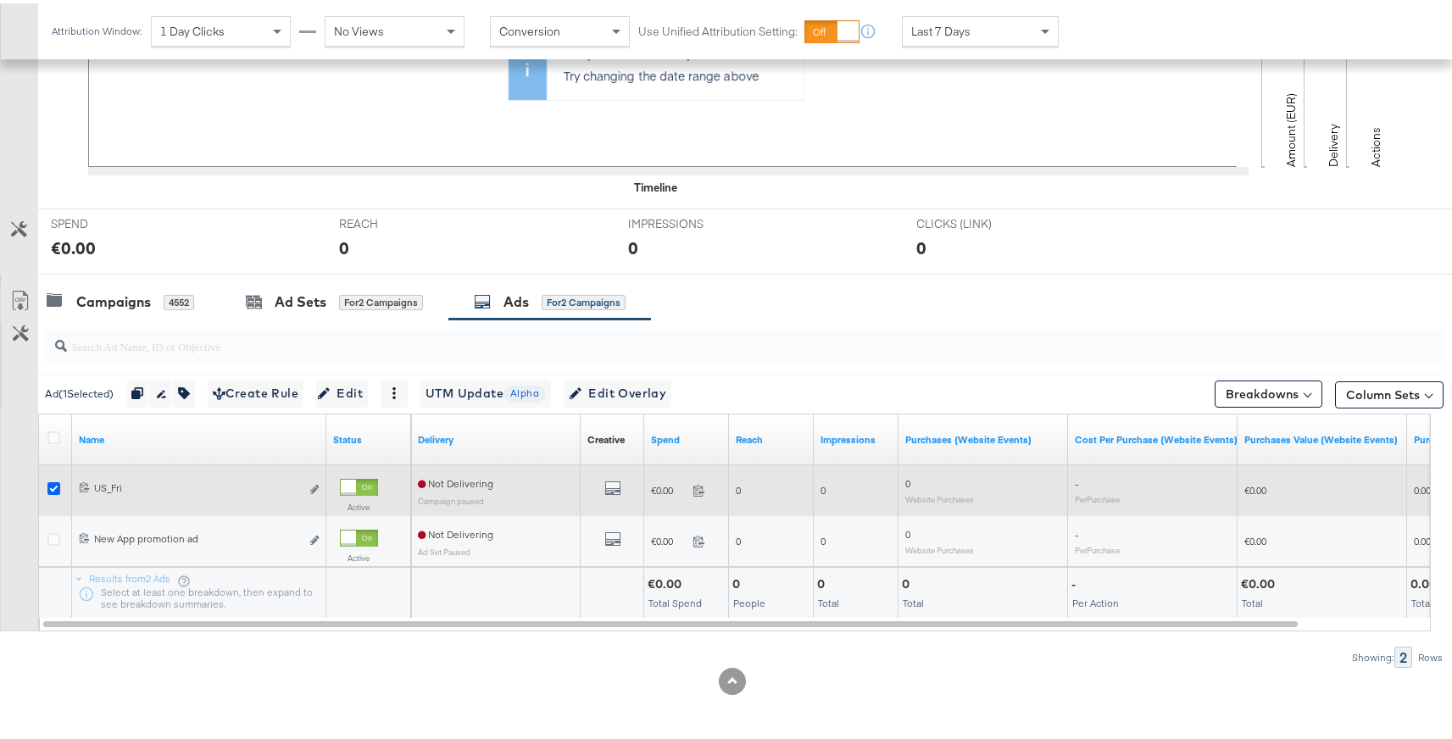
click at [49, 479] on icon at bounding box center [53, 485] width 13 height 13
click at [0, 0] on input "checkbox" at bounding box center [0, 0] width 0 height 0
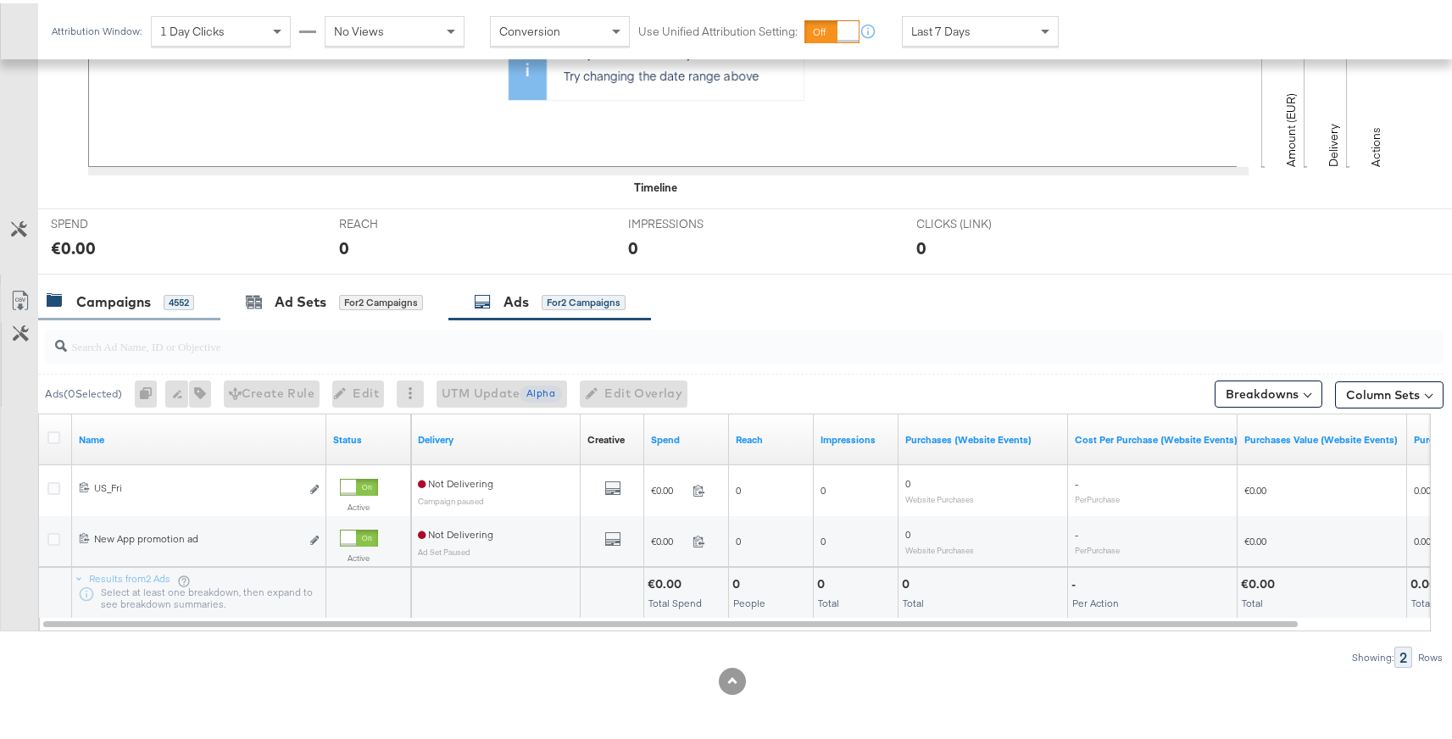
click at [115, 305] on div "Campaigns" at bounding box center [113, 298] width 75 height 19
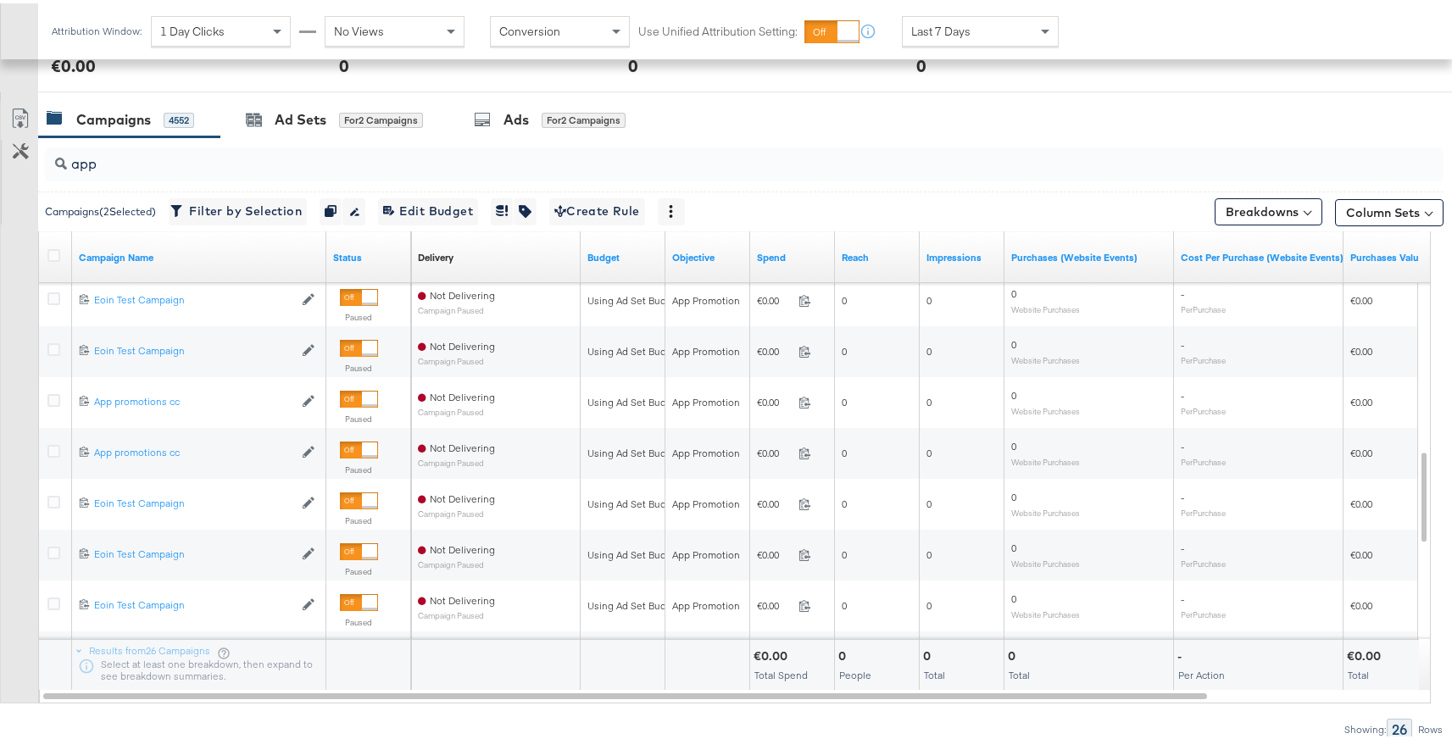
scroll to position [750, 0]
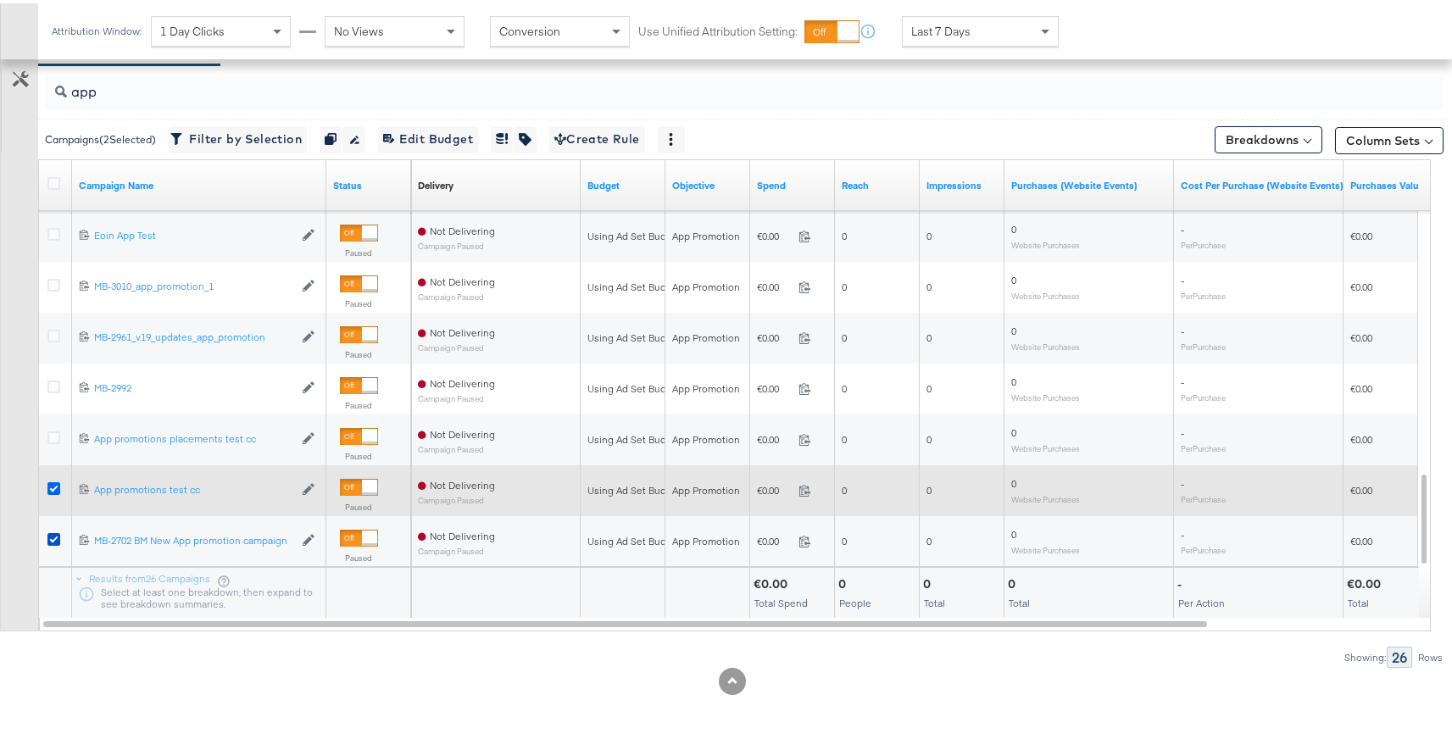
click at [52, 484] on icon at bounding box center [53, 485] width 13 height 13
click at [0, 0] on input "checkbox" at bounding box center [0, 0] width 0 height 0
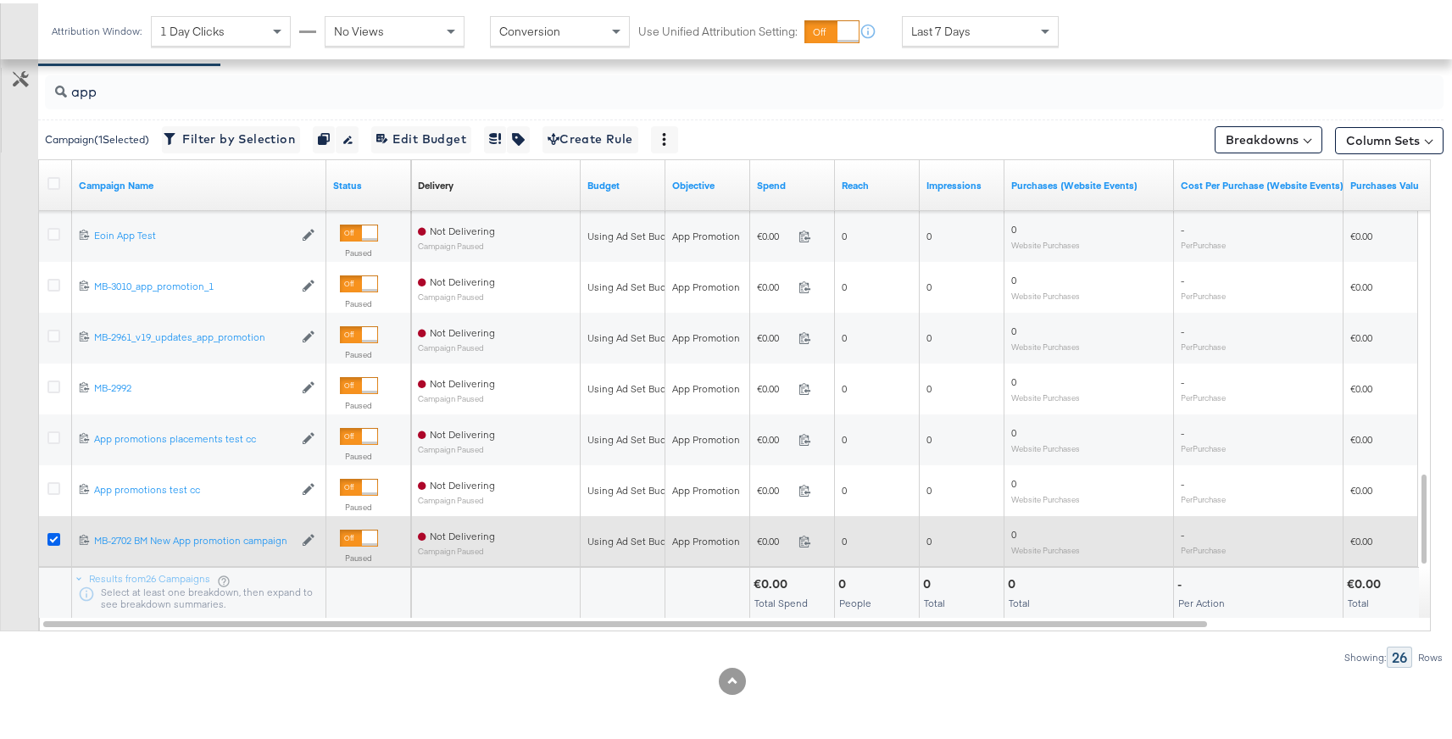
click at [53, 530] on icon at bounding box center [53, 536] width 13 height 13
click at [0, 0] on input "checkbox" at bounding box center [0, 0] width 0 height 0
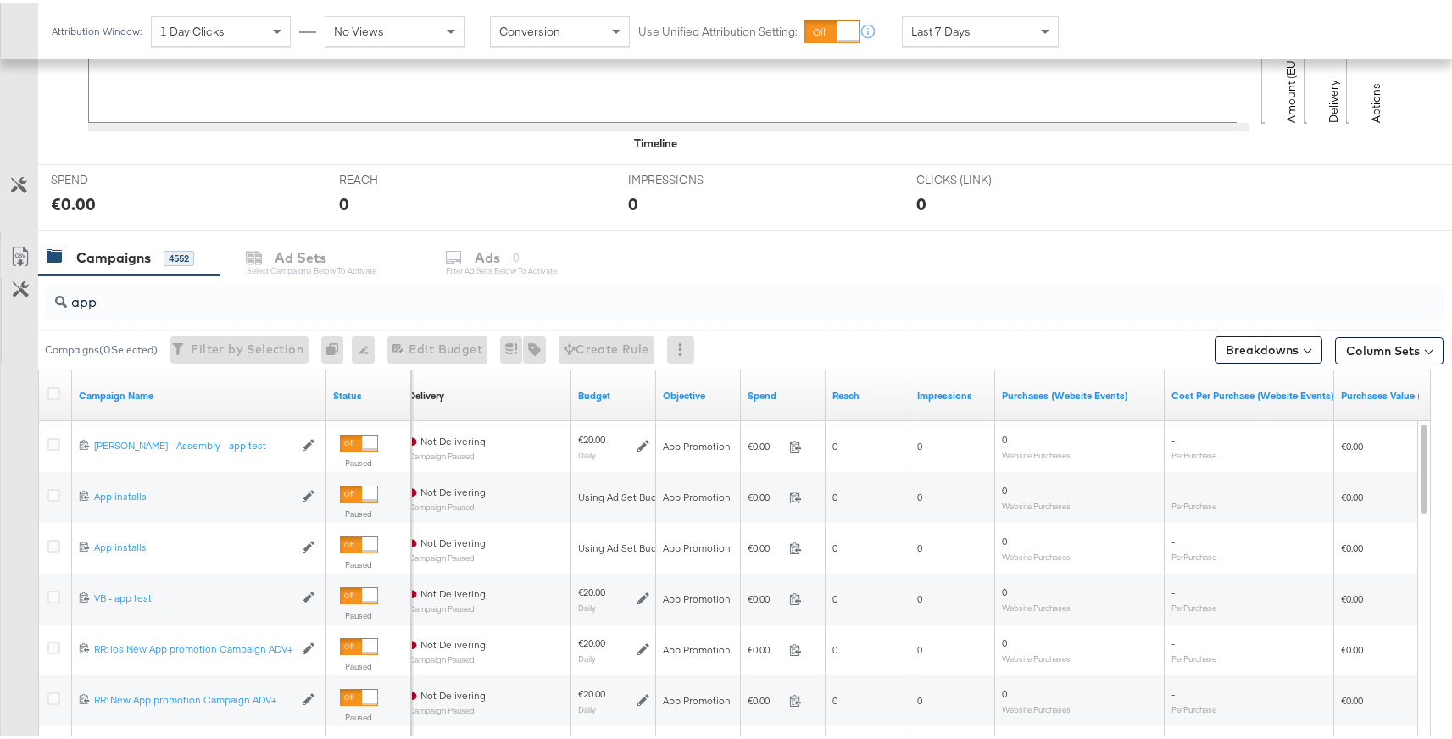
scroll to position [550, 0]
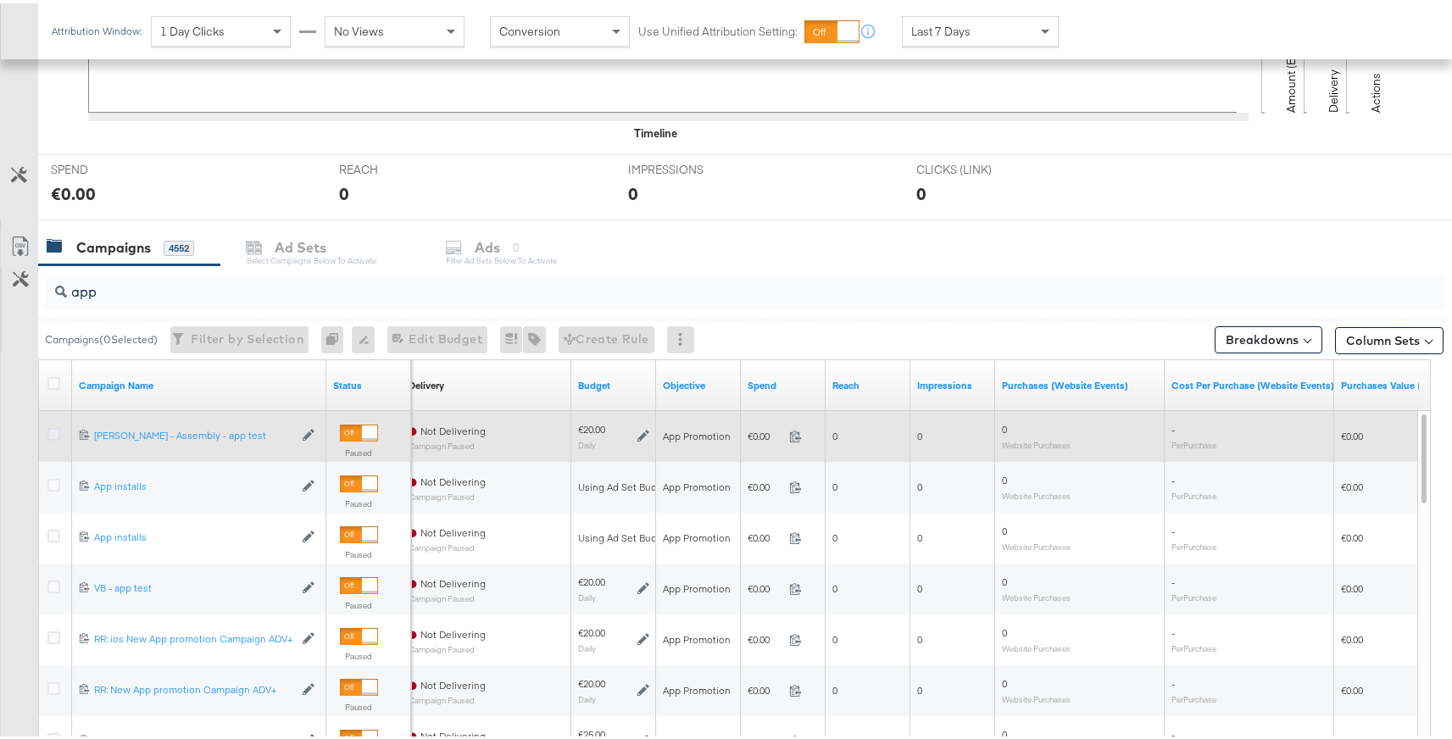
click at [56, 431] on icon at bounding box center [53, 431] width 13 height 13
click at [0, 0] on input "checkbox" at bounding box center [0, 0] width 0 height 0
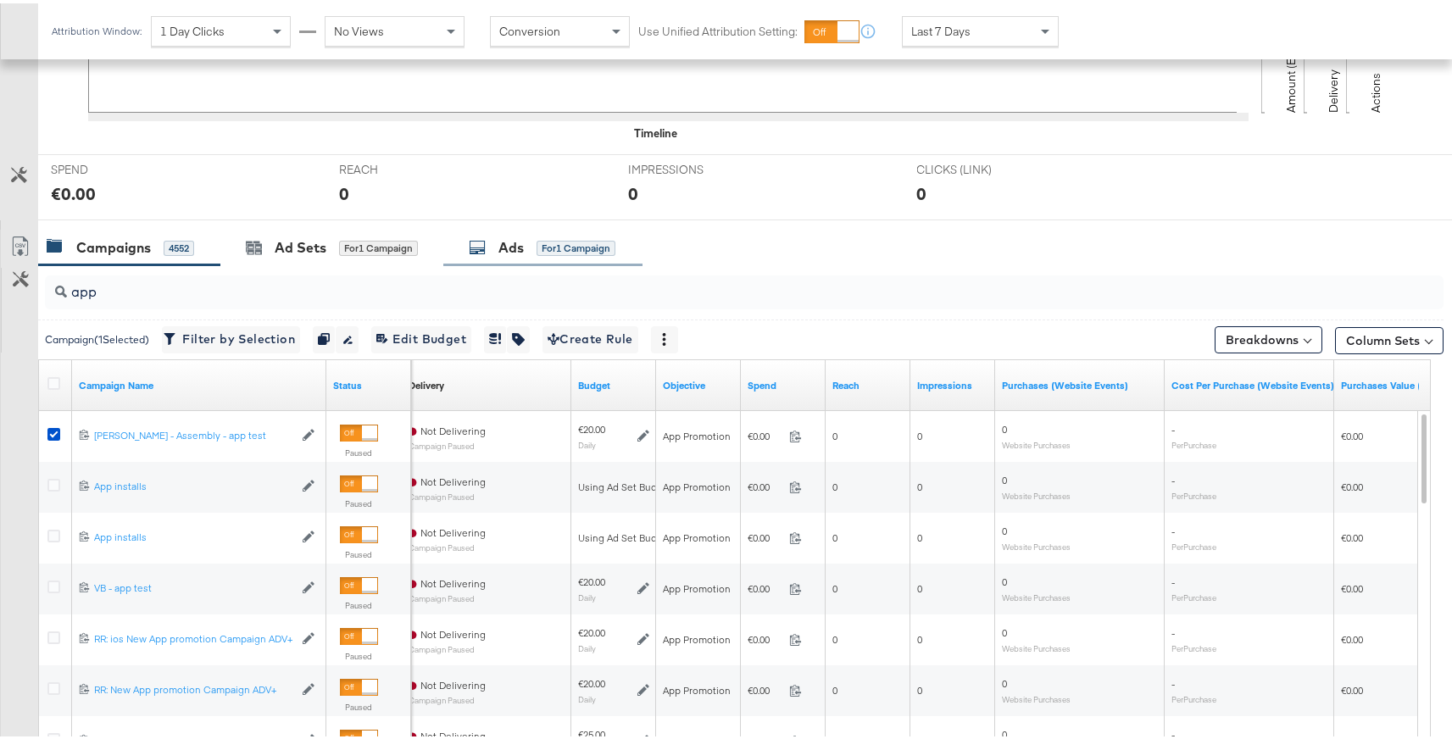
click at [563, 246] on div "for 1 Campaign" at bounding box center [575, 244] width 79 height 15
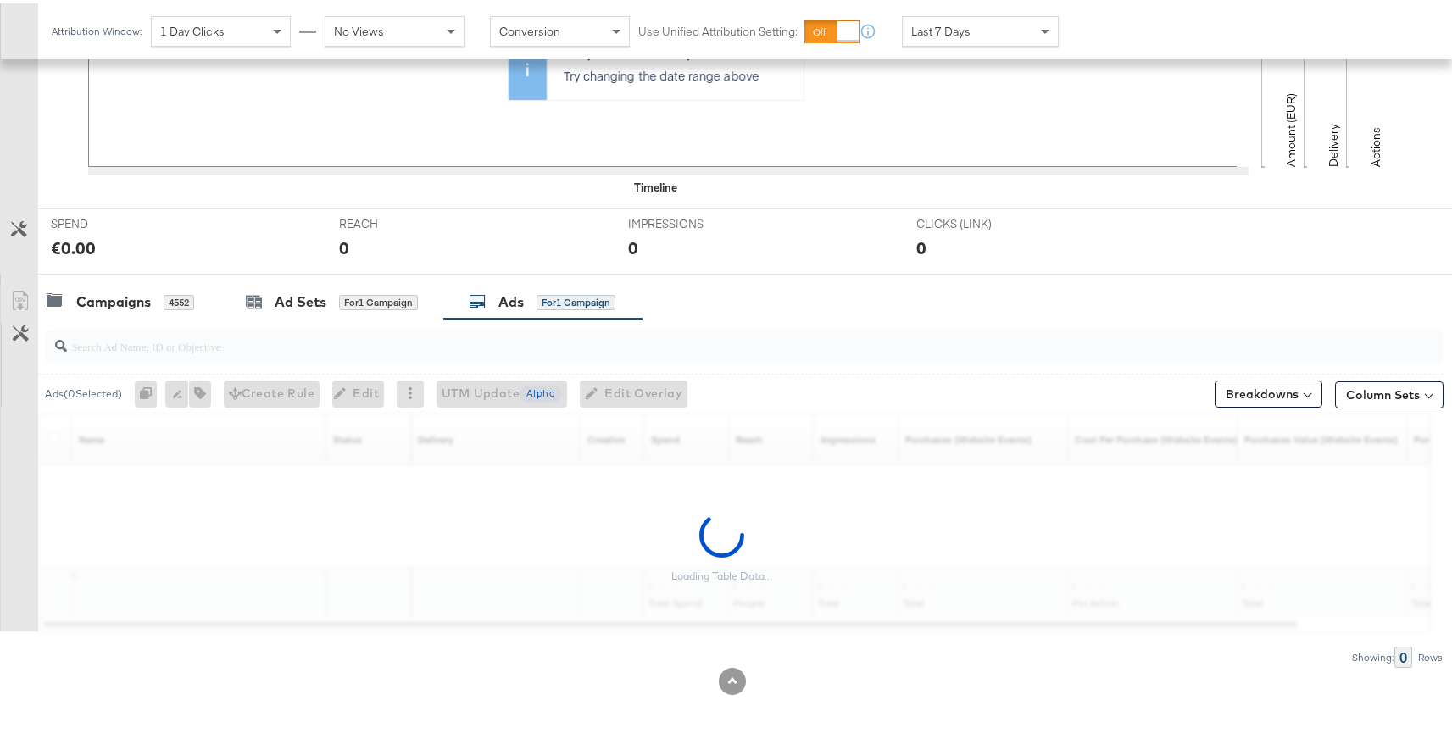
scroll to position [445, 0]
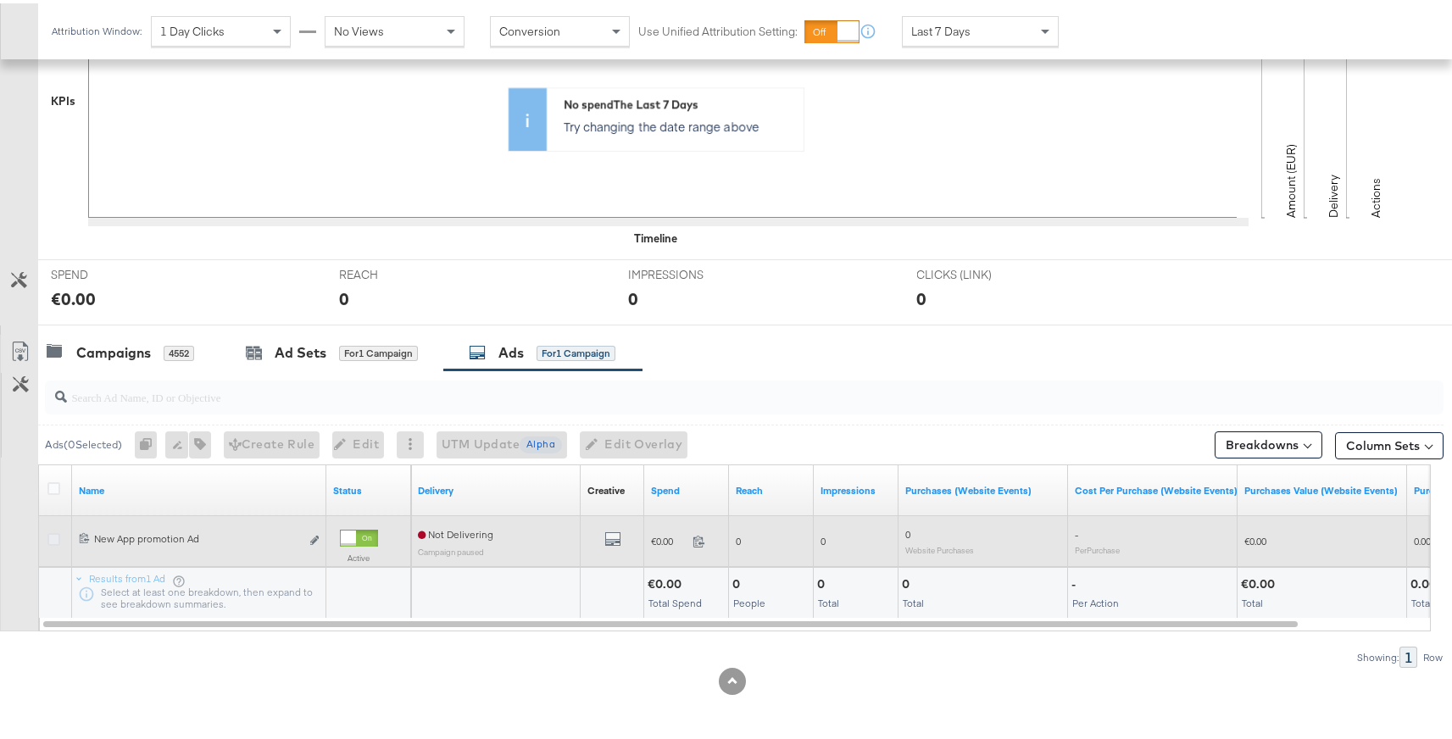
click at [56, 534] on icon at bounding box center [53, 536] width 13 height 13
click at [0, 0] on input "checkbox" at bounding box center [0, 0] width 0 height 0
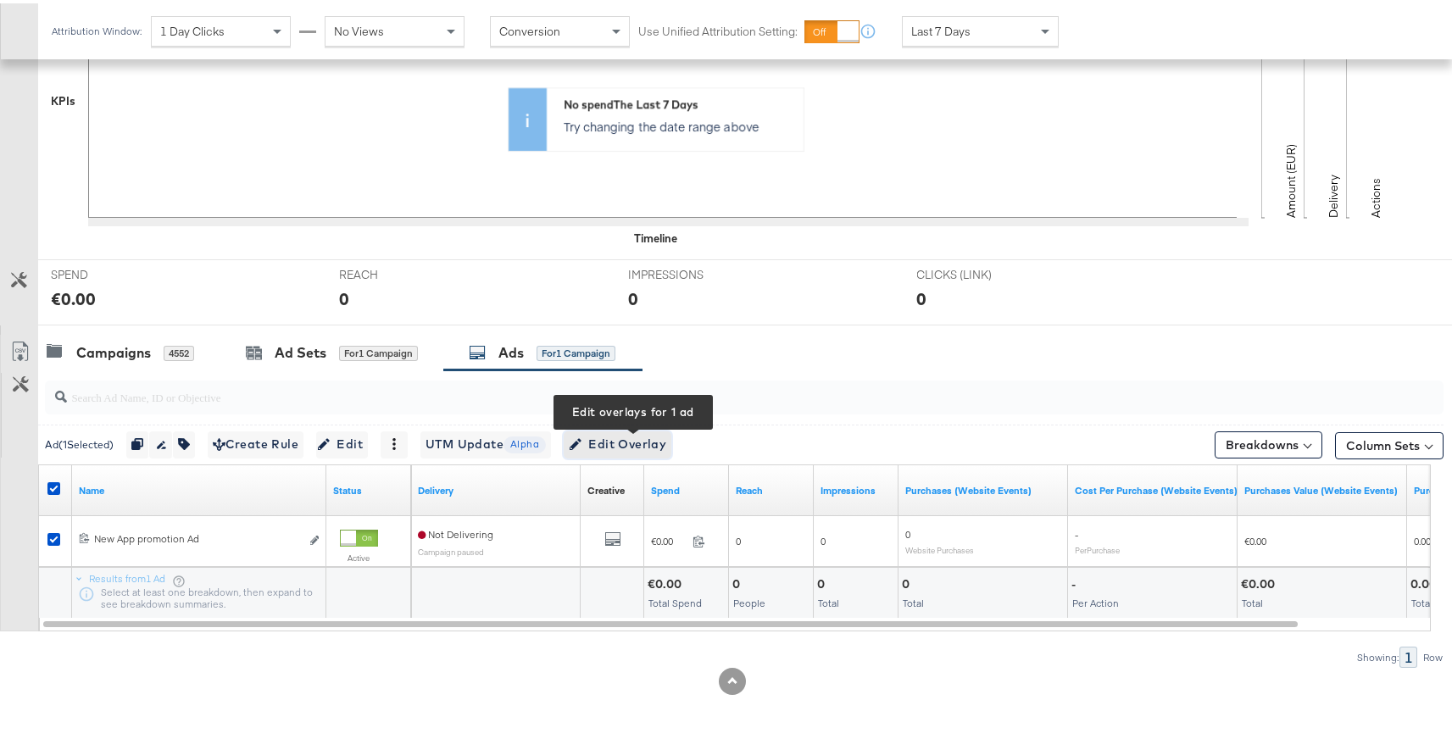
click at [608, 434] on span "Edit Overlay Edit overlays for 1 ad" at bounding box center [617, 441] width 97 height 21
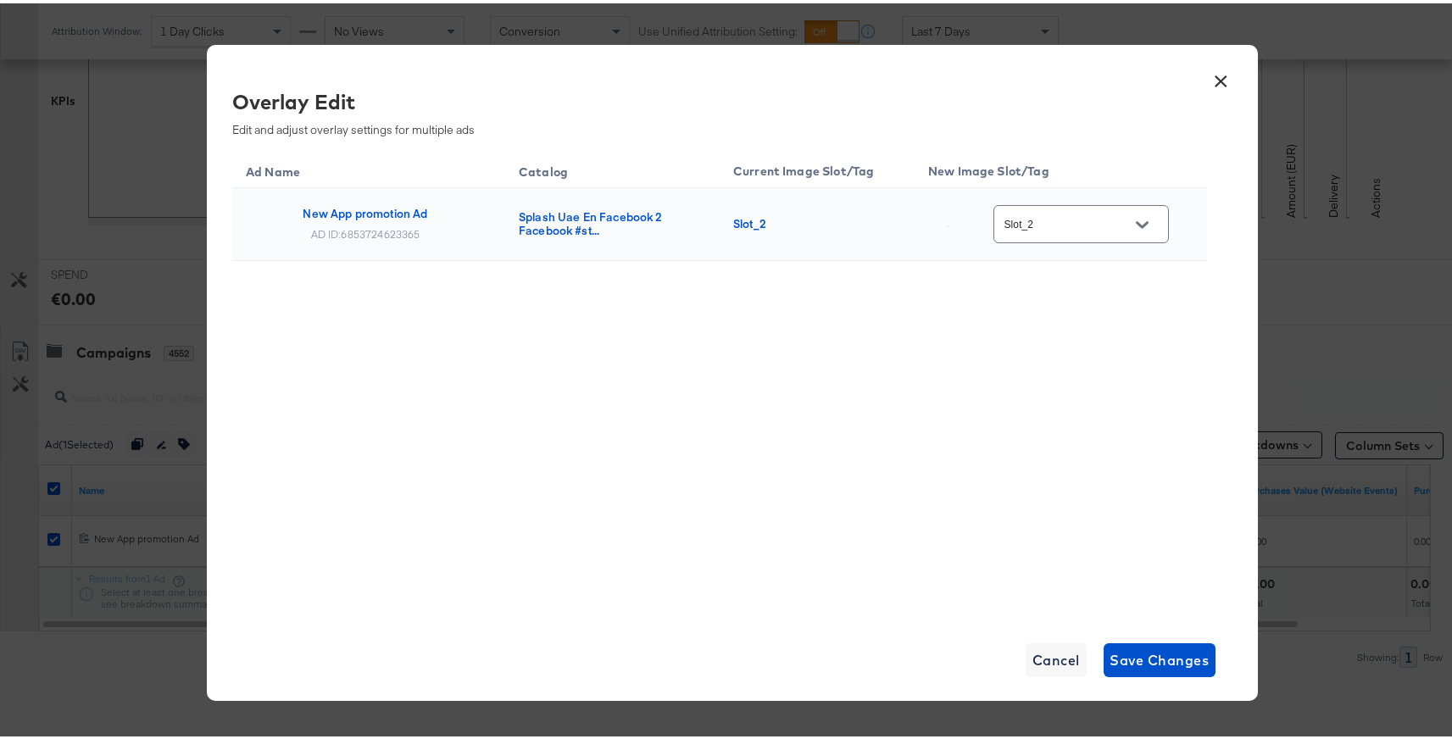
click at [1140, 219] on icon "Open" at bounding box center [1142, 221] width 12 height 12
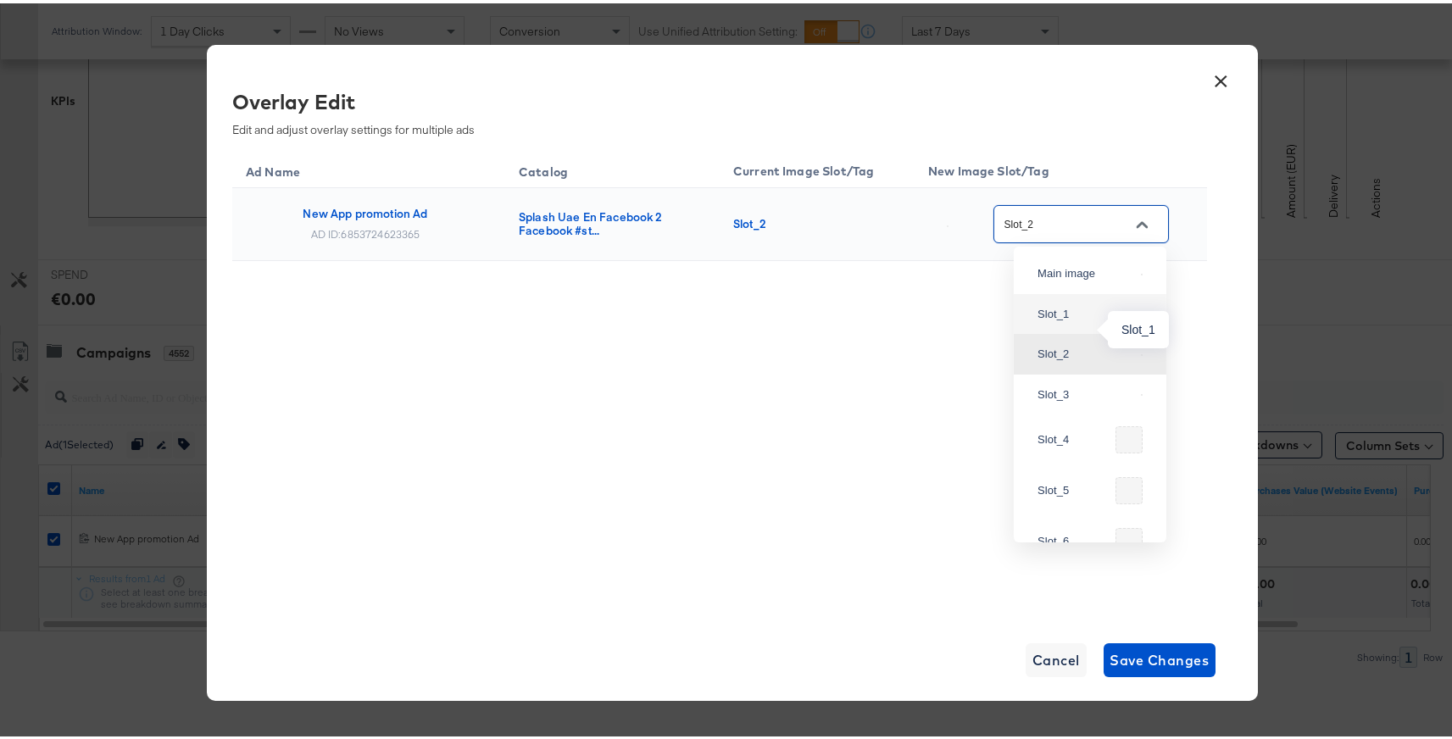
click at [1072, 319] on div "Slot_1" at bounding box center [1085, 311] width 97 height 17
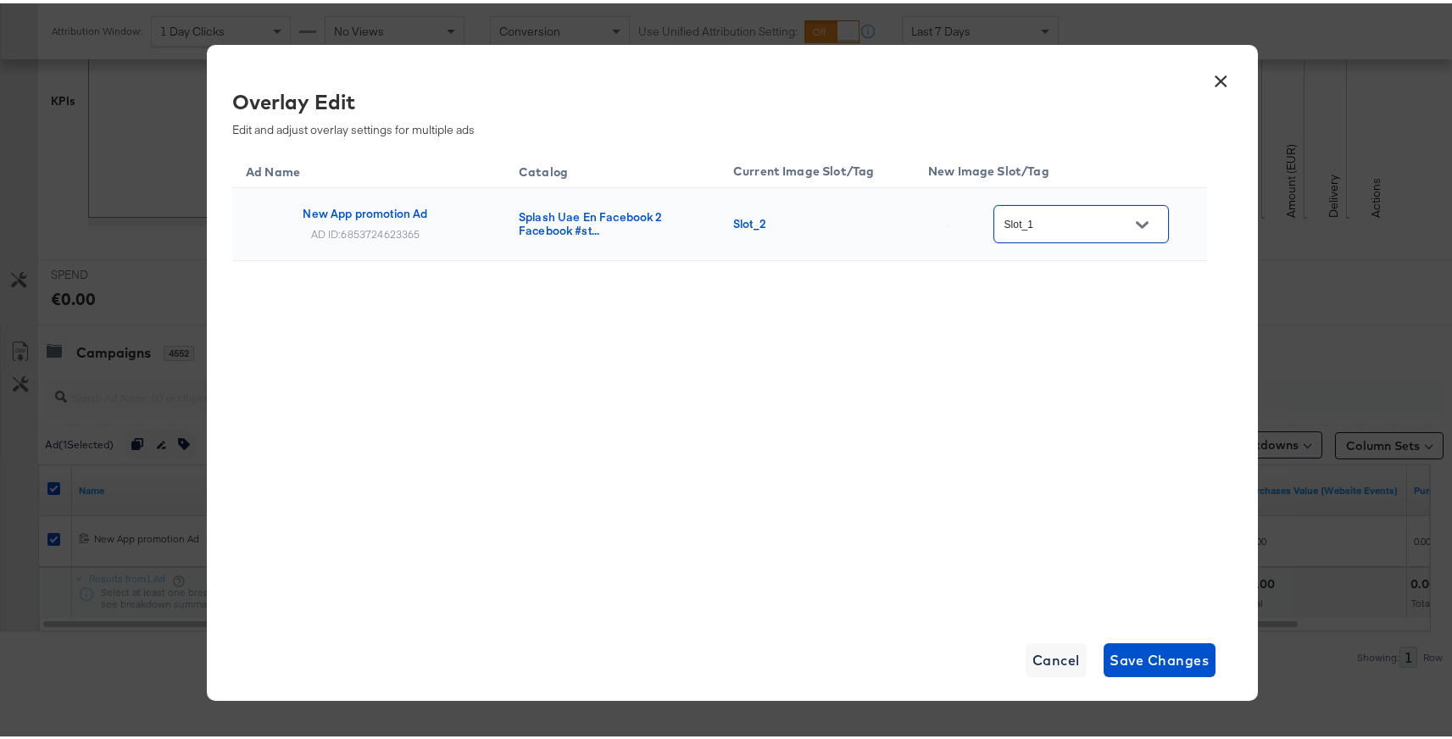
click at [1140, 214] on button "Open" at bounding box center [1141, 220] width 25 height 25
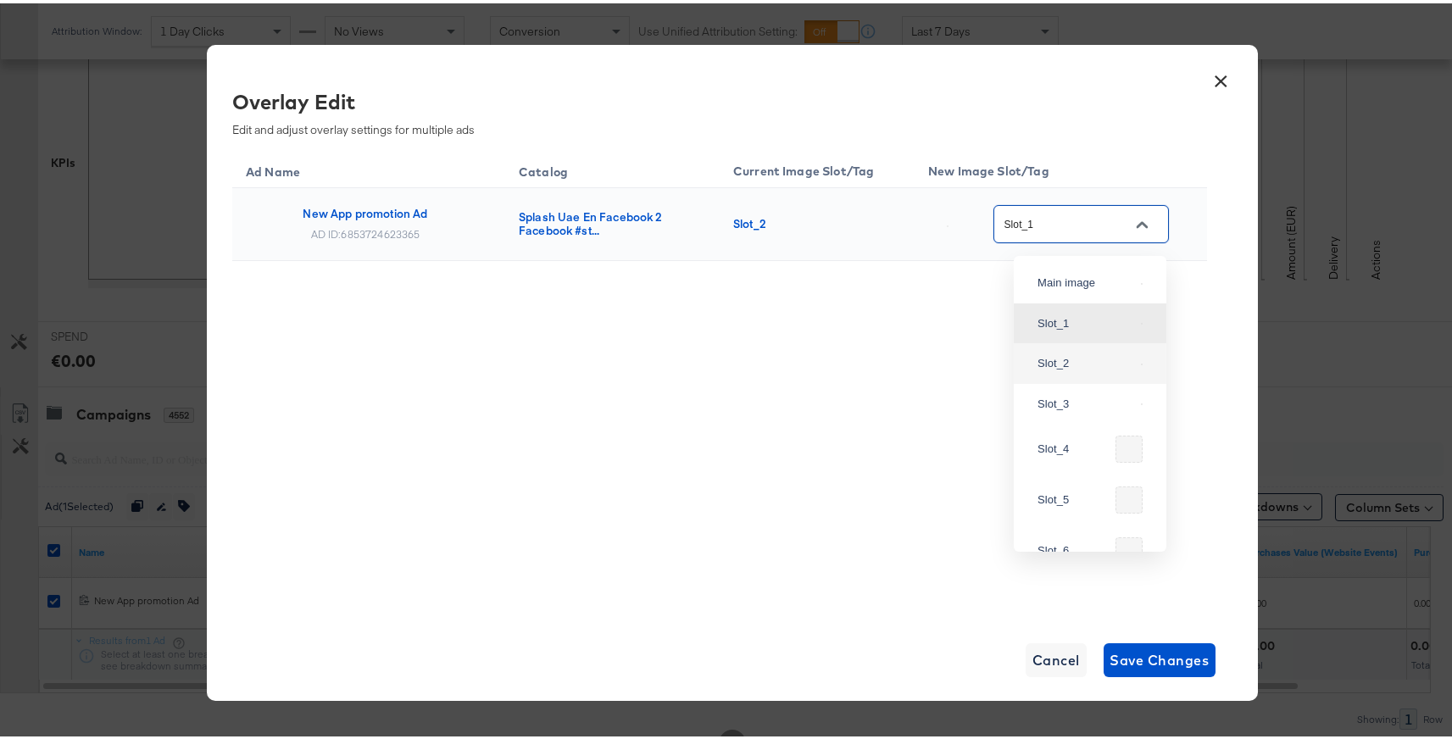
scroll to position [358, 0]
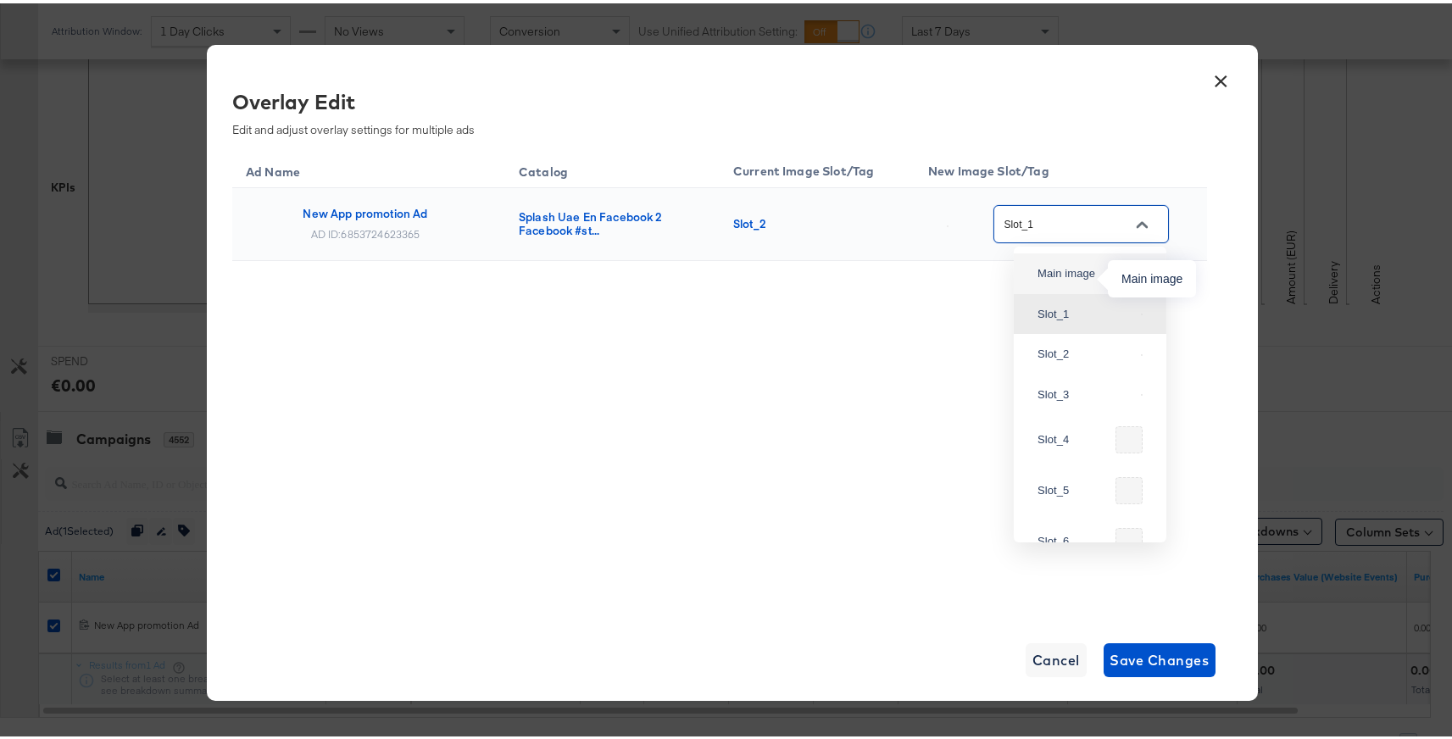
click at [1073, 277] on div "Main image" at bounding box center [1085, 270] width 97 height 17
type input "Main image"
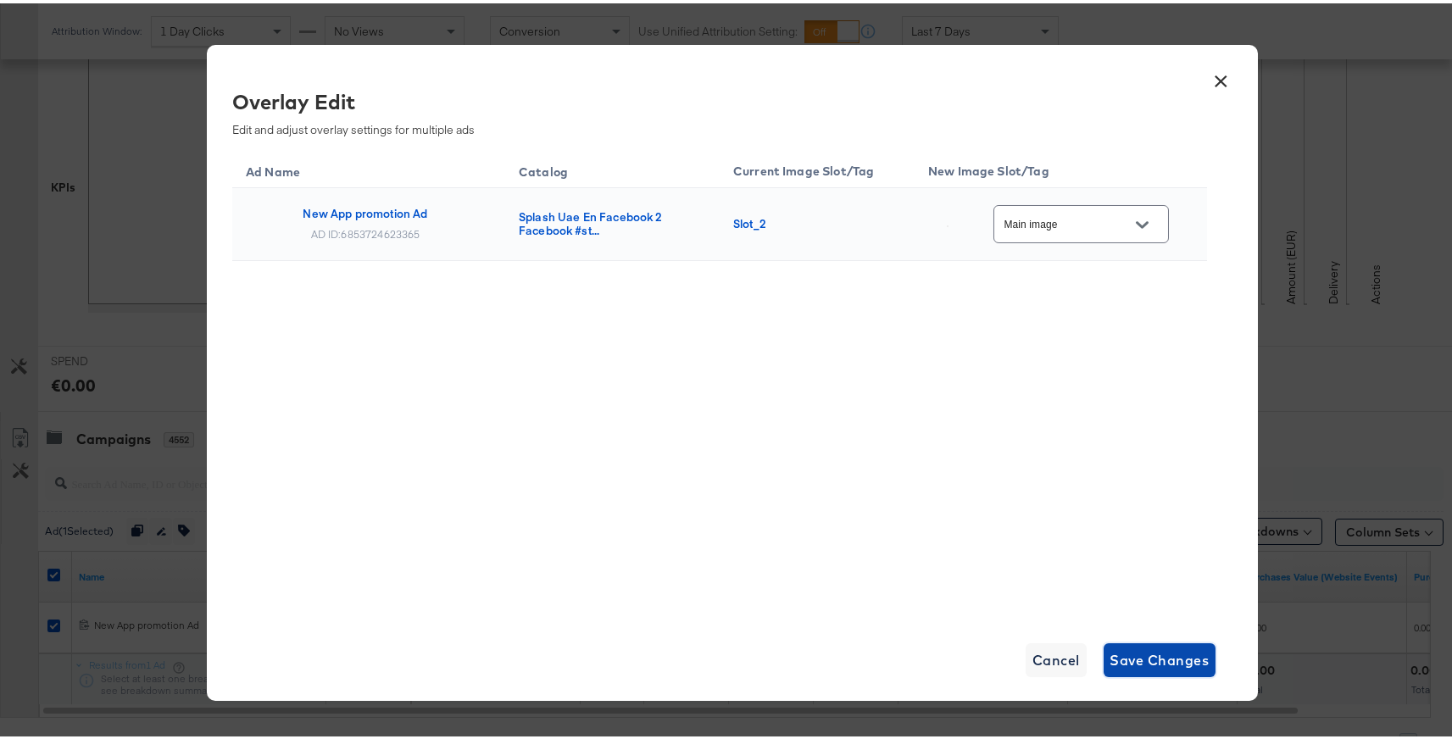
click at [1143, 653] on span "Save Changes" at bounding box center [1159, 657] width 99 height 24
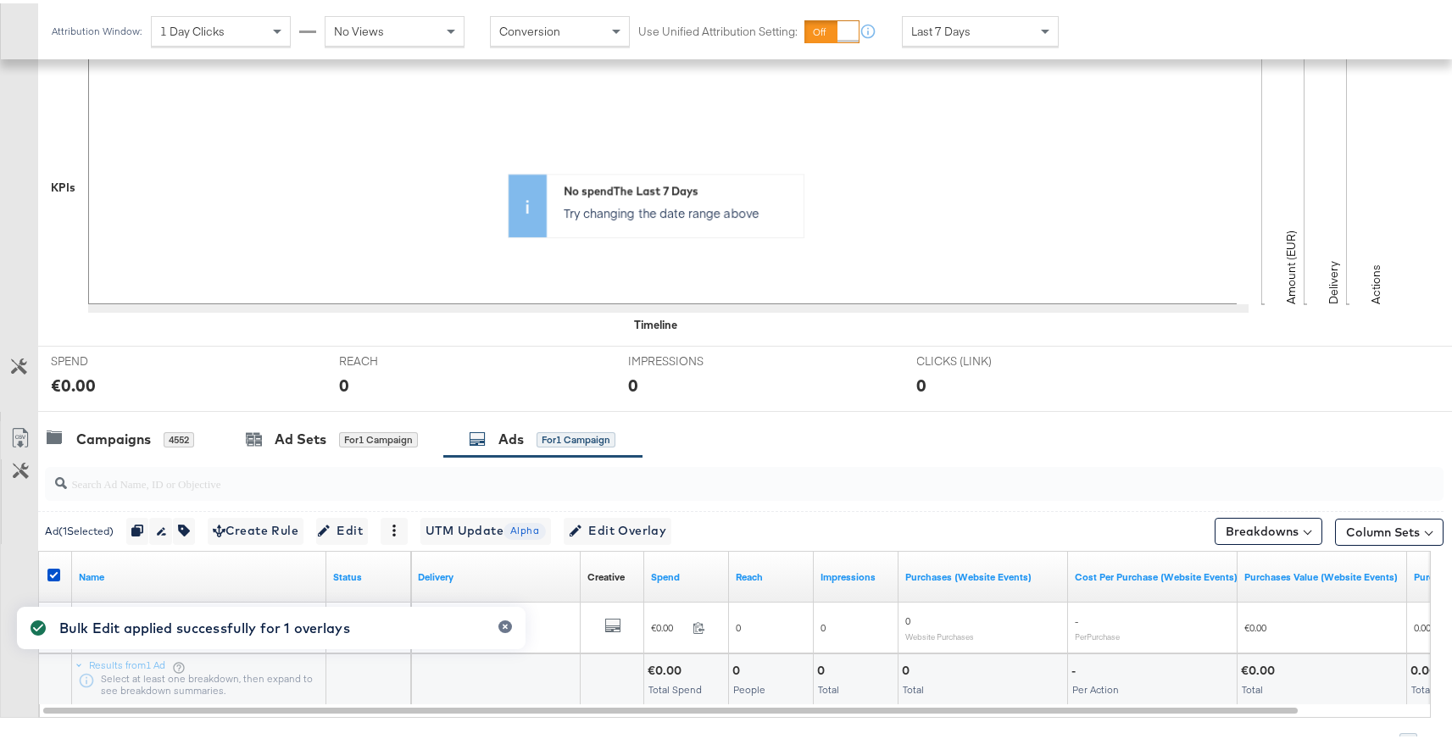
scroll to position [445, 0]
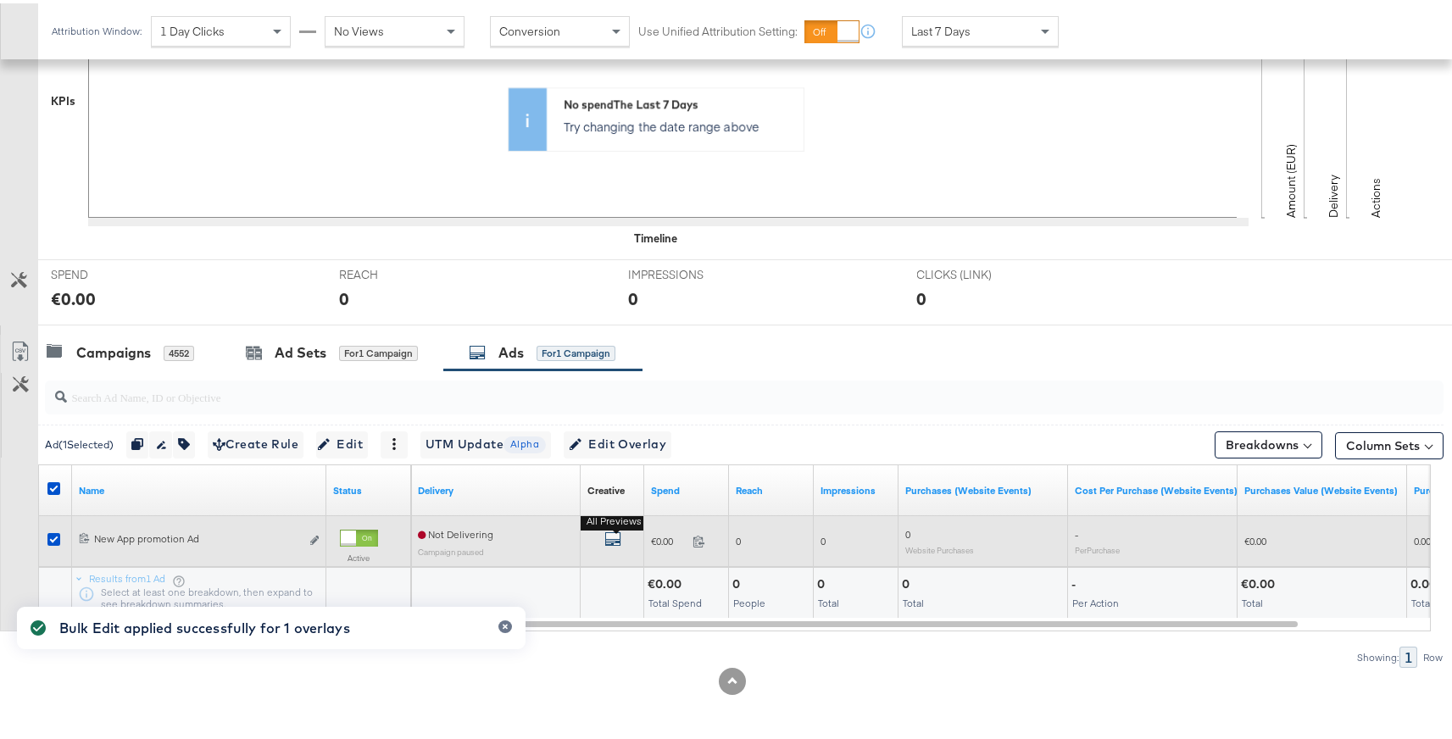
click at [612, 535] on icon "default" at bounding box center [612, 535] width 17 height 17
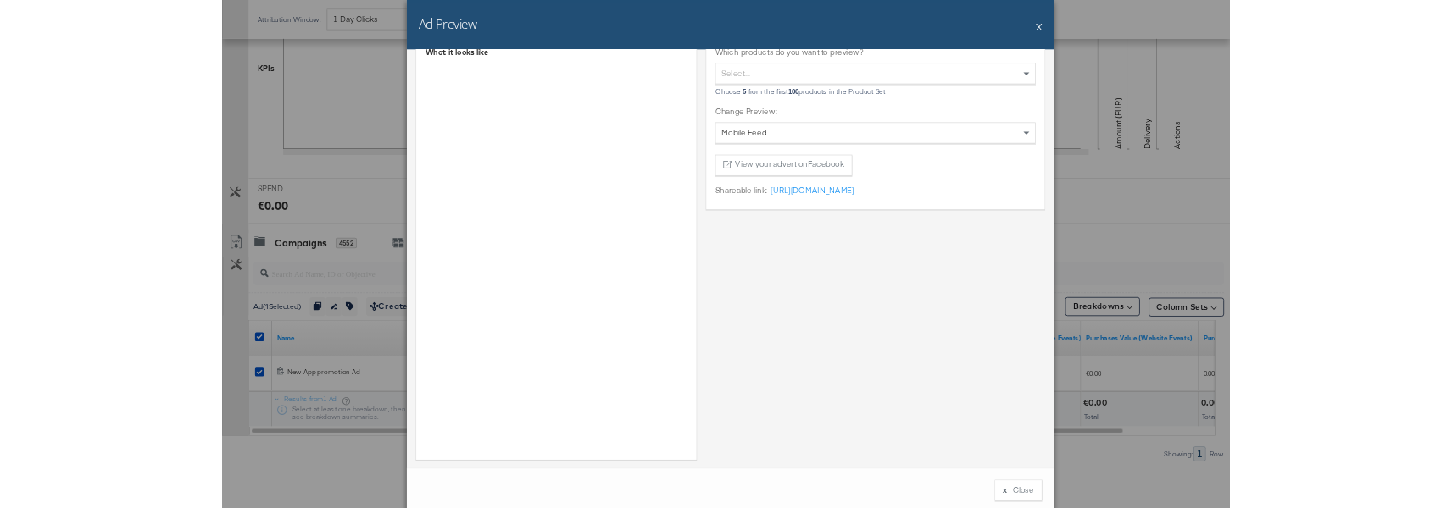
scroll to position [55, 0]
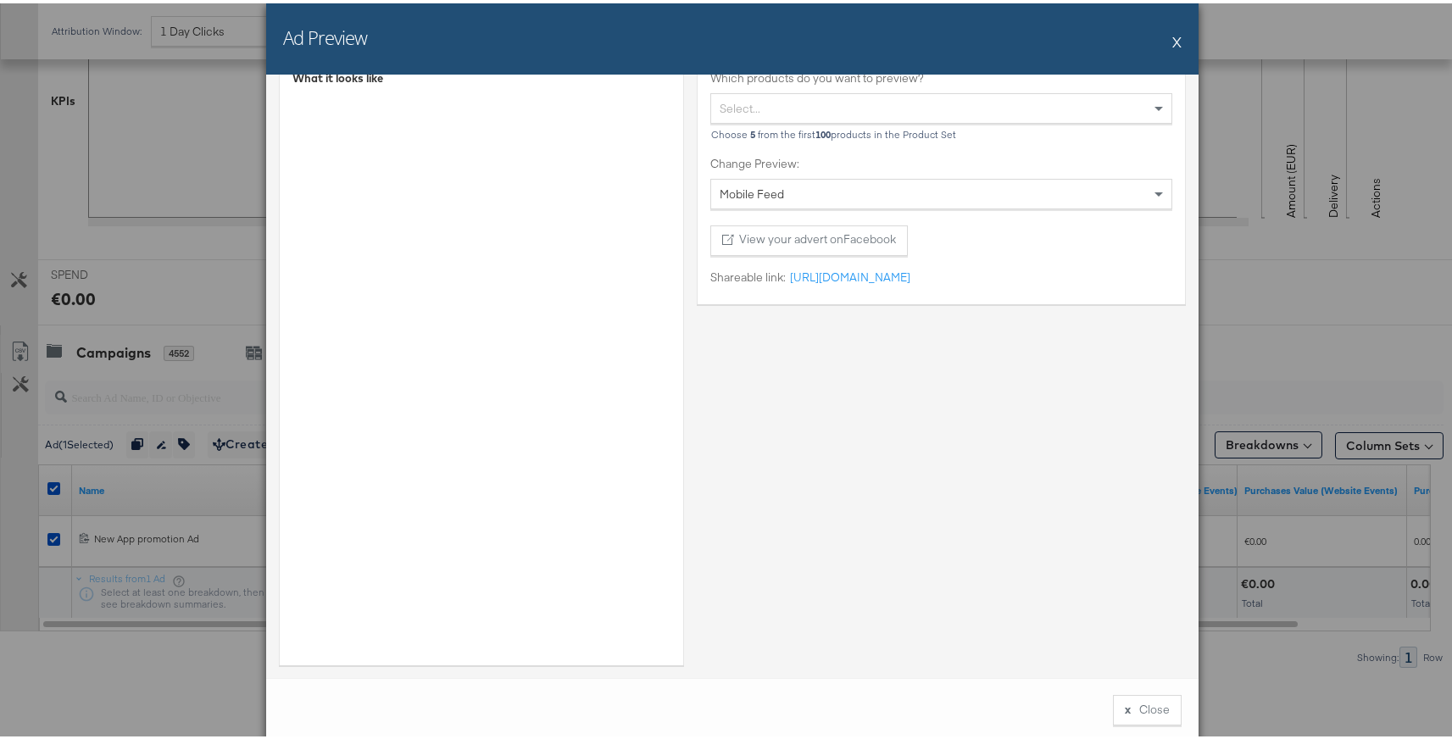
click at [1173, 25] on button "X" at bounding box center [1176, 38] width 9 height 34
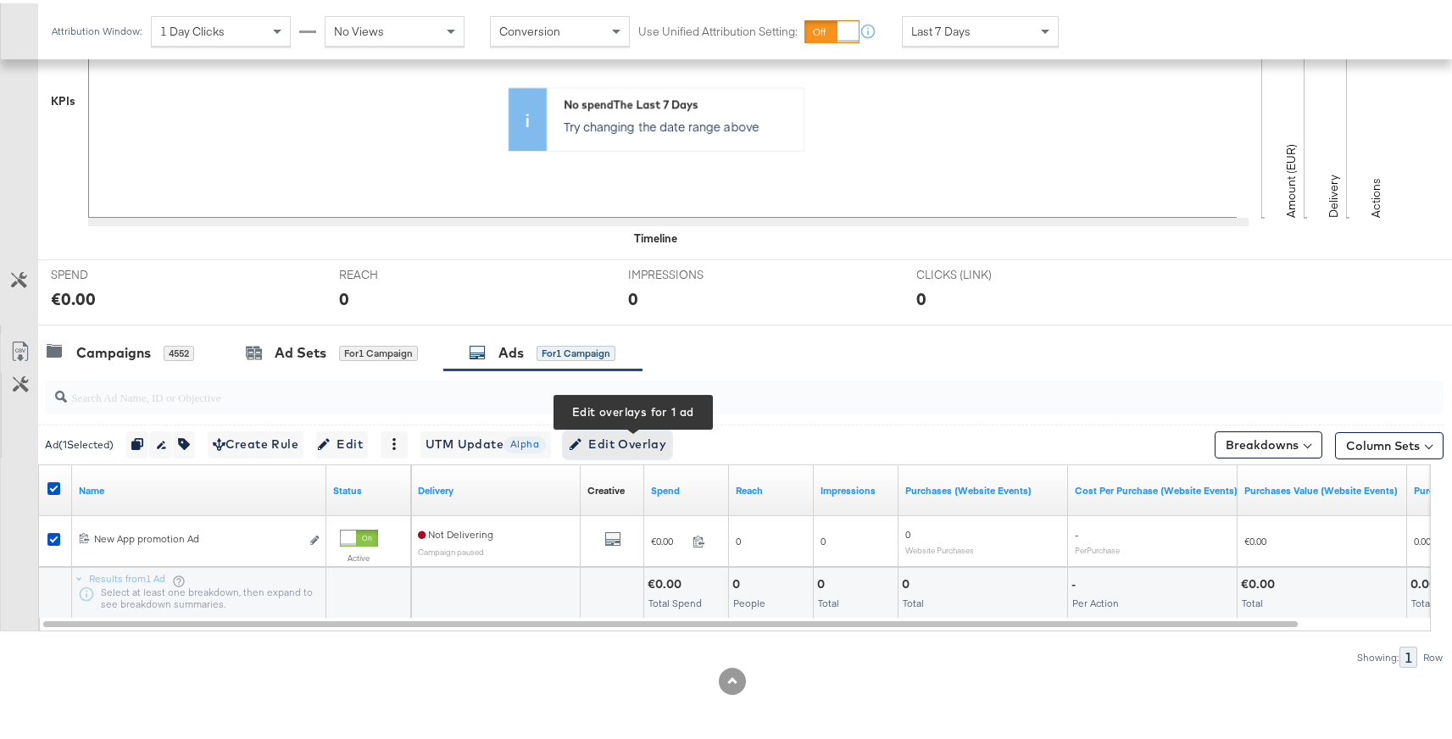
click at [662, 449] on span "Edit Overlay Edit overlays for 1 ad" at bounding box center [617, 441] width 97 height 21
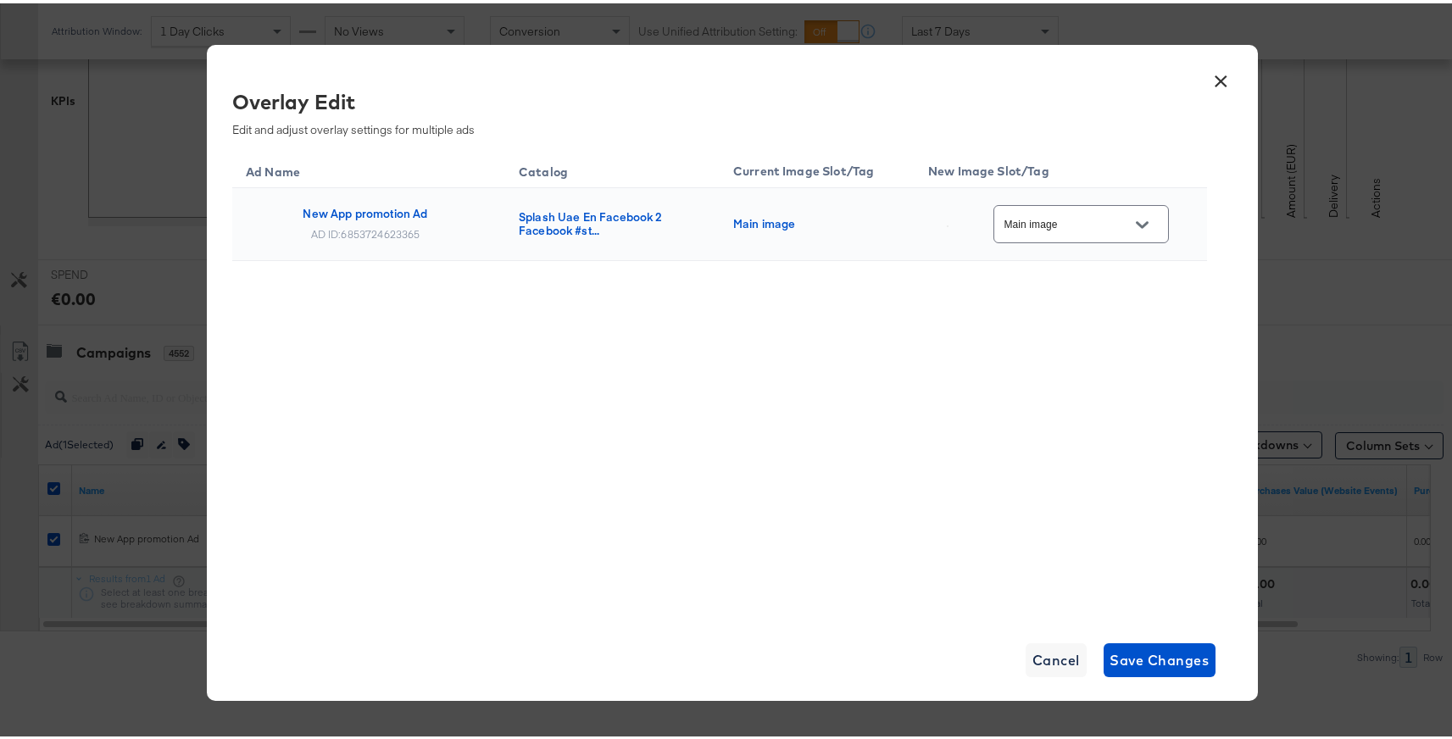
click at [1140, 228] on button "Open" at bounding box center [1141, 220] width 25 height 25
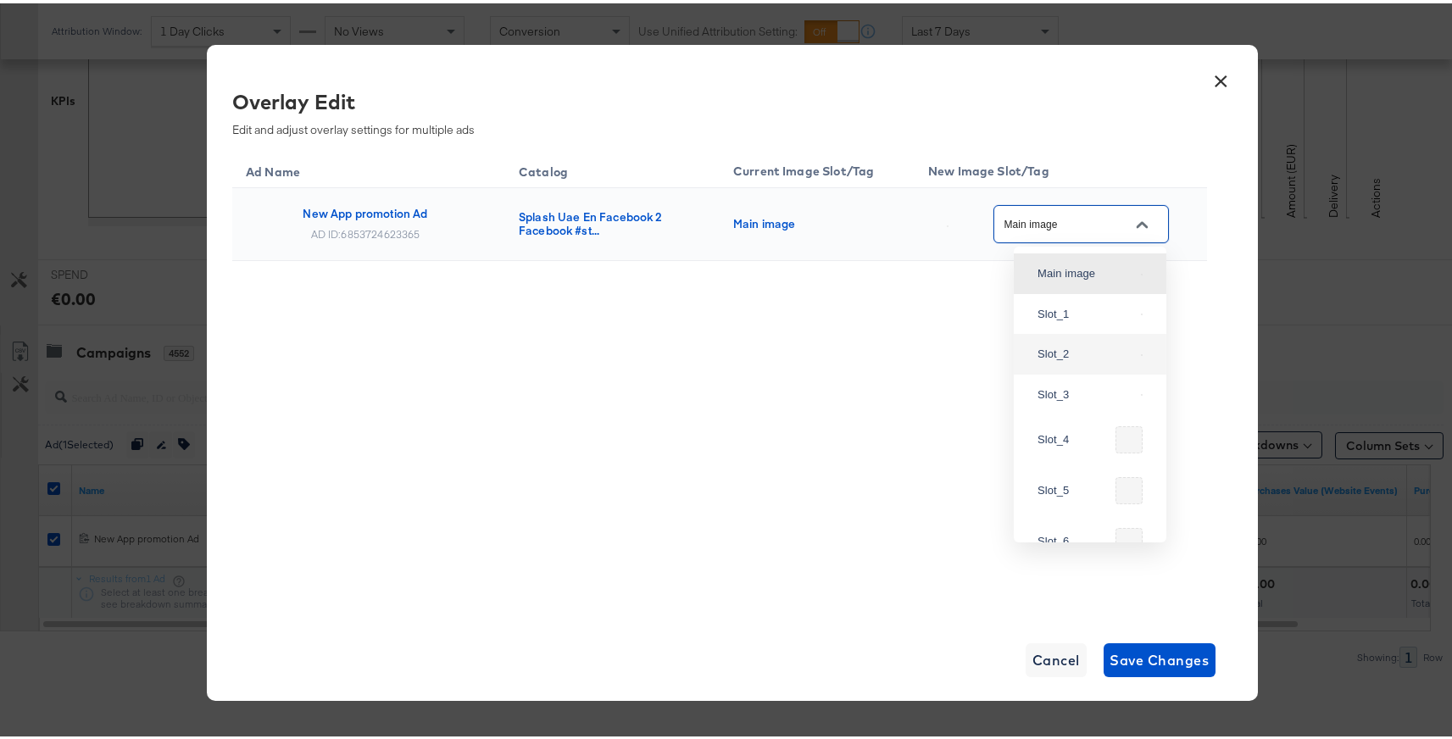
click at [1071, 366] on div "Slot_2" at bounding box center [1089, 351] width 125 height 31
type input "Slot_2"
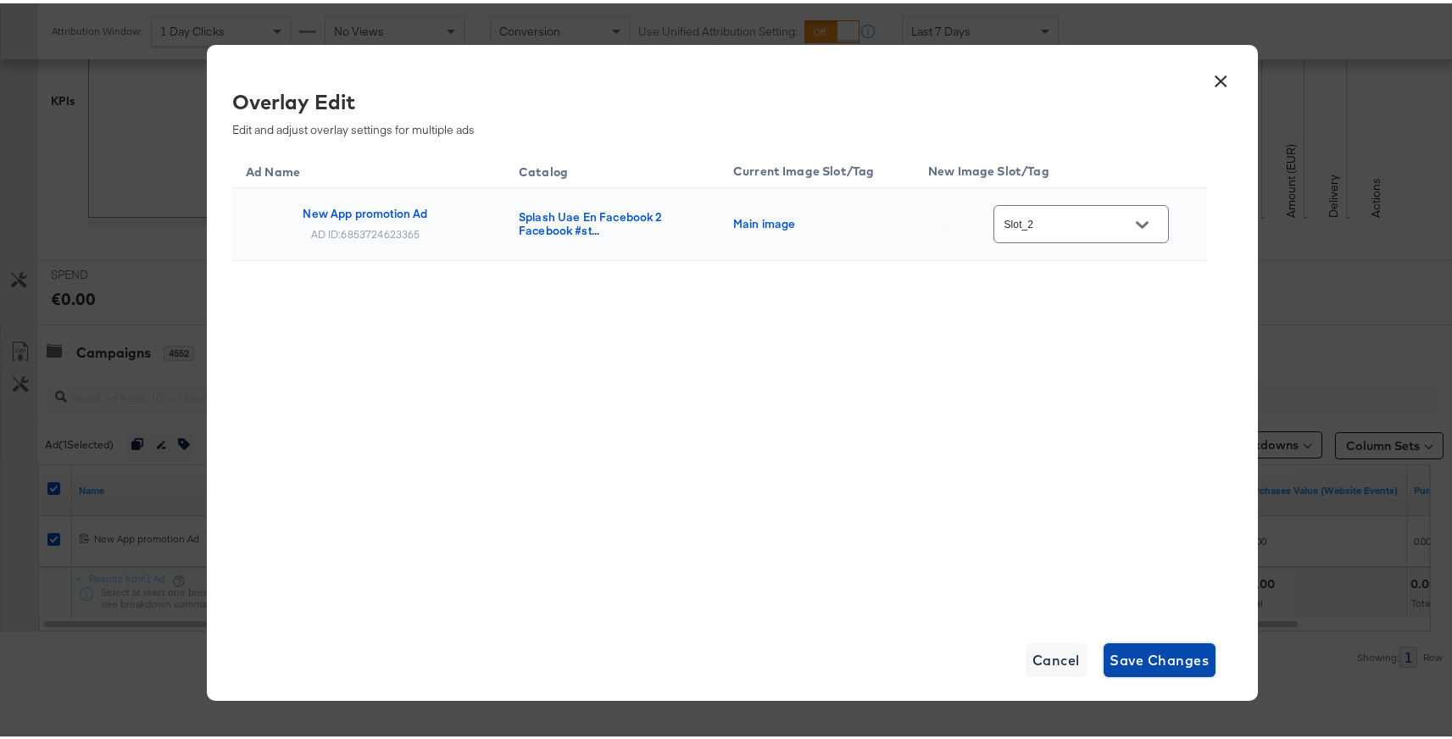
click at [1164, 656] on span "Save Changes" at bounding box center [1159, 657] width 99 height 24
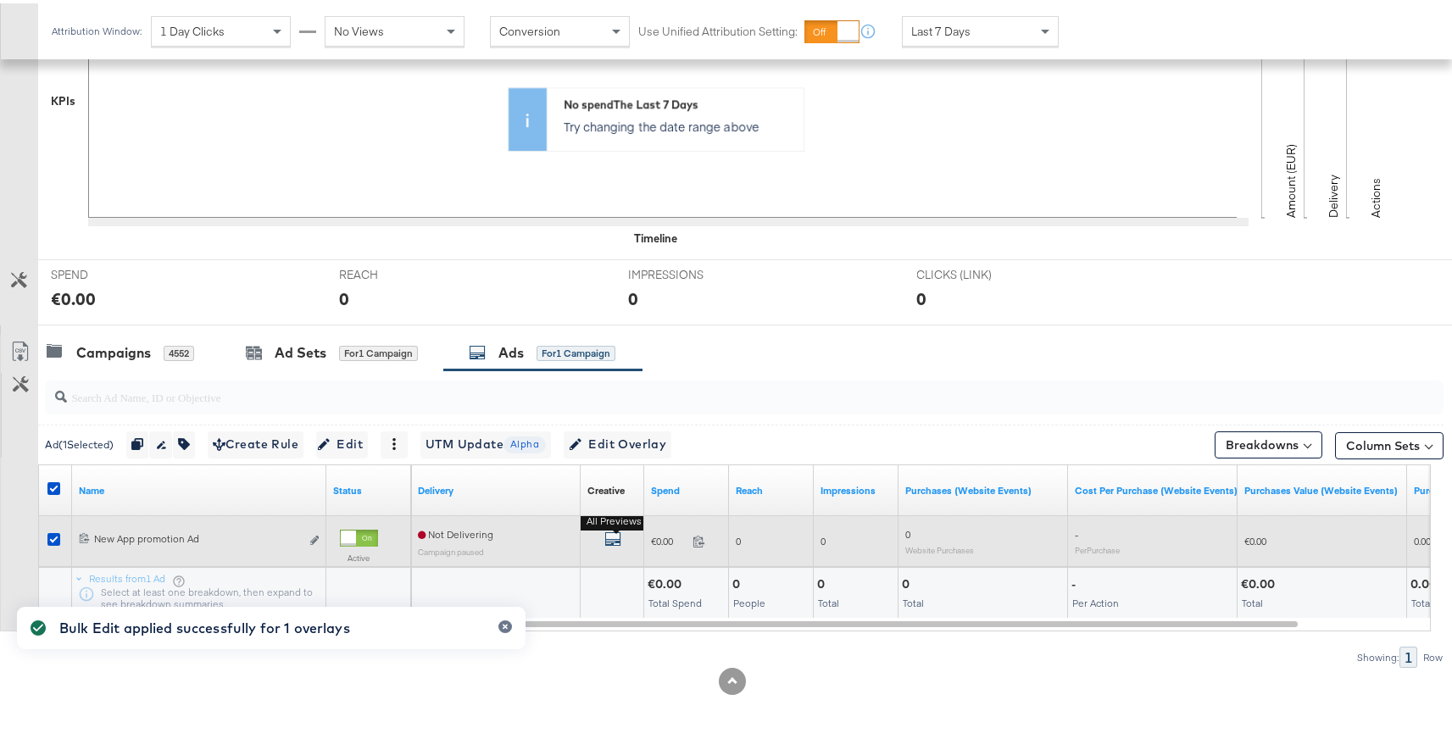
click at [611, 541] on icon "default" at bounding box center [612, 535] width 17 height 17
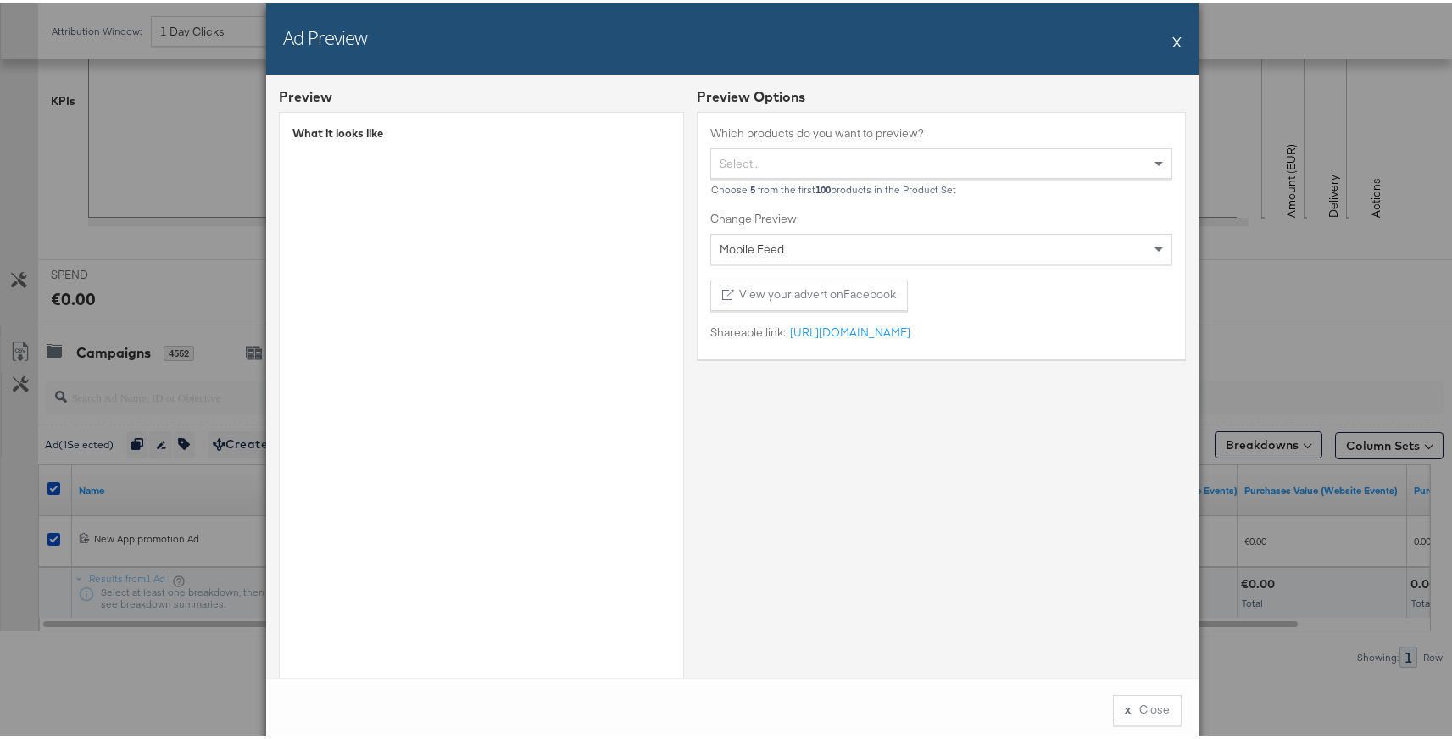
click at [1172, 36] on button "X" at bounding box center [1176, 38] width 9 height 34
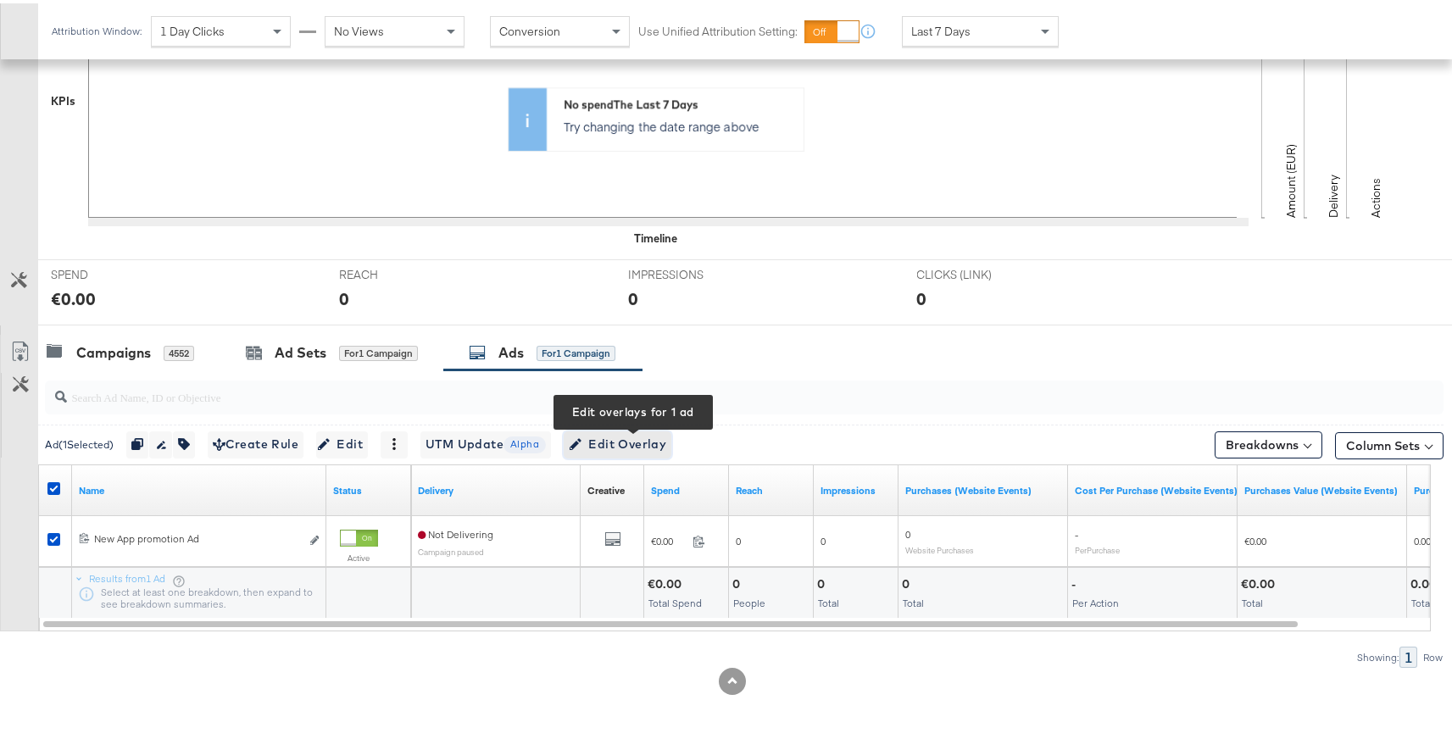
click at [636, 452] on button "Edit Overlay Edit overlays for 1 ad" at bounding box center [618, 441] width 108 height 27
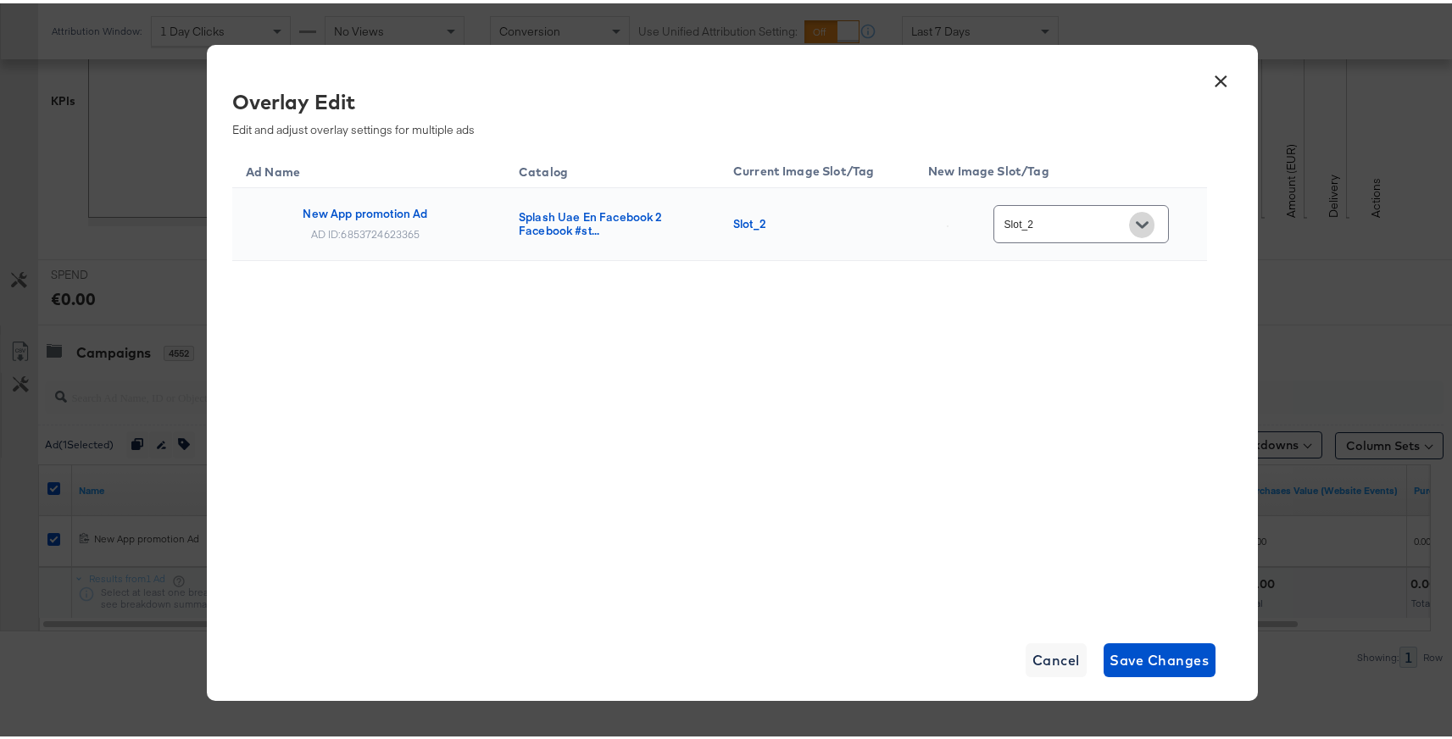
click at [1139, 230] on button "Open" at bounding box center [1141, 220] width 25 height 25
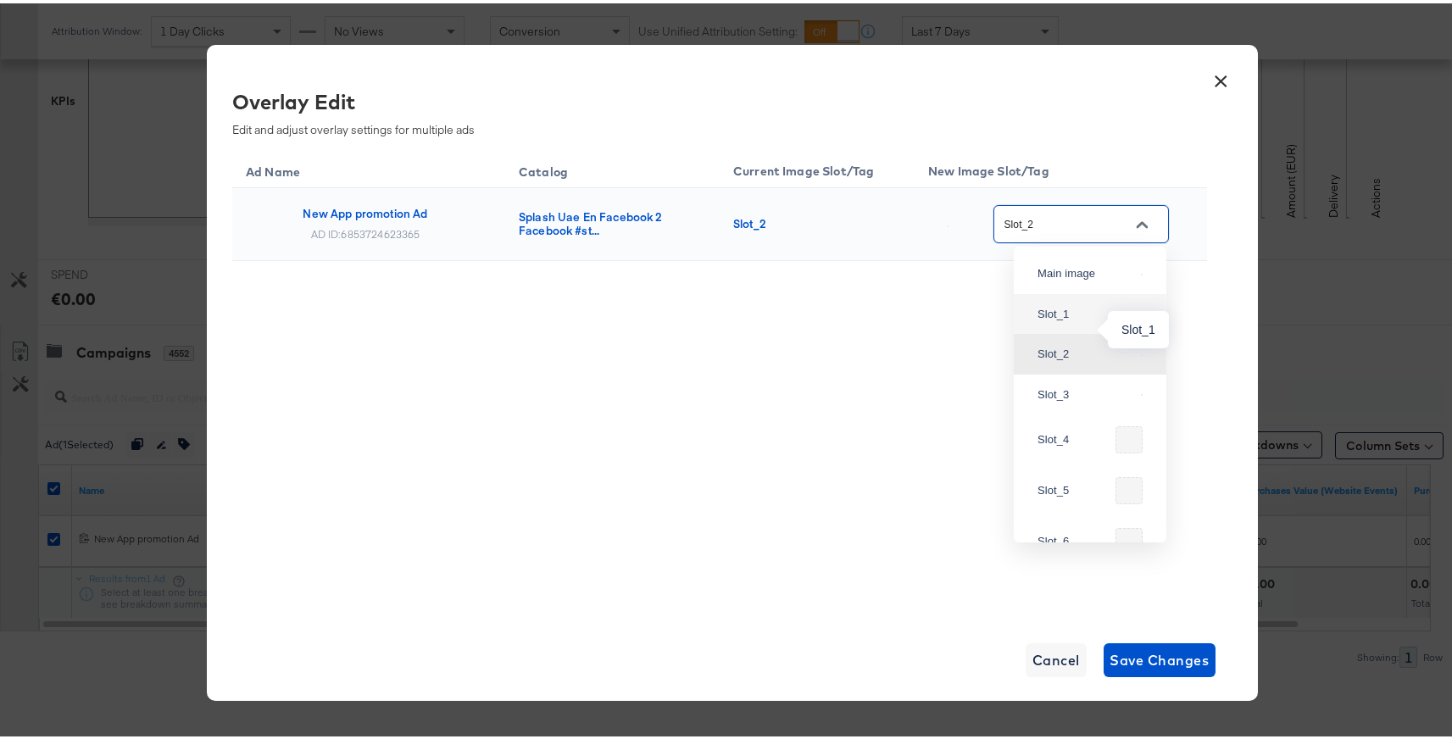
click at [1068, 319] on div "Slot_1" at bounding box center [1085, 311] width 97 height 17
type input "Slot_1"
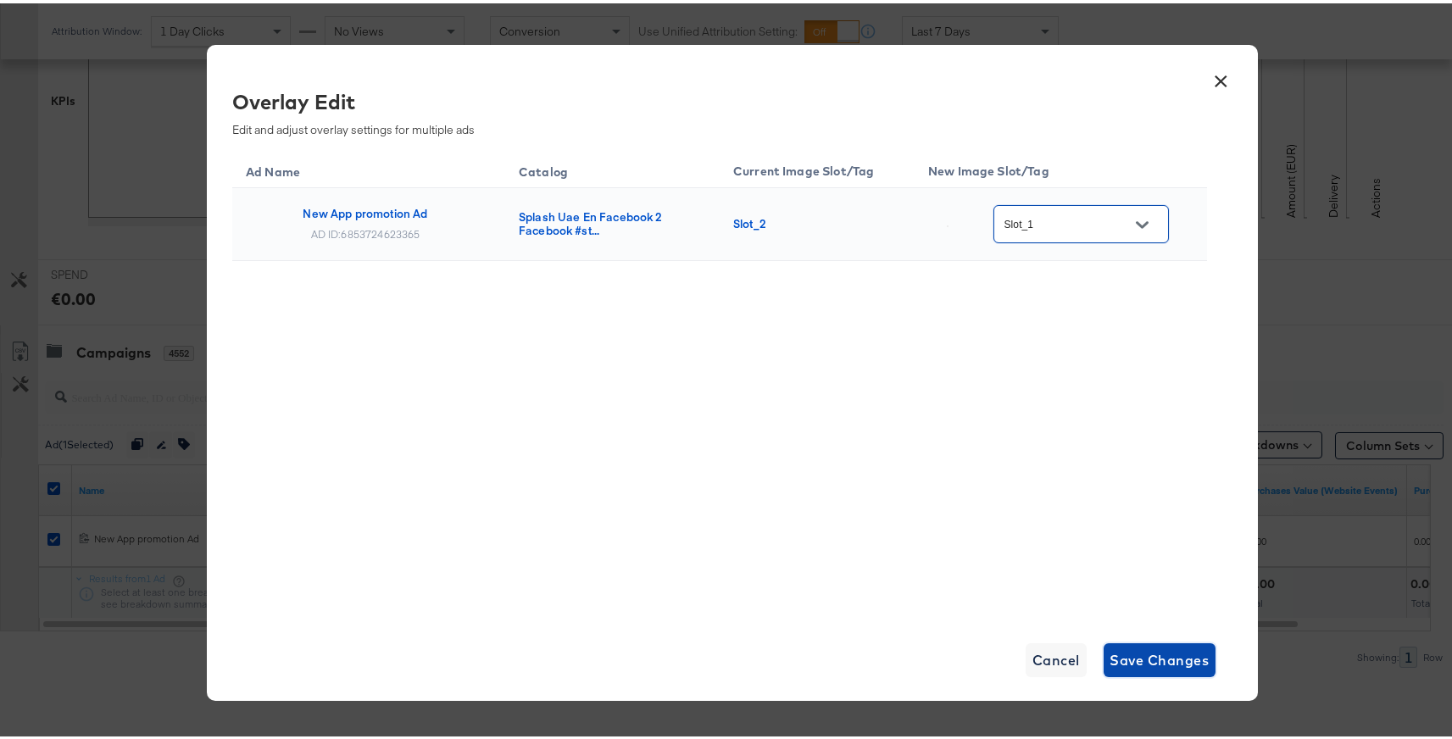
click at [1154, 653] on span "Save Changes" at bounding box center [1159, 657] width 99 height 24
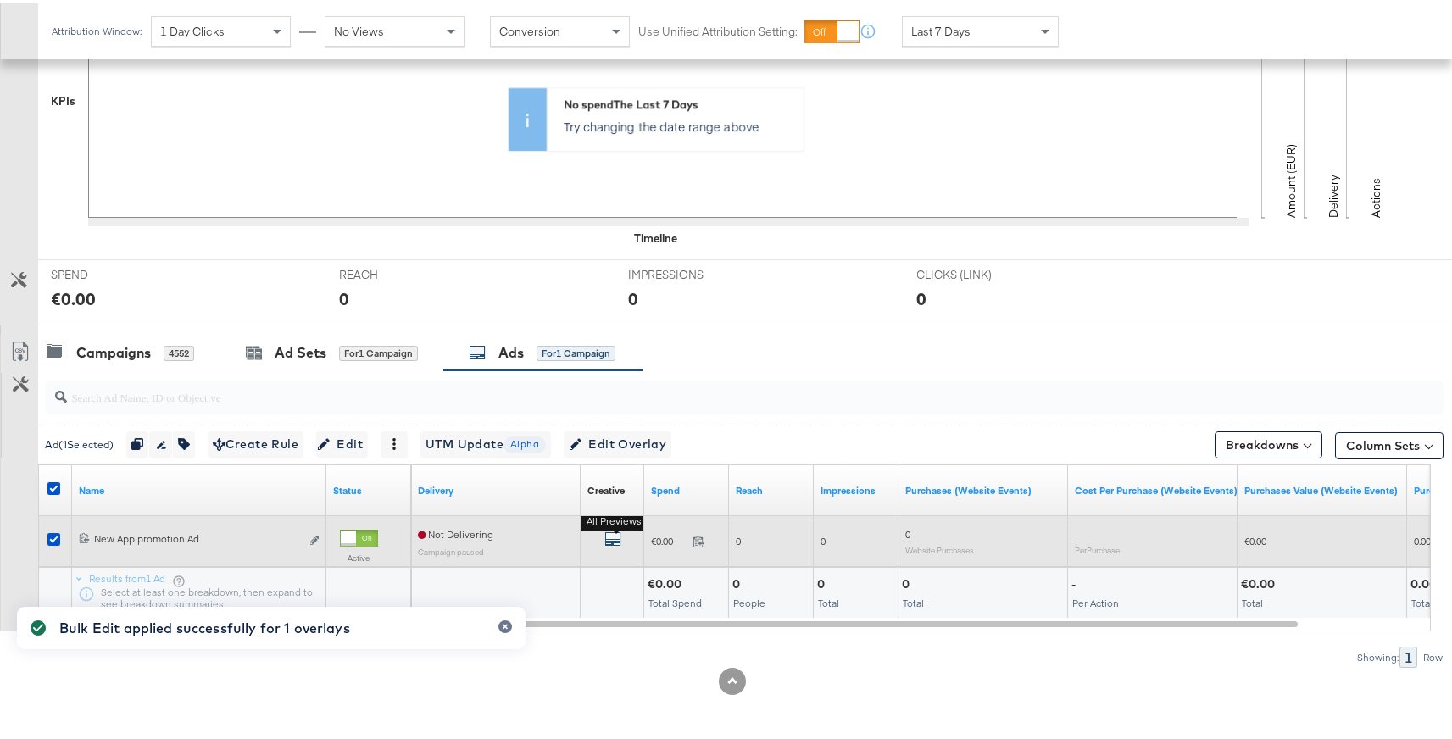
click at [614, 542] on icon "default" at bounding box center [612, 535] width 17 height 17
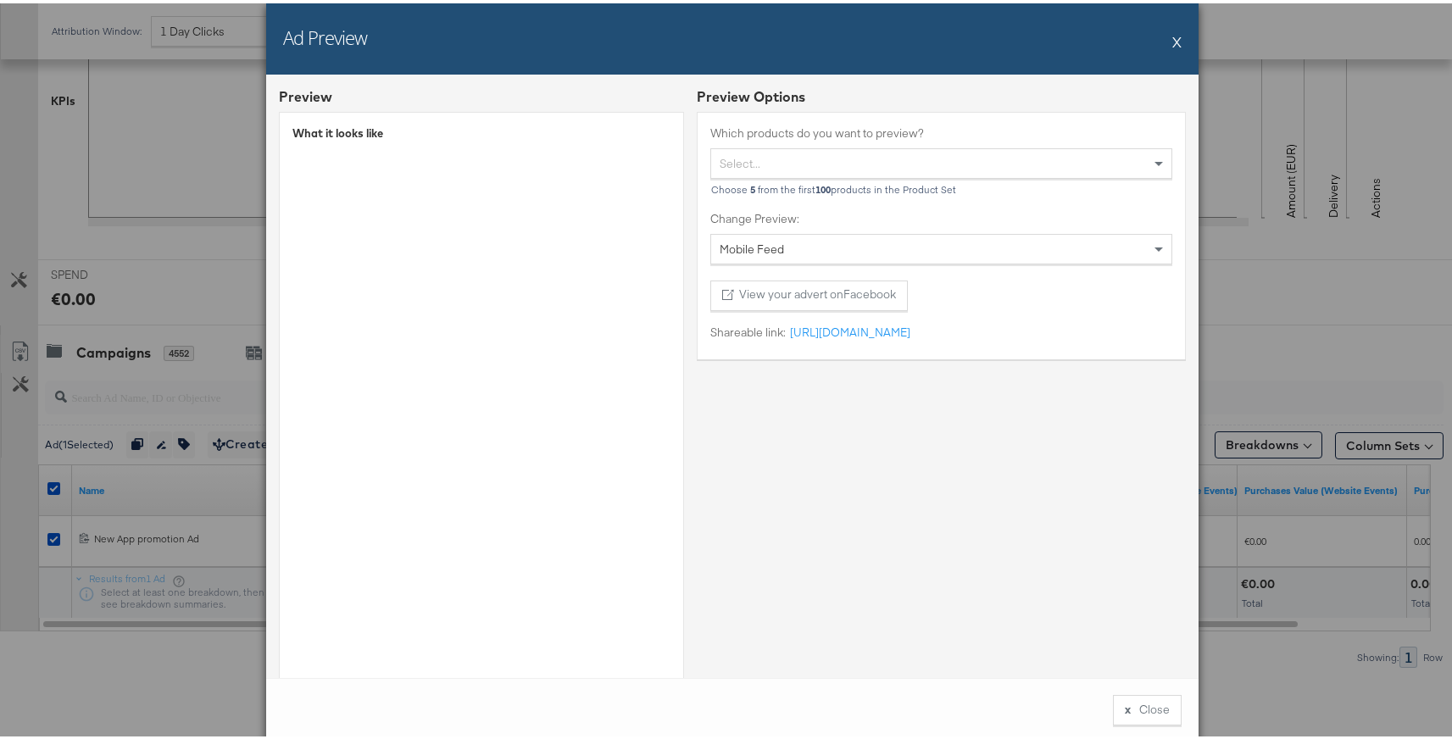
click at [1172, 42] on button "X" at bounding box center [1176, 38] width 9 height 34
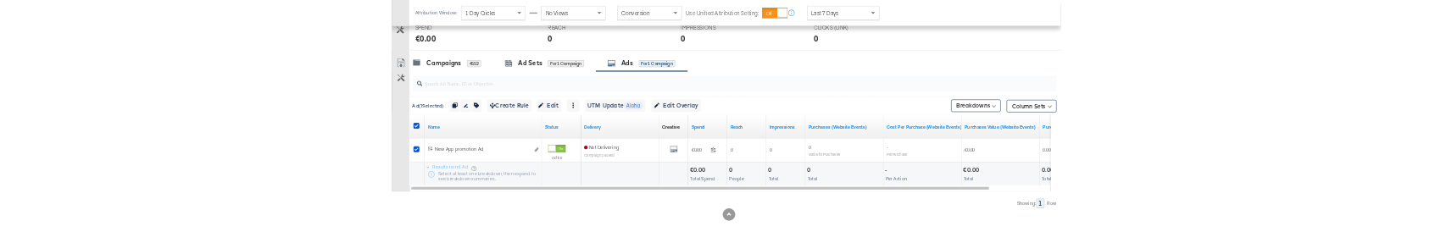
scroll to position [675, 0]
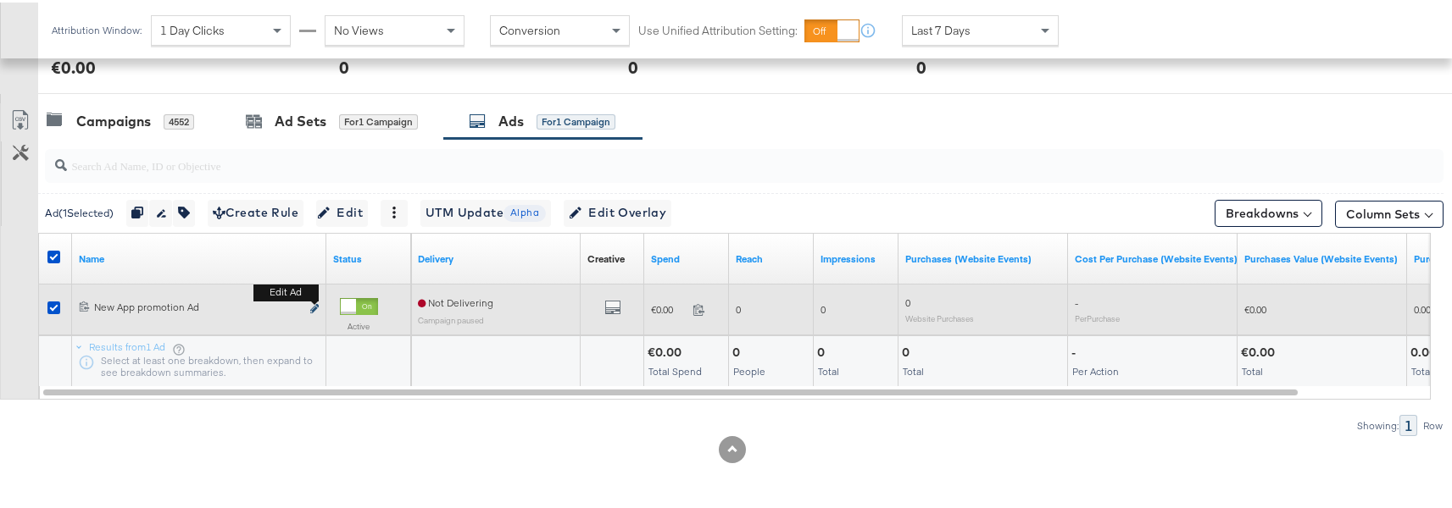
click at [314, 303] on icon "link" at bounding box center [314, 306] width 8 height 9
